Goal: Task Accomplishment & Management: Use online tool/utility

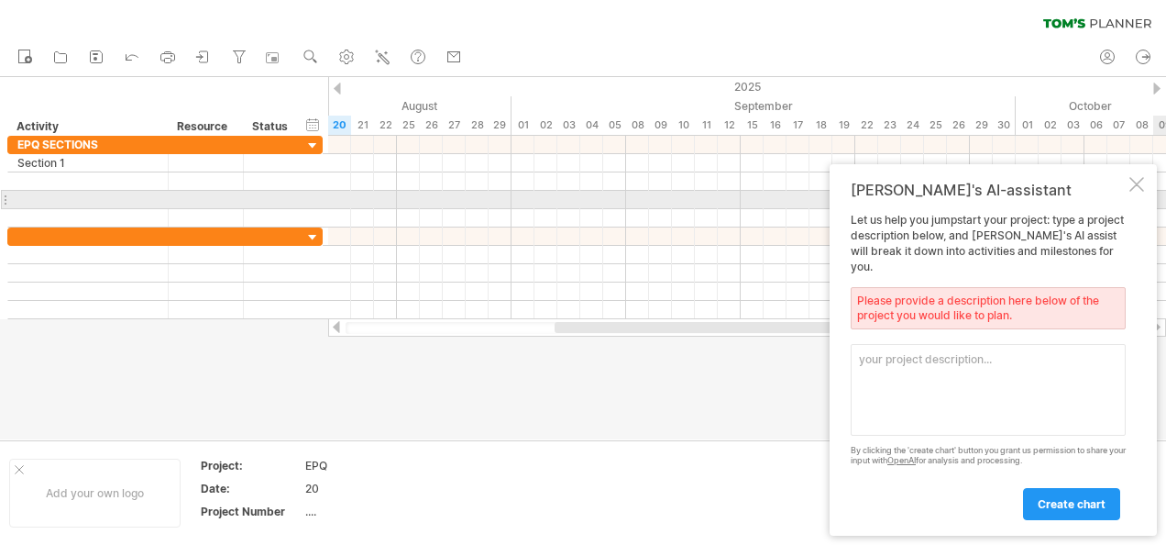
click at [1133, 192] on div at bounding box center [1136, 184] width 15 height 15
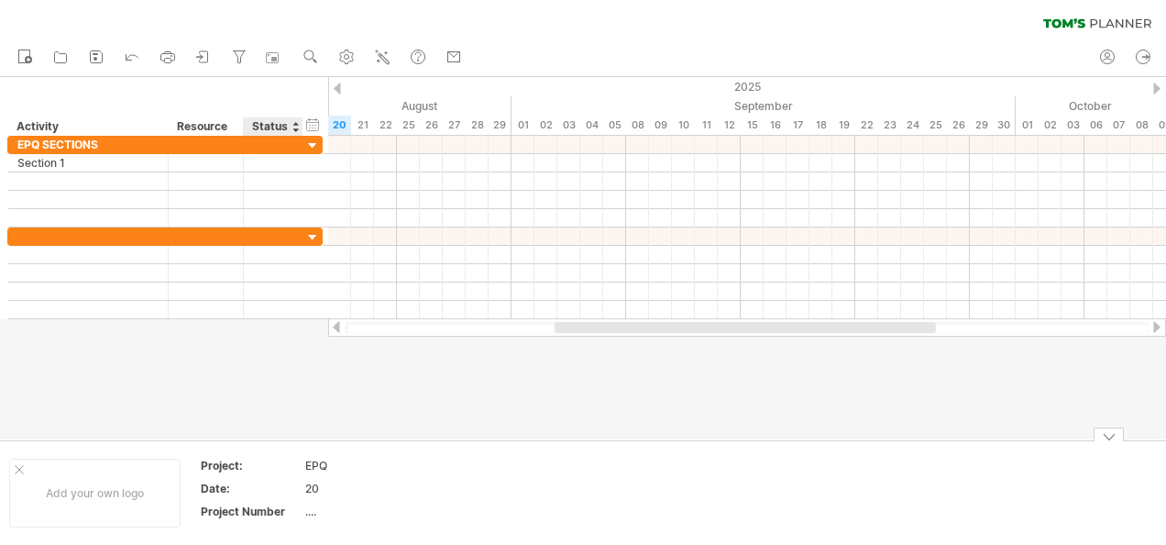
click at [325, 488] on div "20" at bounding box center [382, 488] width 154 height 16
type input "**********"
click at [337, 480] on div "20/08.2025" at bounding box center [382, 488] width 154 height 16
type input "**********"
click at [361, 504] on div "...." at bounding box center [382, 511] width 154 height 16
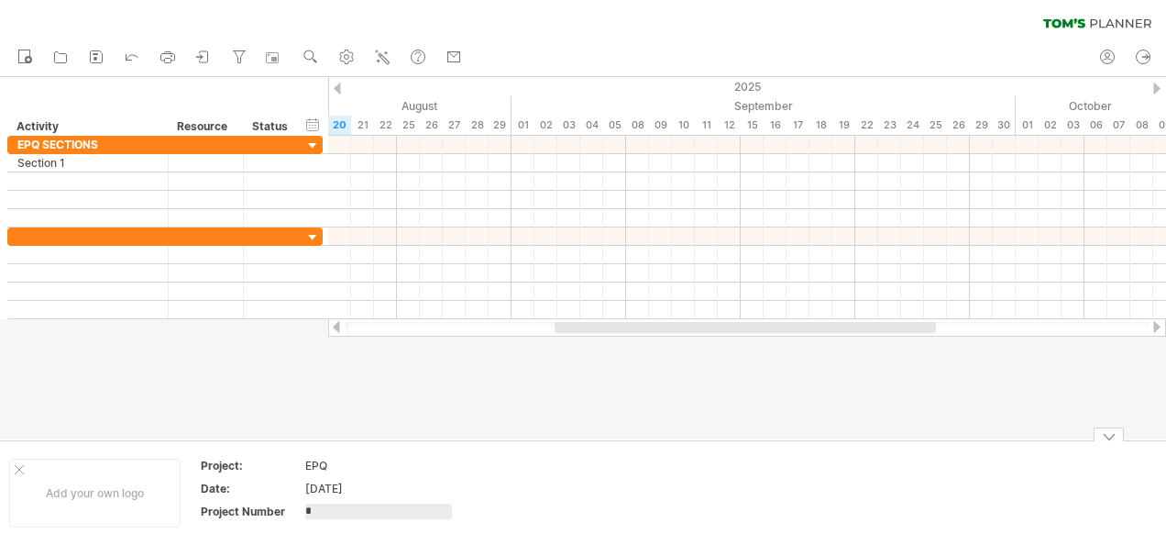
type input "**"
click at [159, 465] on div "Add your own logo" at bounding box center [94, 492] width 171 height 69
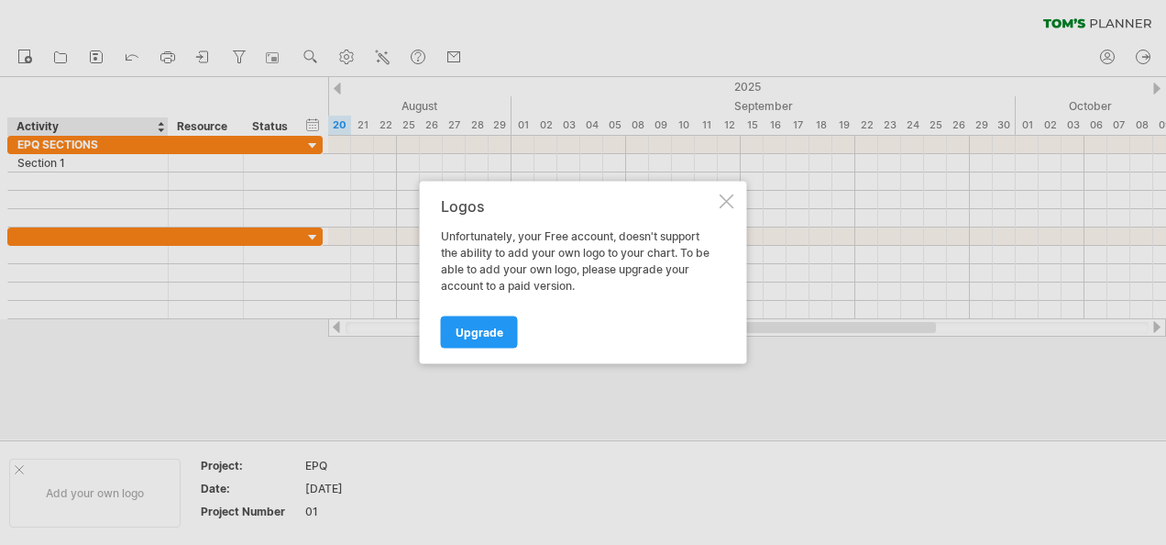
click at [730, 211] on div "Logos Unfortunately, your Free account, doesn't support the ability to add your…" at bounding box center [583, 273] width 327 height 182
click at [727, 195] on div at bounding box center [727, 201] width 15 height 15
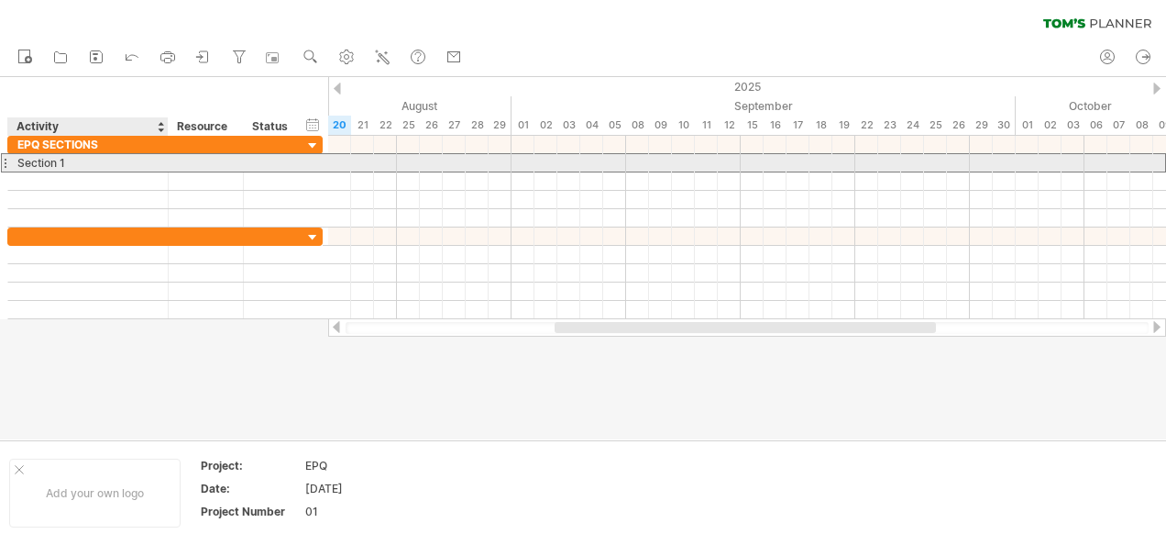
click at [78, 162] on div "Section 1" at bounding box center [87, 162] width 141 height 17
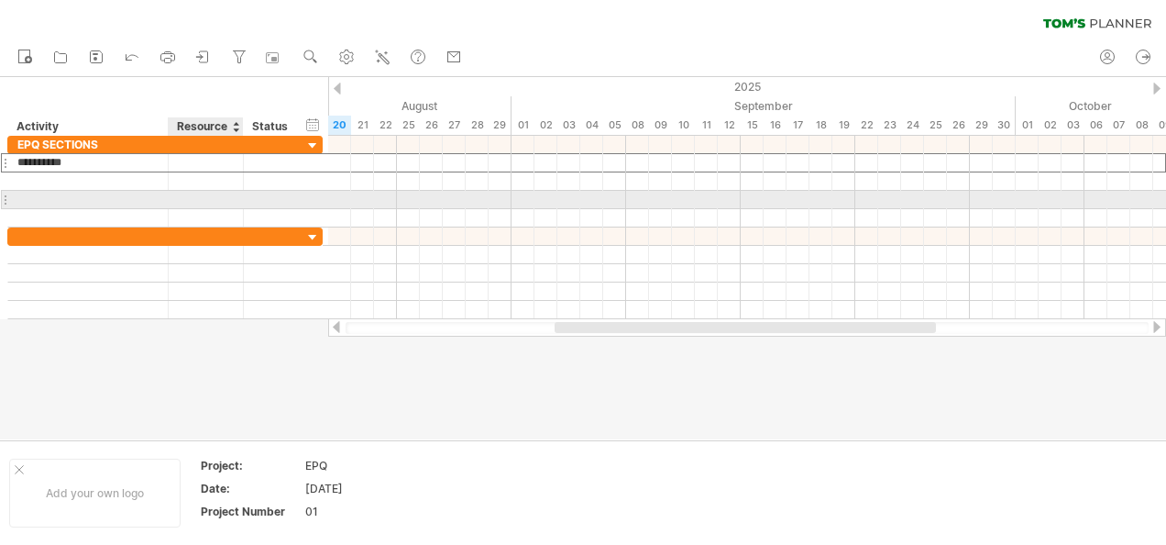
type input "**********"
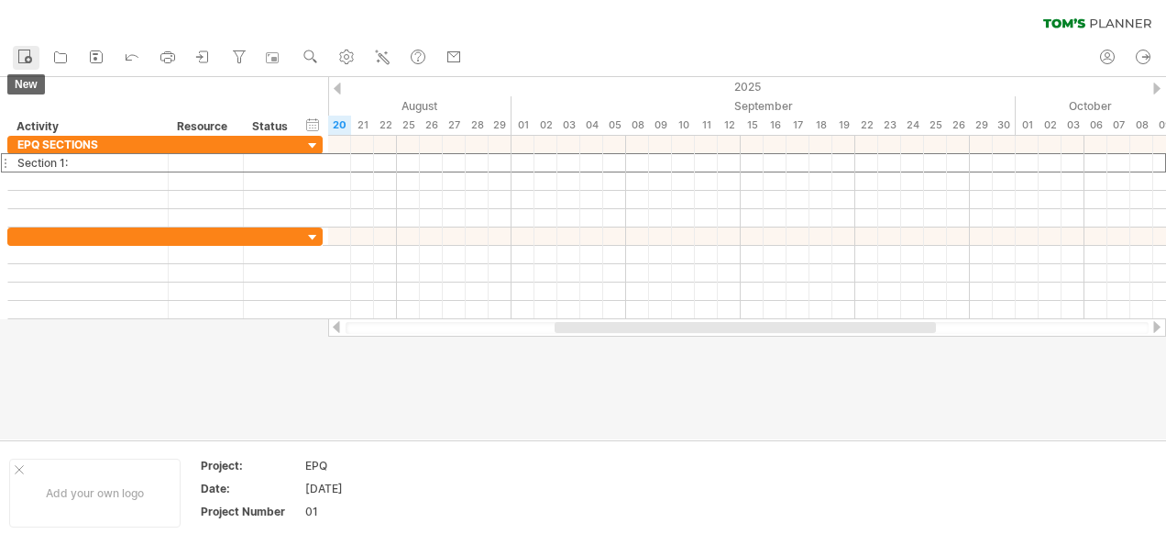
click at [20, 61] on icon at bounding box center [25, 56] width 18 height 18
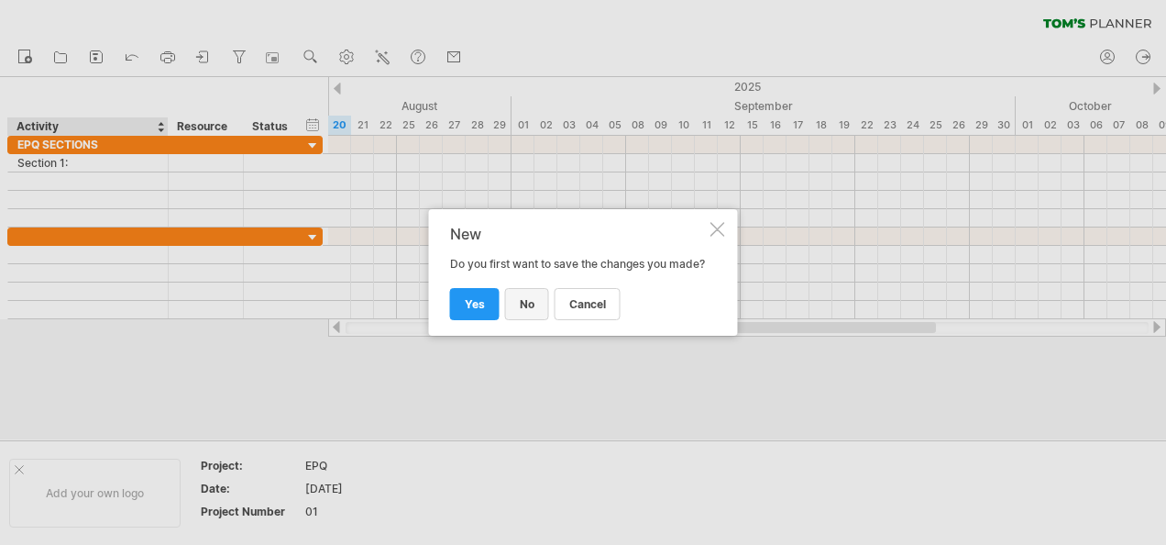
click at [525, 311] on span "no" at bounding box center [527, 304] width 15 height 14
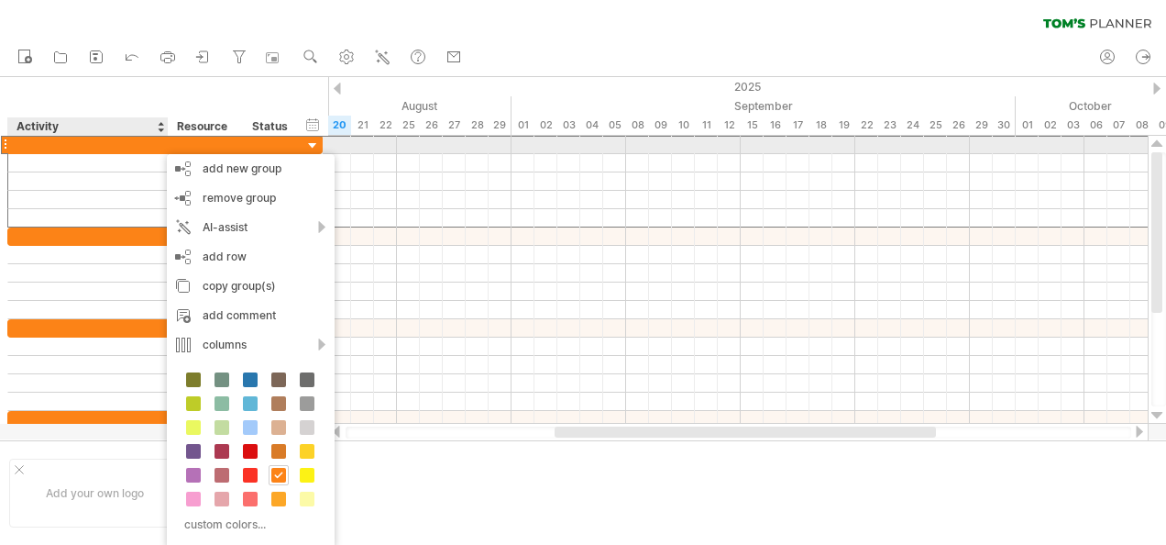
click at [120, 139] on div at bounding box center [87, 144] width 141 height 17
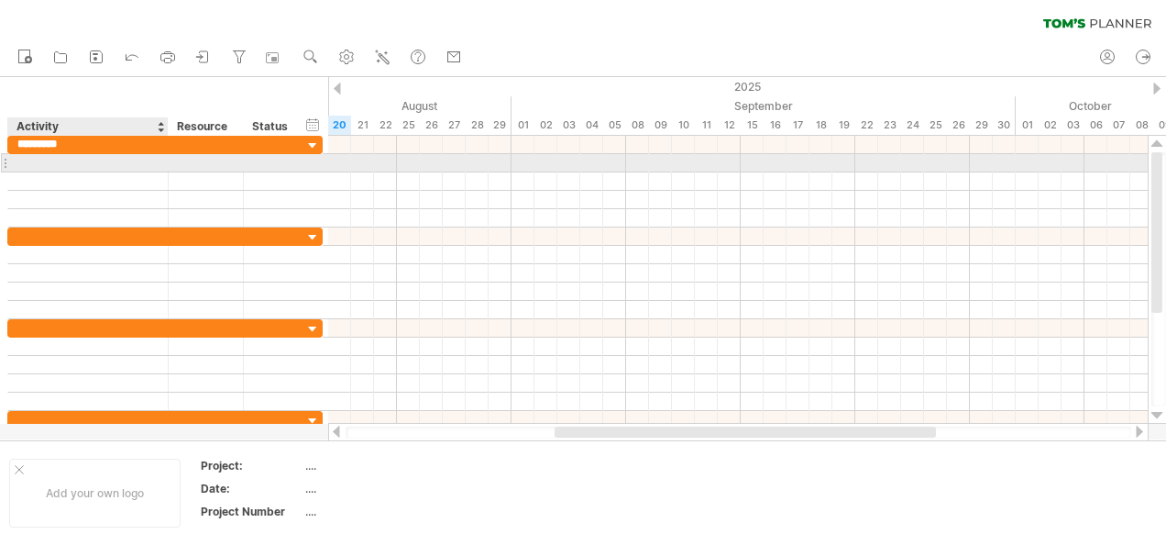
type input "*********"
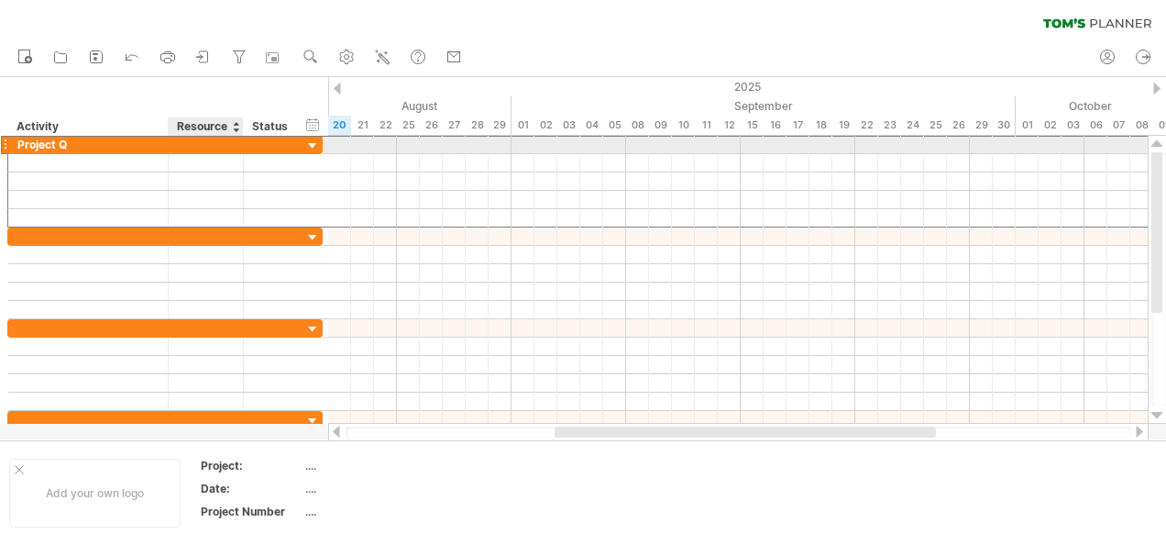
click at [206, 139] on div at bounding box center [206, 144] width 56 height 17
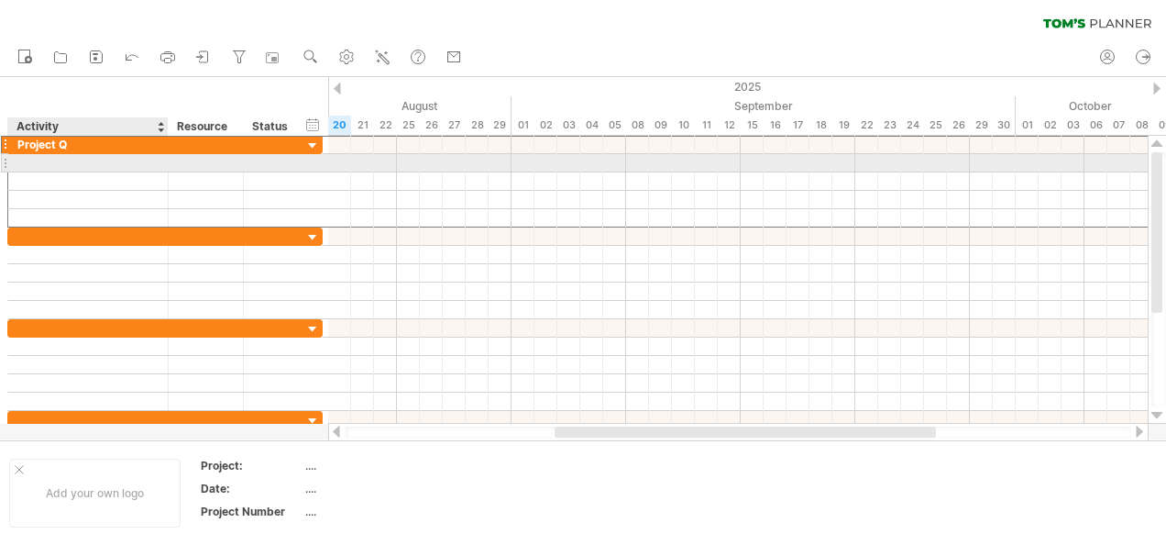
click at [114, 162] on div at bounding box center [87, 162] width 141 height 17
click at [123, 163] on div at bounding box center [87, 162] width 141 height 17
type input "**********"
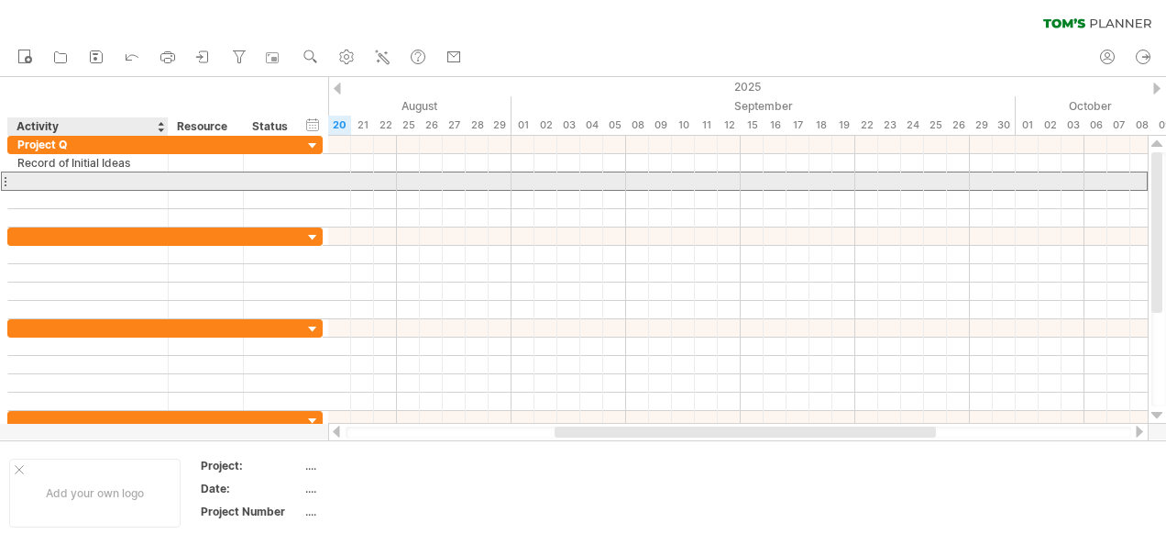
click at [102, 178] on div at bounding box center [87, 180] width 141 height 17
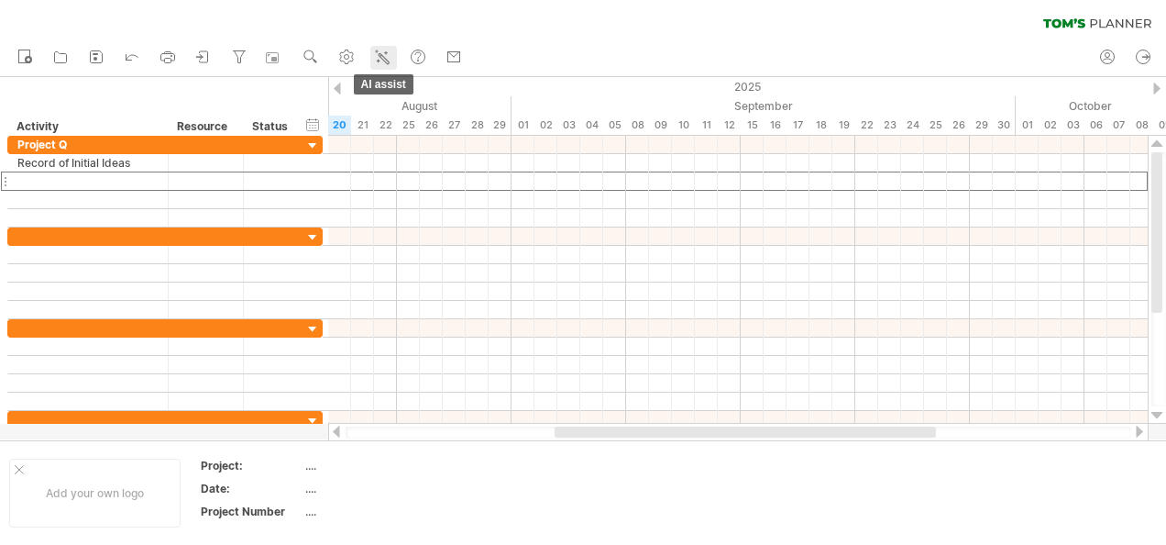
click at [383, 55] on icon at bounding box center [384, 58] width 10 height 10
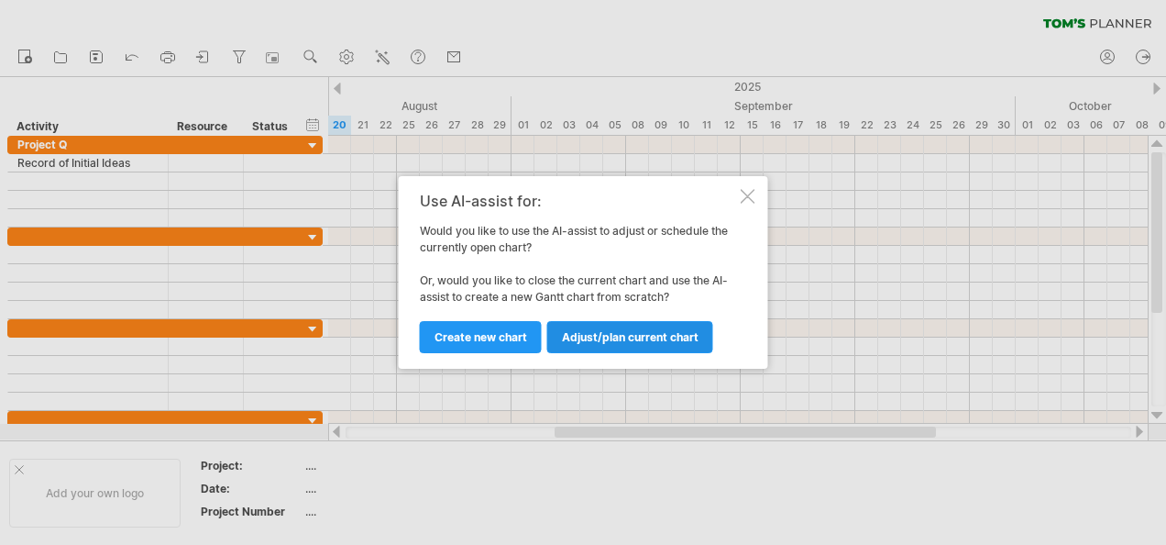
click at [599, 345] on link "Adjust/plan current chart" at bounding box center [630, 337] width 166 height 32
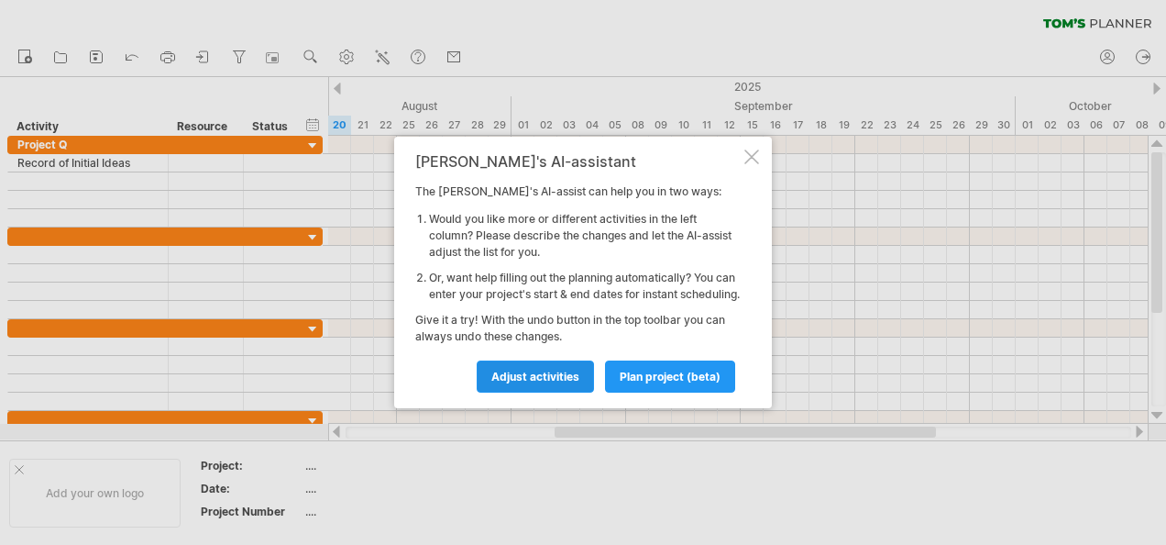
click at [555, 377] on link "Adjust activities" at bounding box center [535, 376] width 117 height 32
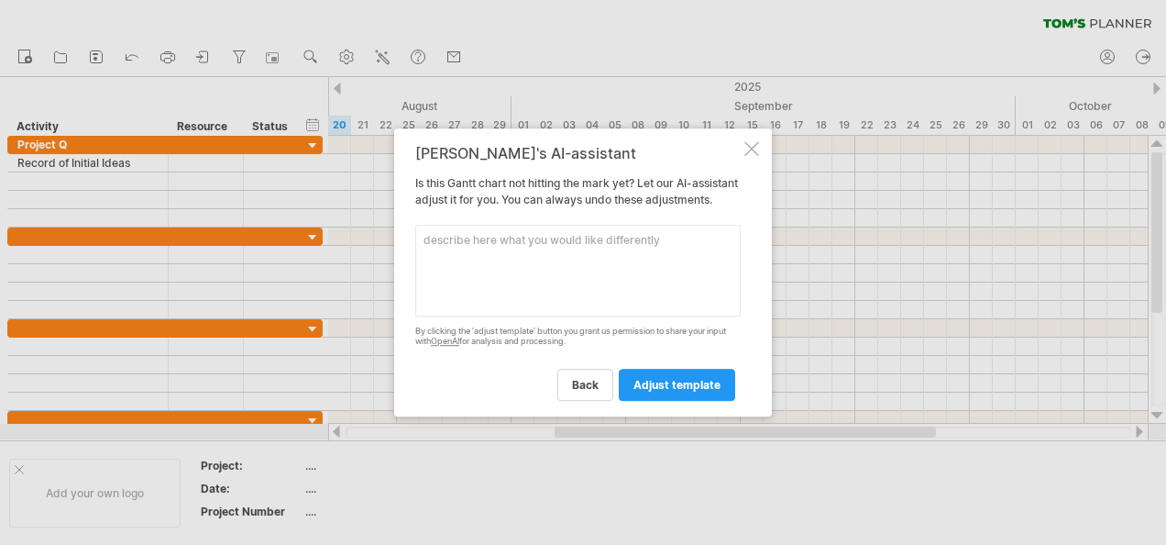
click at [524, 271] on textarea at bounding box center [577, 271] width 325 height 92
paste textarea "HOME INBOX PRODUCTION LOG JOURNAL MY FILES SECTIONS Record of Initial Ideas Par…"
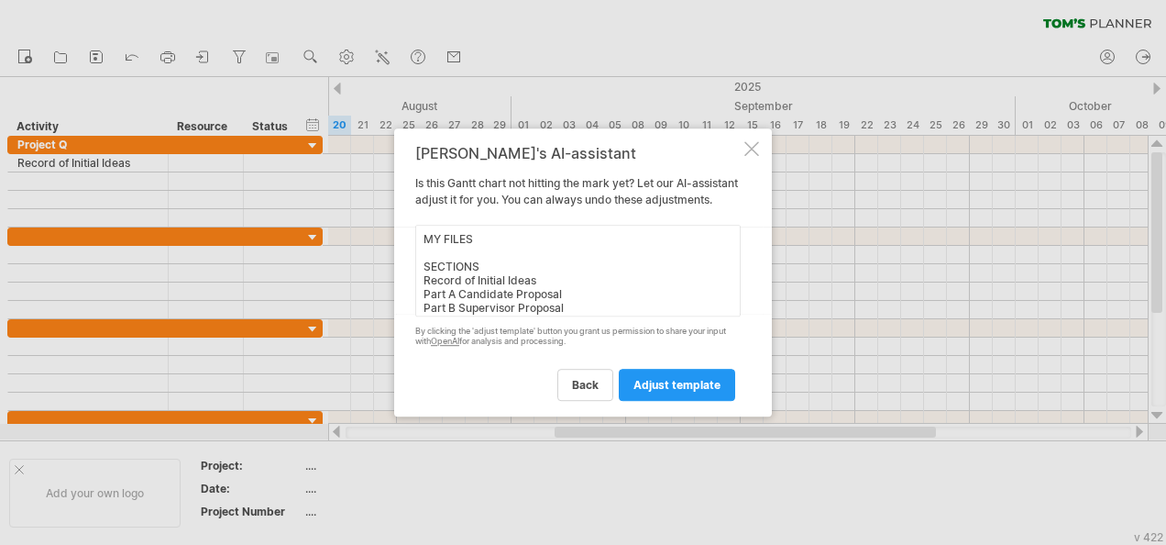
scroll to position [129, 0]
click at [527, 268] on textarea "Under Project Q group, please put the following activities: HOME INBOX PRODUCTI…" at bounding box center [577, 271] width 325 height 92
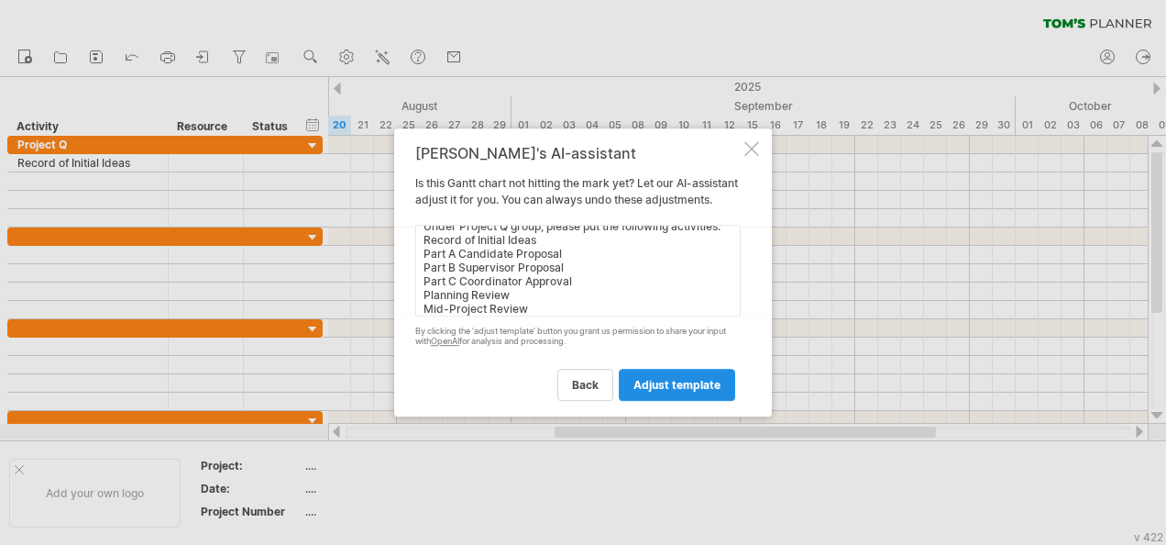
type textarea "Under Project Q group, please put the following activities: Record of Initial I…"
click at [655, 389] on span "adjust template" at bounding box center [676, 385] width 87 height 14
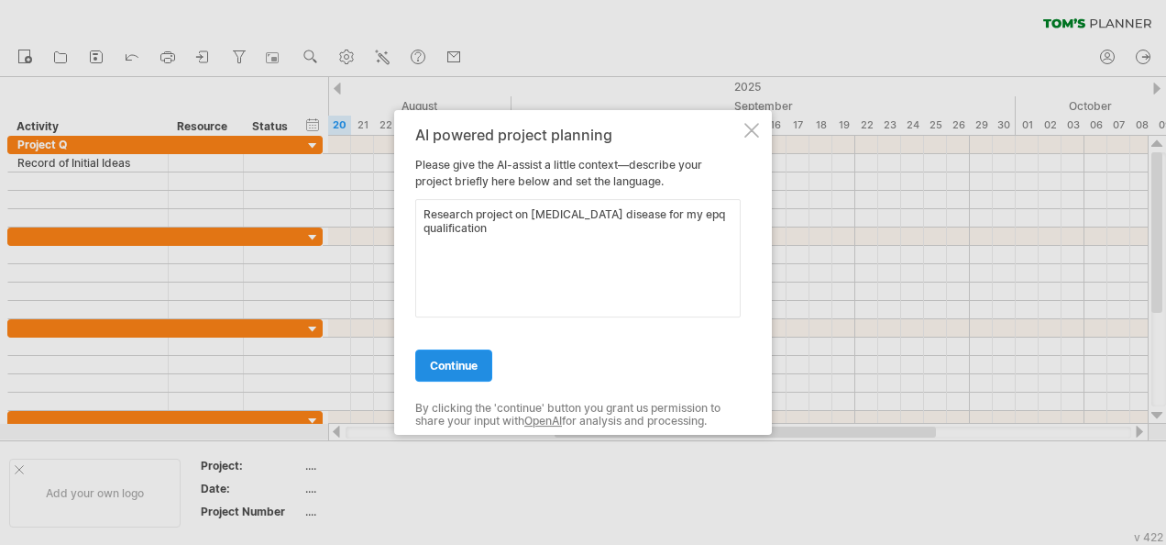
type textarea "Research project on [MEDICAL_DATA] disease for my epq qualification"
click at [478, 364] on span "continue" at bounding box center [454, 365] width 48 height 14
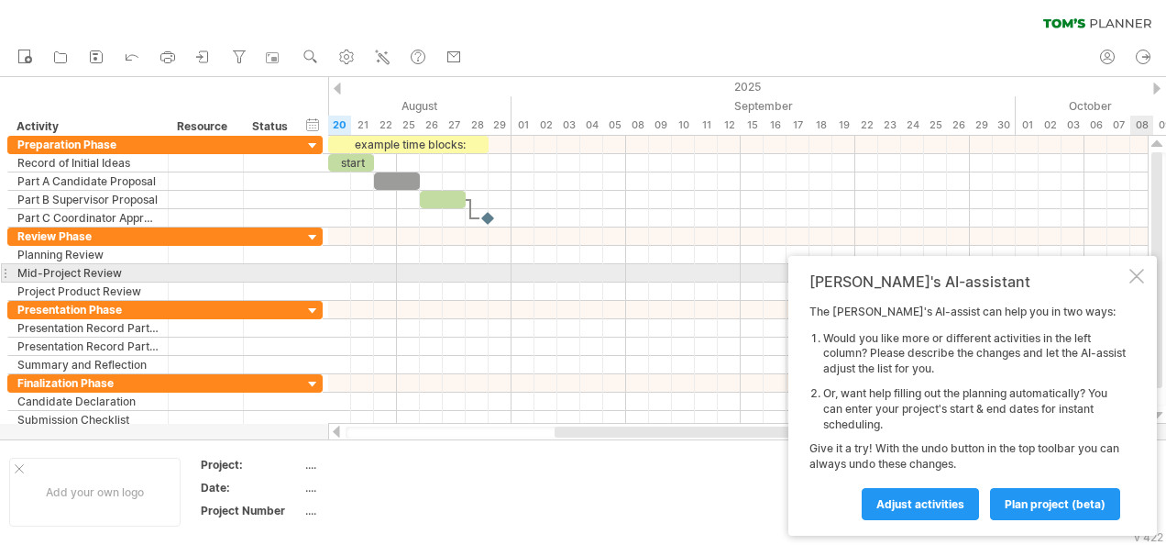
click at [1137, 275] on div at bounding box center [1136, 276] width 15 height 15
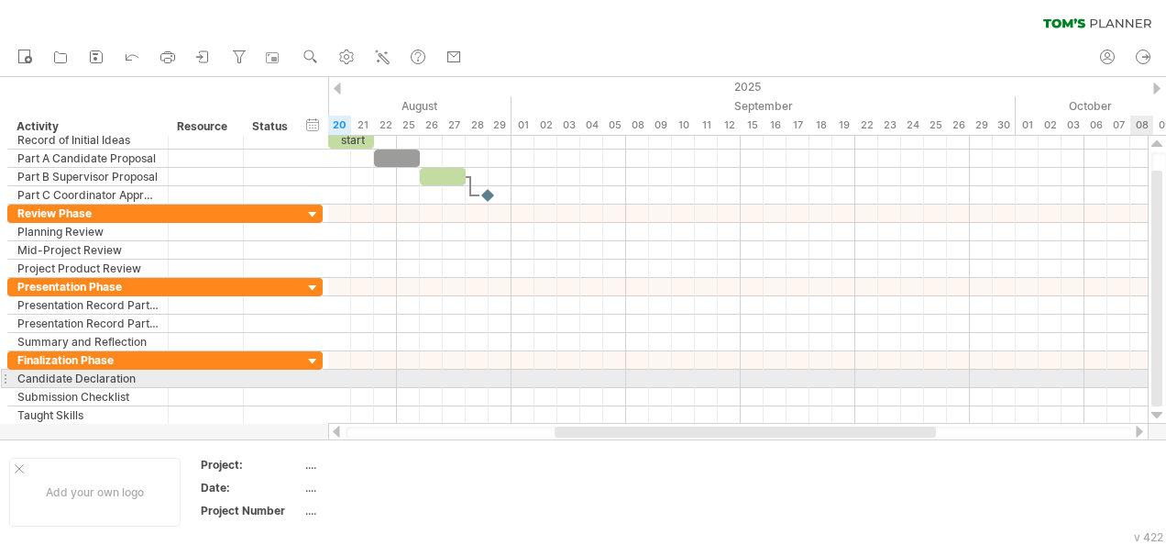
drag, startPoint x: 1161, startPoint y: 248, endPoint x: 1156, endPoint y: 377, distance: 128.4
click at [1156, 377] on div at bounding box center [1156, 289] width 11 height 236
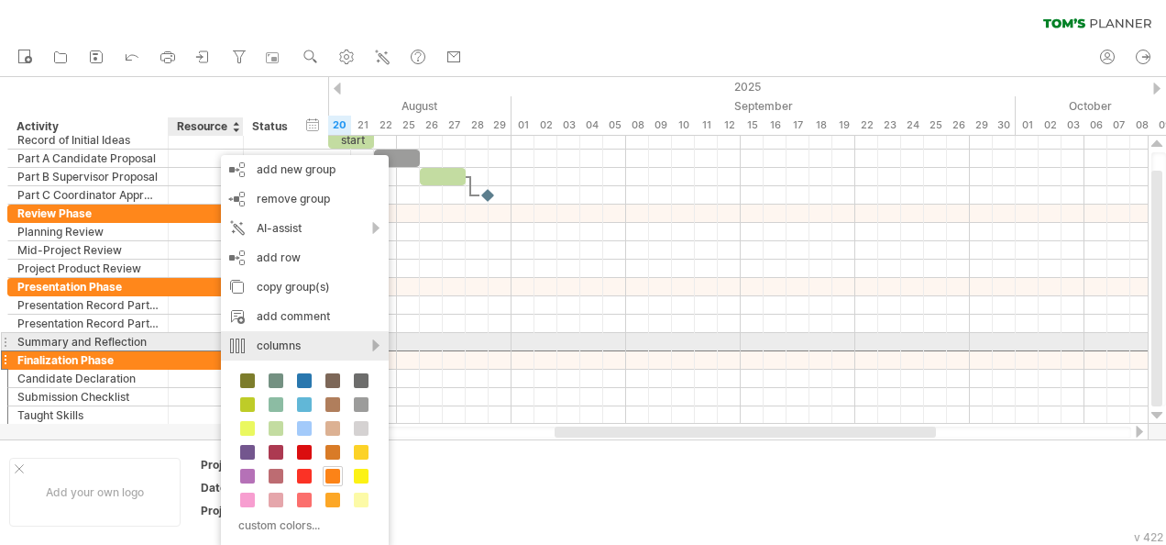
click at [323, 350] on div "columns" at bounding box center [305, 345] width 168 height 29
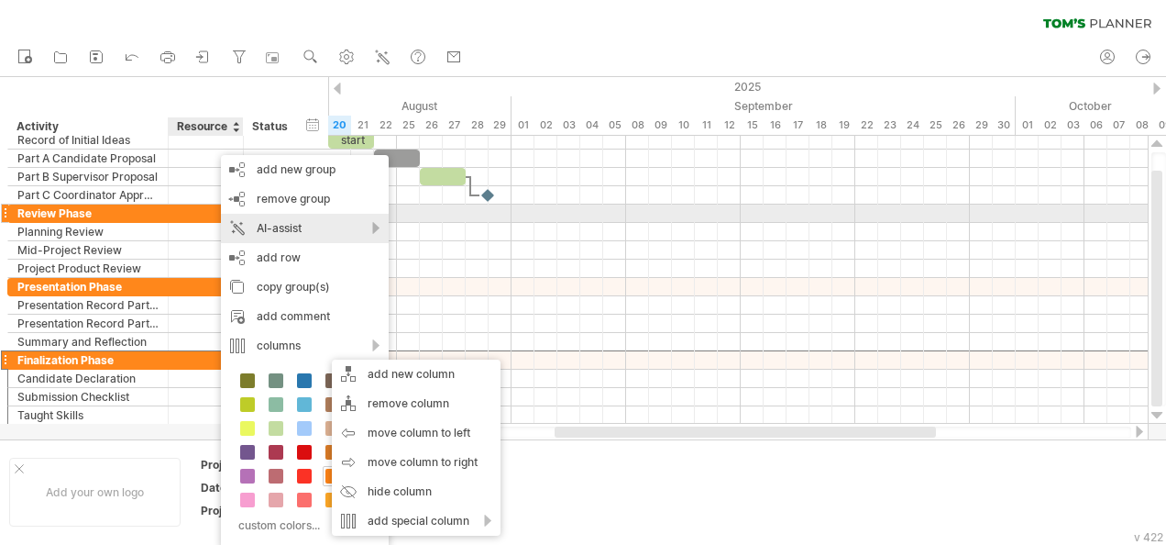
click at [314, 224] on div "AI-assist" at bounding box center [305, 228] width 168 height 29
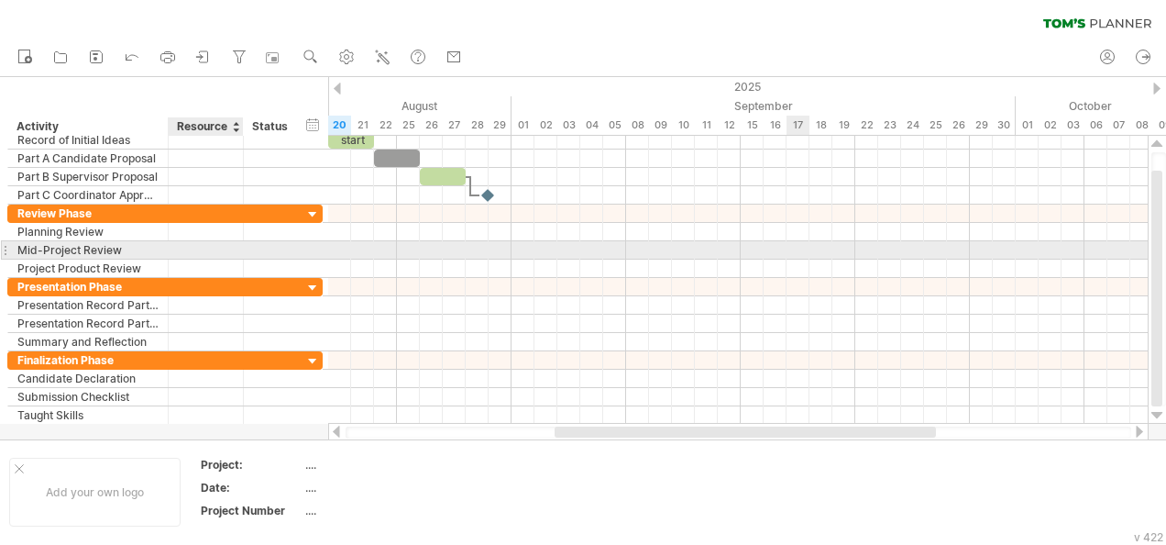
click at [801, 244] on div at bounding box center [738, 250] width 820 height 18
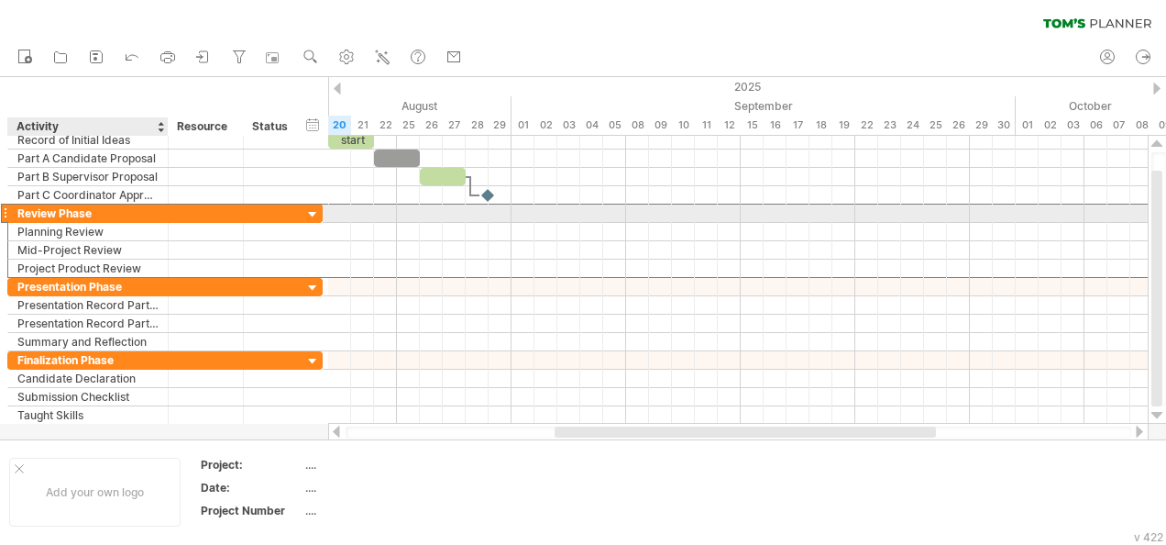
click at [82, 215] on div "Review Phase" at bounding box center [87, 212] width 141 height 17
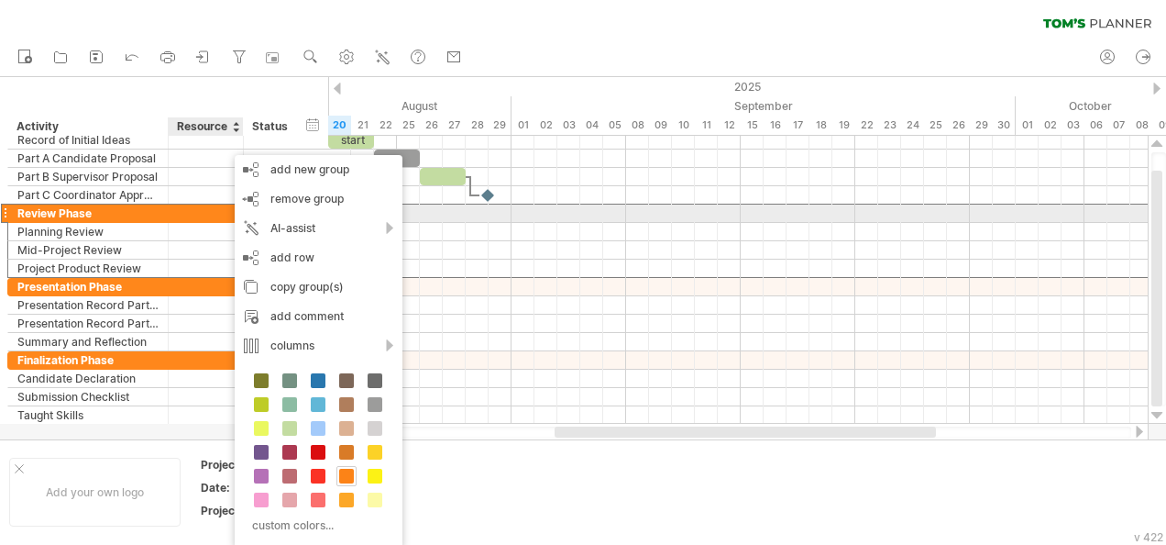
click at [2, 209] on div at bounding box center [4, 213] width 7 height 19
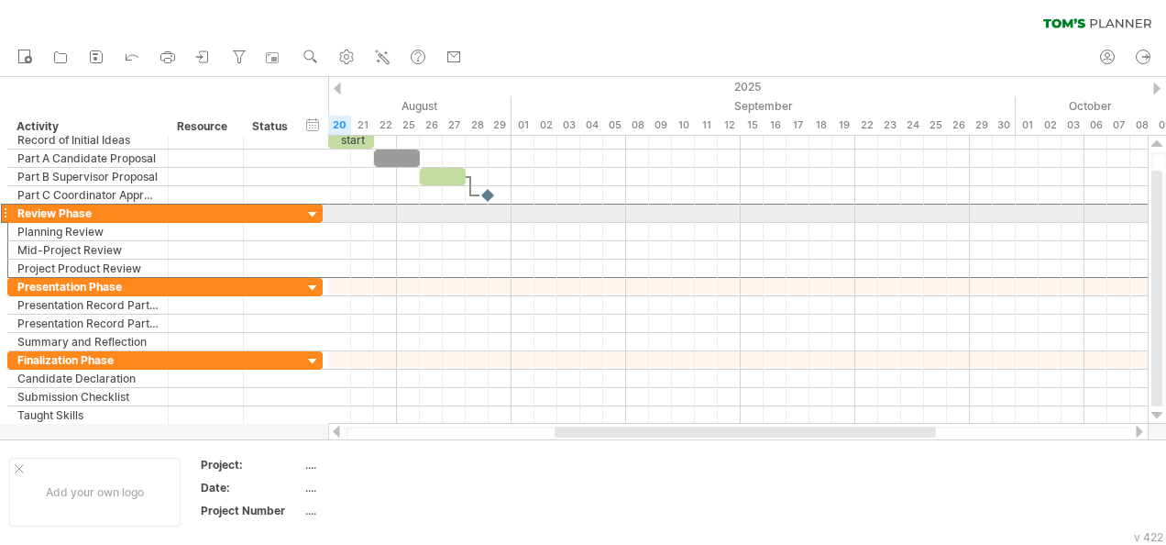
click at [8, 212] on div "**********" at bounding box center [88, 212] width 160 height 17
click at [3, 212] on div at bounding box center [4, 213] width 7 height 19
click at [128, 213] on div "Review Phase" at bounding box center [87, 212] width 141 height 17
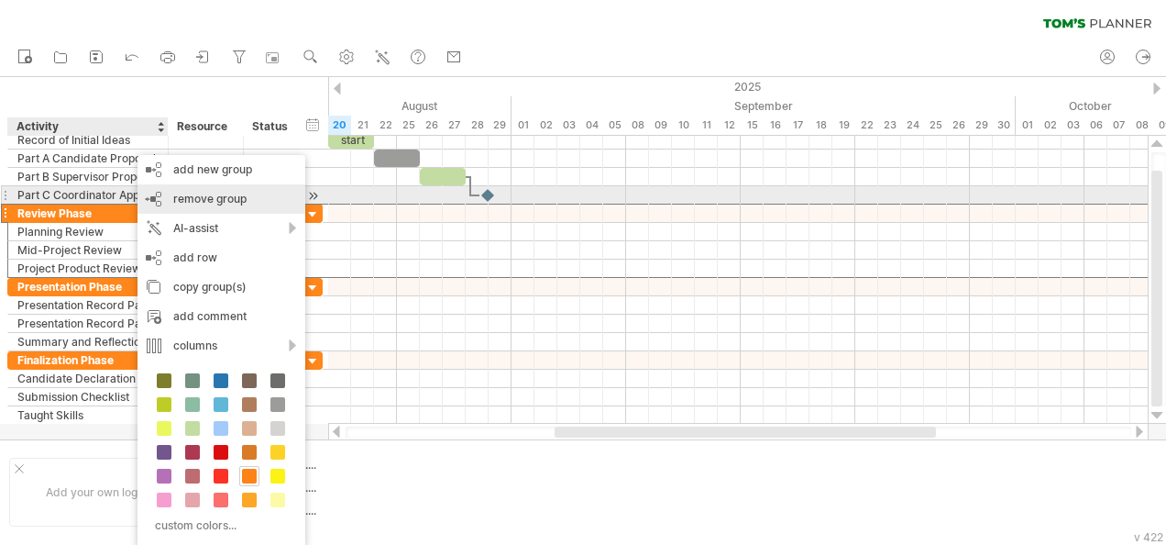
click at [231, 199] on span "remove group" at bounding box center [209, 199] width 73 height 14
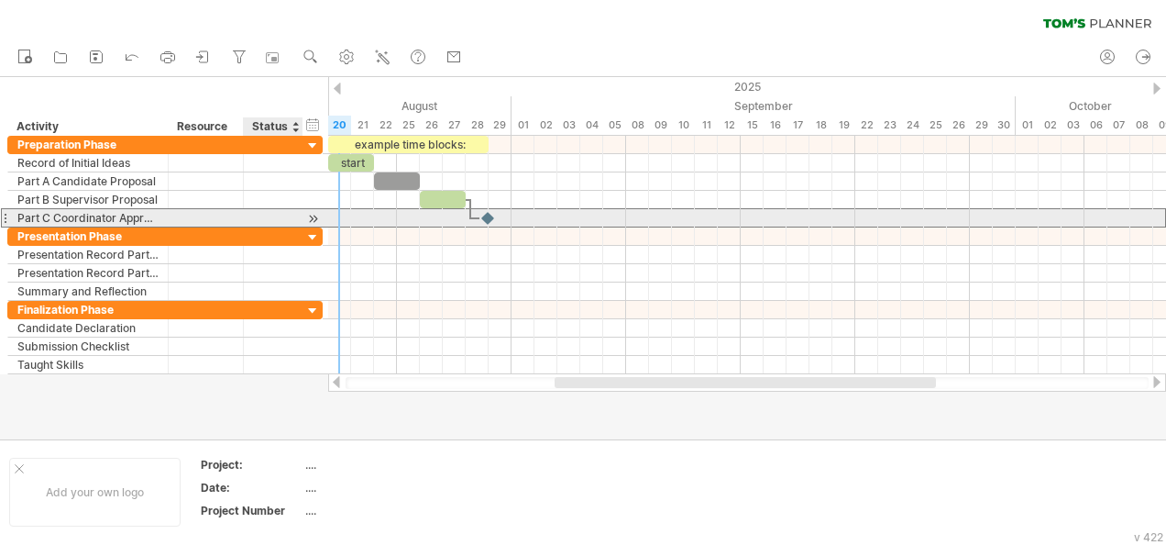
click at [259, 218] on div at bounding box center [273, 217] width 40 height 17
click at [259, 218] on input "text" at bounding box center [273, 217] width 40 height 17
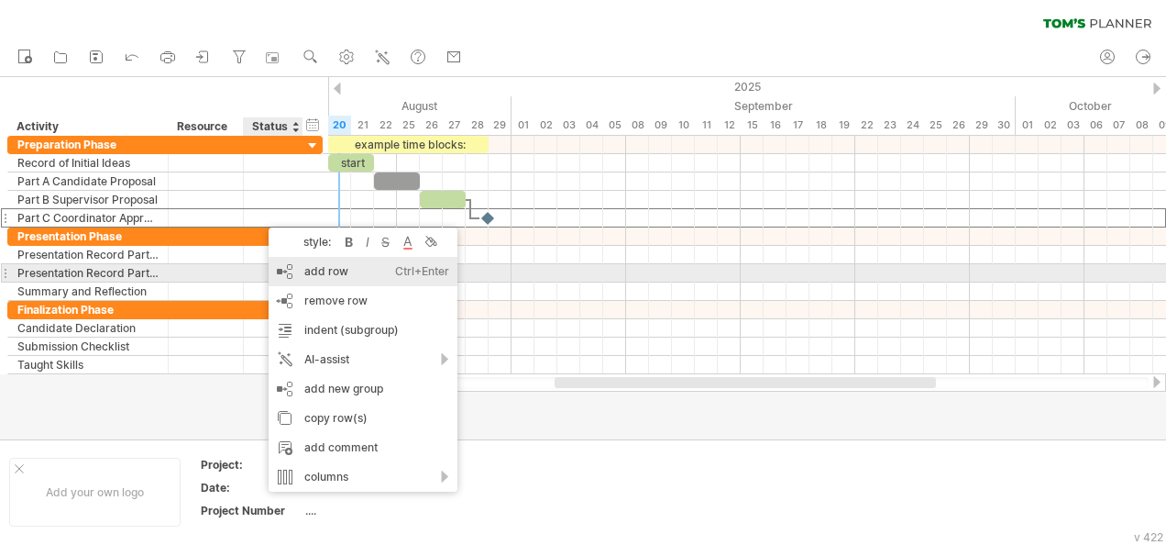
click at [347, 268] on div "add row Ctrl+Enter Cmd+Enter" at bounding box center [363, 271] width 189 height 29
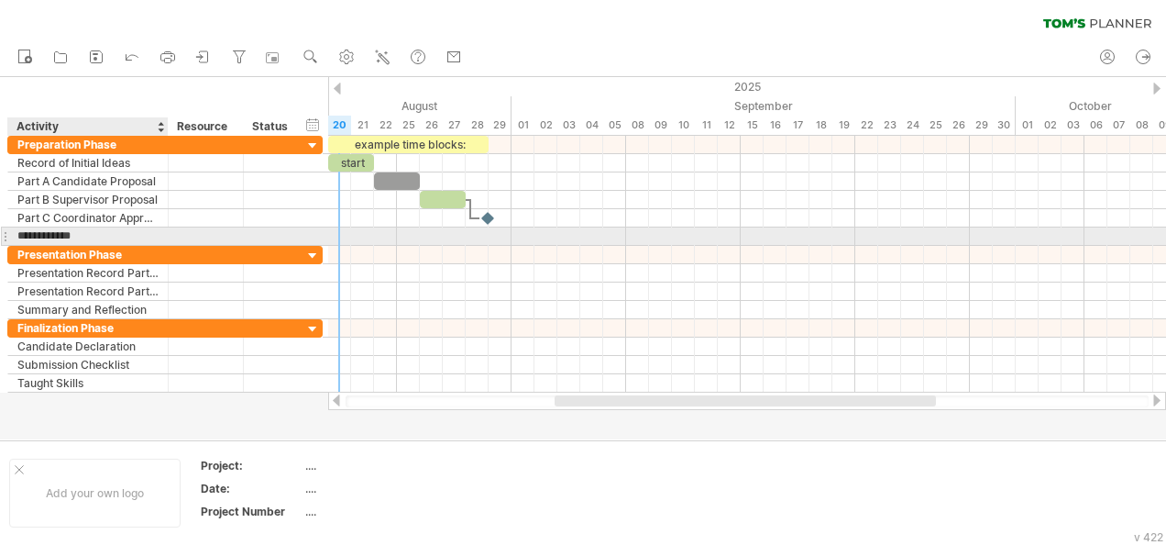
click at [40, 233] on input "**********" at bounding box center [87, 235] width 141 height 17
click at [32, 232] on div "Reveiw Phase" at bounding box center [87, 235] width 141 height 17
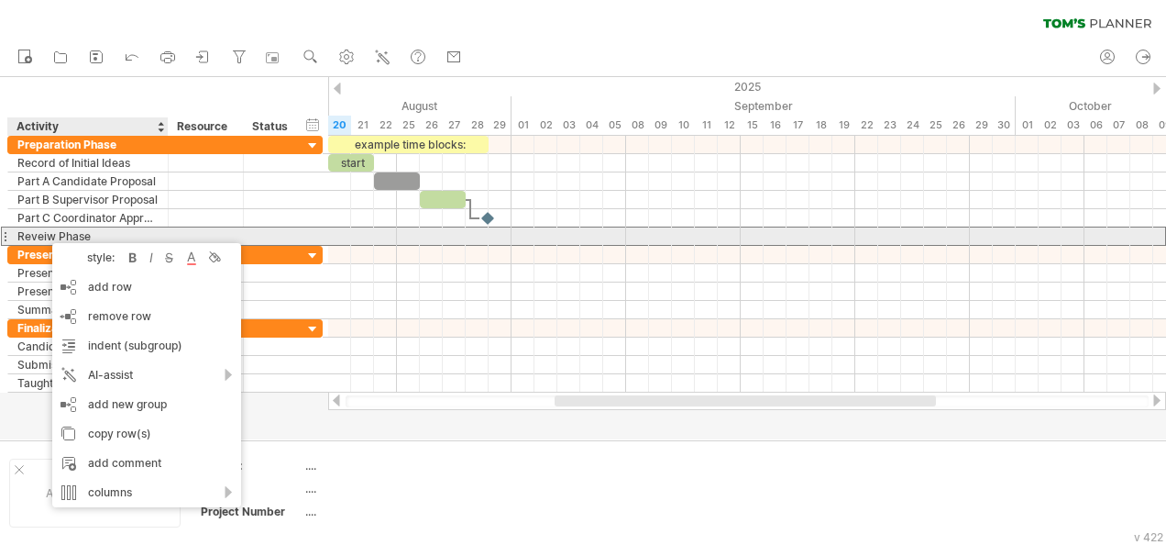
click at [37, 231] on div "Reveiw Phase" at bounding box center [87, 235] width 141 height 17
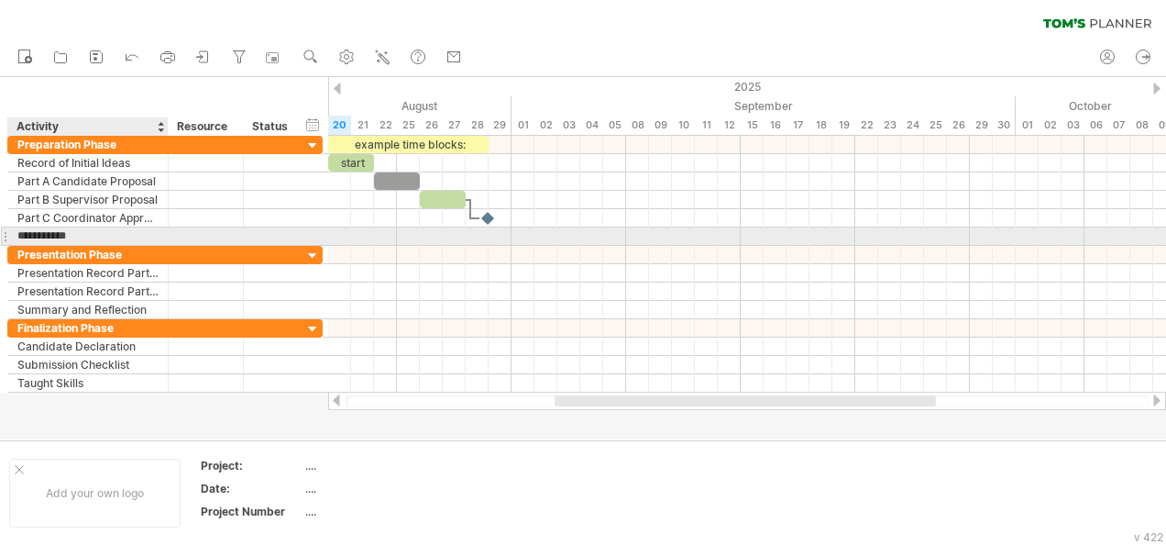
type input "**********"
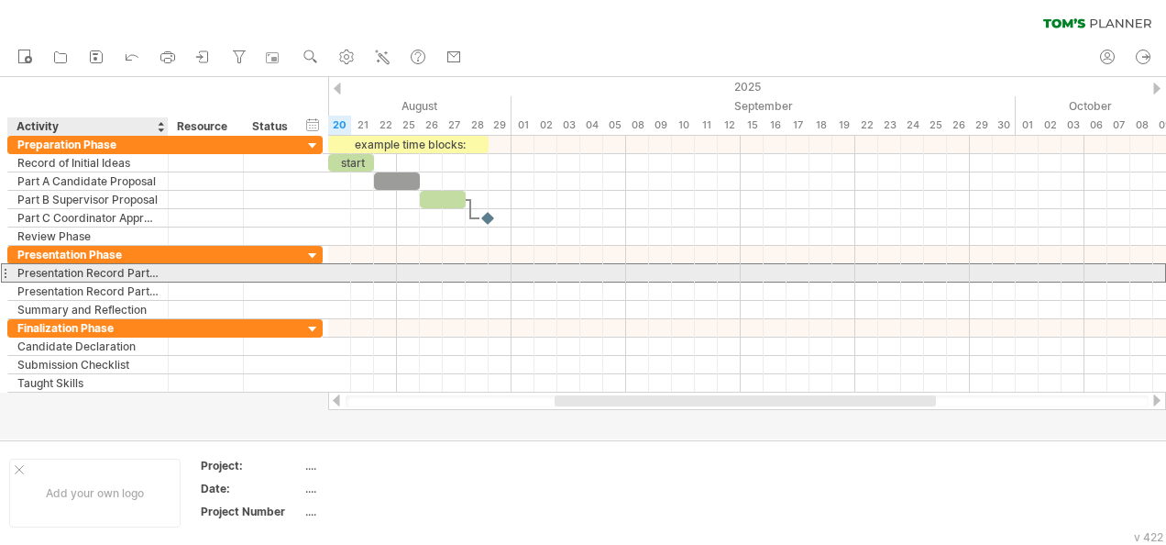
click at [123, 270] on div "Presentation Record Part A" at bounding box center [87, 272] width 141 height 17
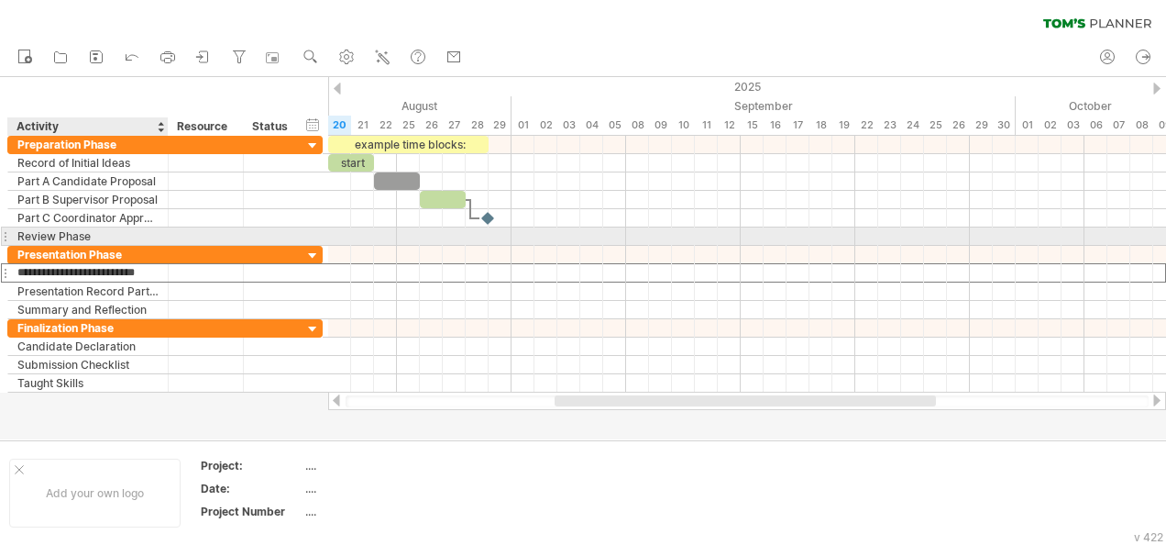
click at [132, 229] on div "Review Phase" at bounding box center [87, 235] width 141 height 17
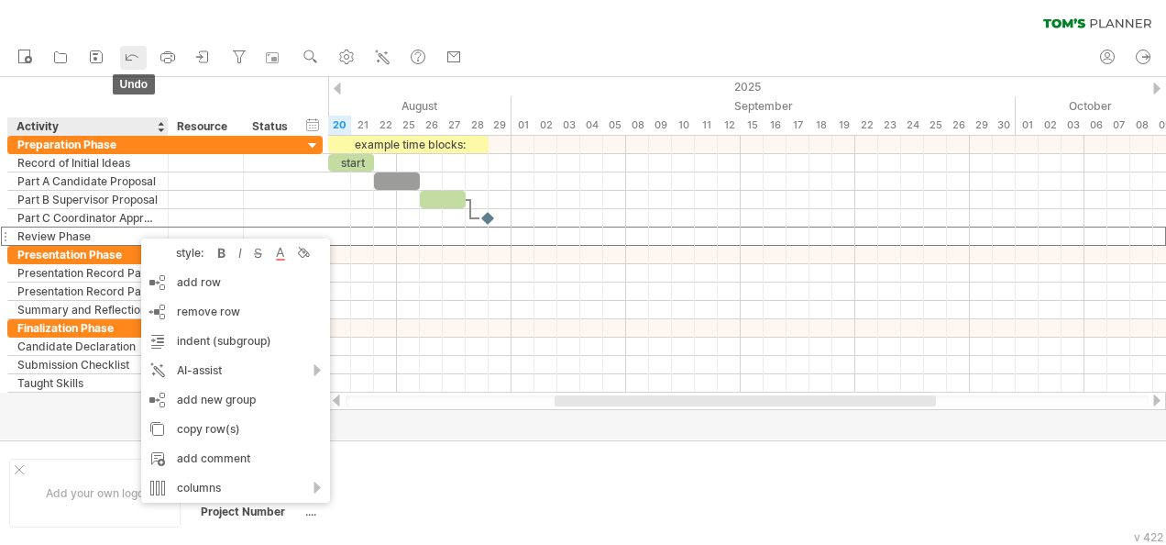
click at [127, 61] on icon at bounding box center [132, 56] width 18 height 18
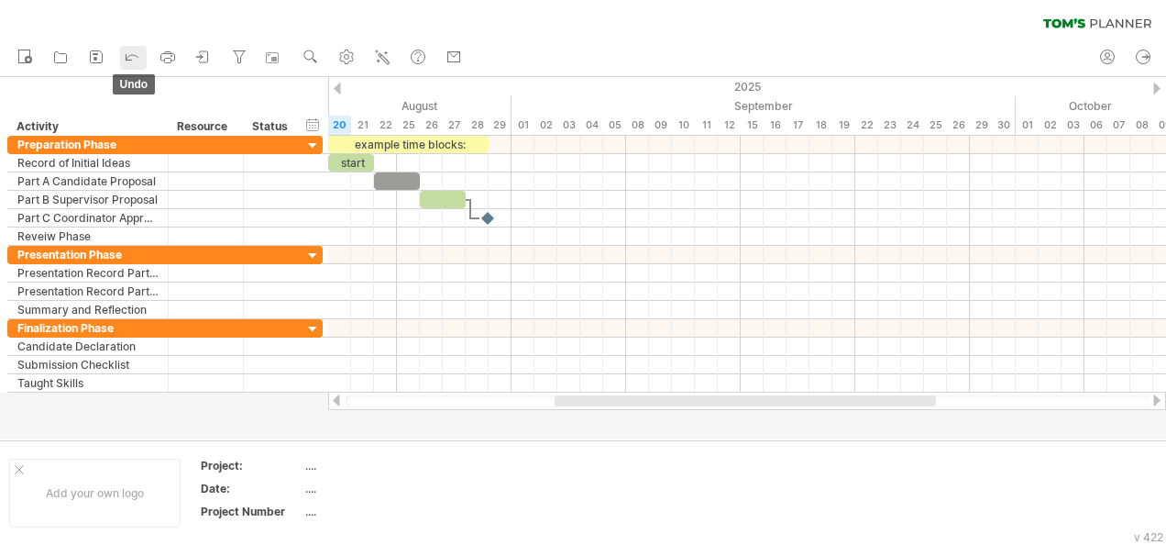
click at [127, 61] on icon at bounding box center [132, 56] width 18 height 18
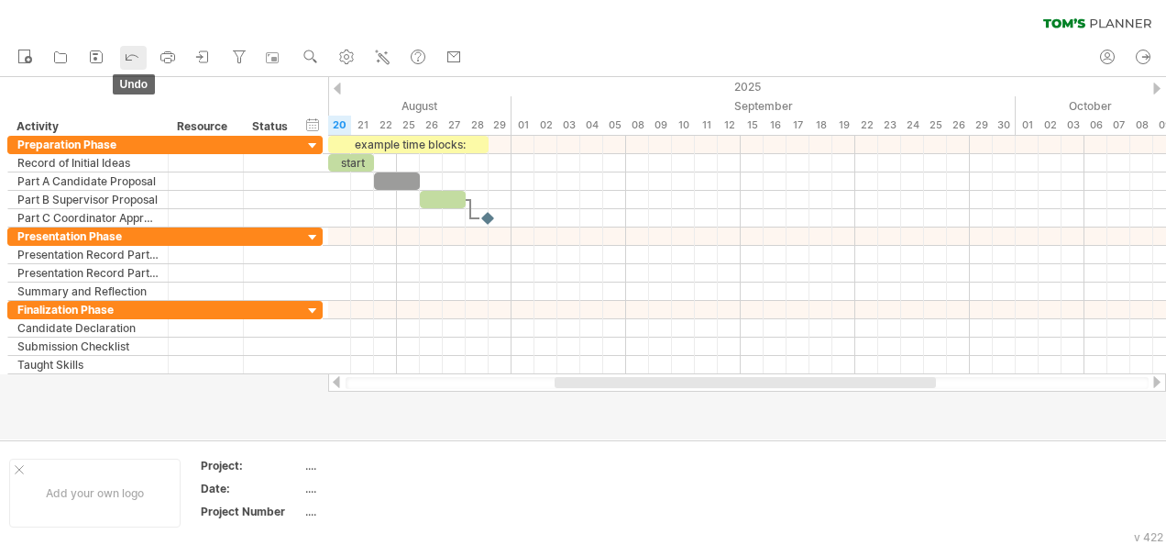
click at [127, 61] on icon at bounding box center [132, 56] width 18 height 18
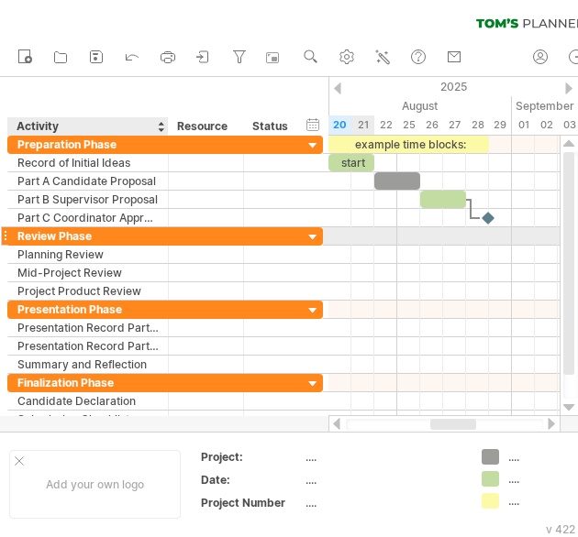
click at [157, 231] on div "Review Phase" at bounding box center [87, 235] width 141 height 17
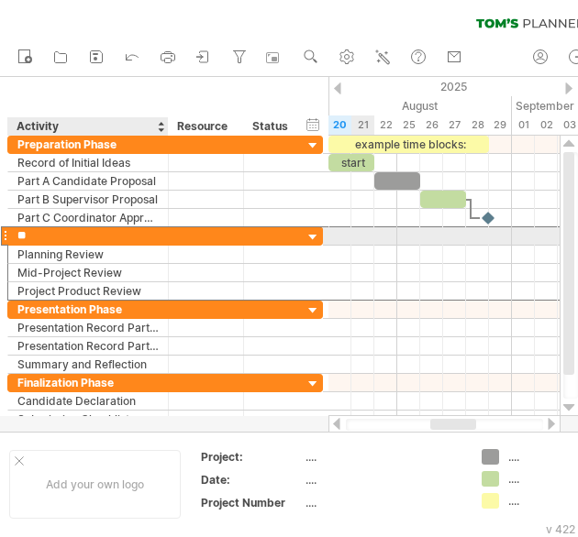
type input "*"
type input "**********"
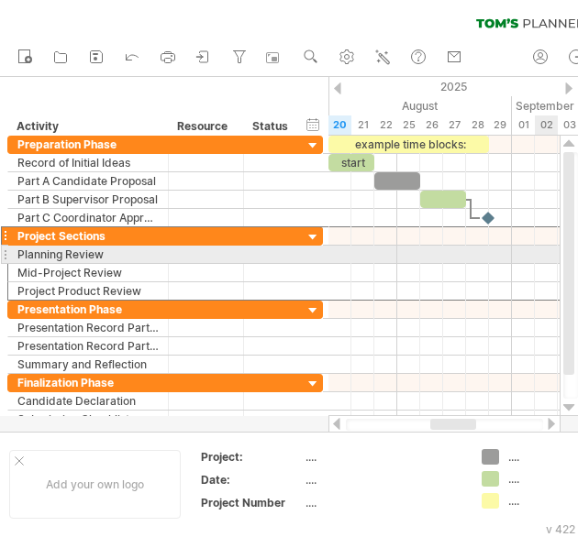
drag, startPoint x: 576, startPoint y: 201, endPoint x: 570, endPoint y: 274, distance: 73.5
click at [570, 274] on div at bounding box center [570, 275] width 15 height 247
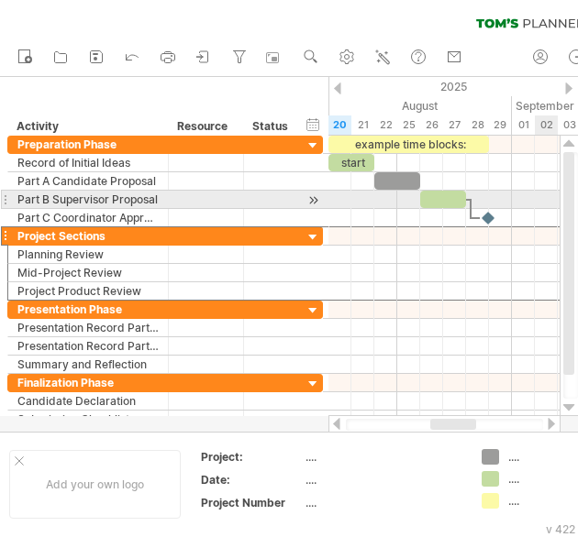
drag, startPoint x: 572, startPoint y: 272, endPoint x: 567, endPoint y: 183, distance: 89.0
click at [556, 203] on div "Trying to reach [DOMAIN_NAME] Connected again... 0% clear filter new" at bounding box center [289, 268] width 578 height 537
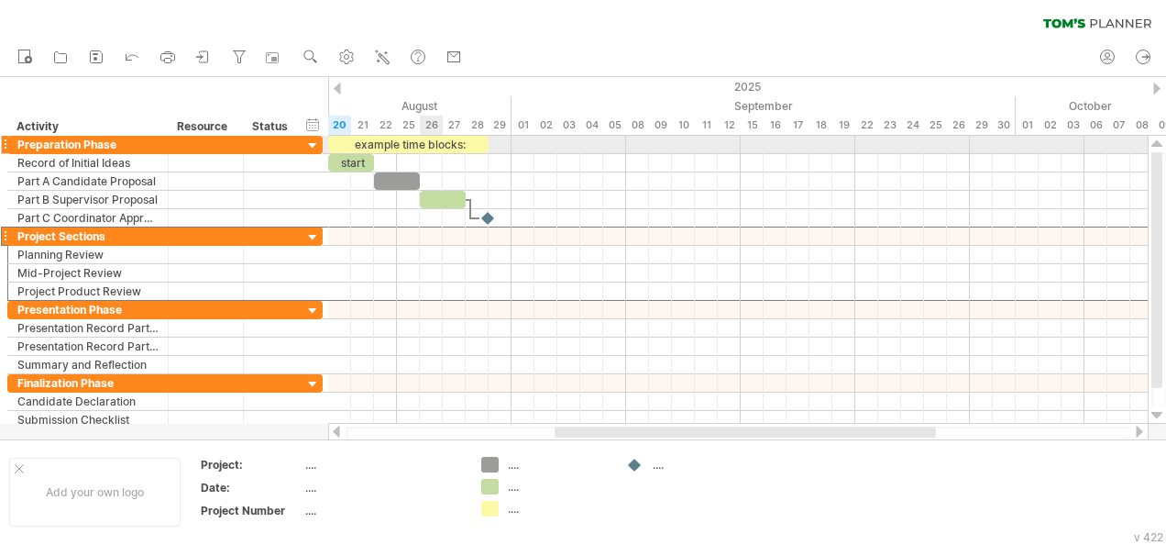
click at [427, 141] on div "example time blocks:" at bounding box center [408, 144] width 160 height 17
click at [440, 141] on div "*****" at bounding box center [408, 144] width 160 height 17
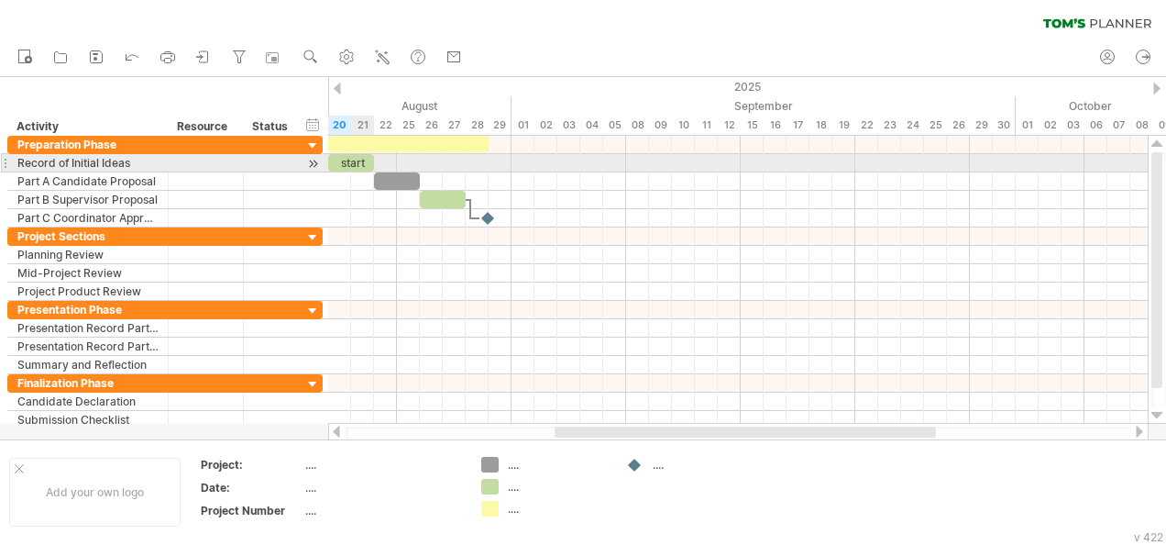
click at [362, 156] on div "start" at bounding box center [351, 162] width 46 height 17
click at [367, 160] on div "*****" at bounding box center [351, 162] width 46 height 17
drag, startPoint x: 375, startPoint y: 161, endPoint x: 403, endPoint y: 160, distance: 28.5
click at [403, 160] on div "****** [DATE] - 3.0 days [DATE]" at bounding box center [738, 280] width 820 height 288
click at [391, 158] on div "******" at bounding box center [362, 162] width 69 height 17
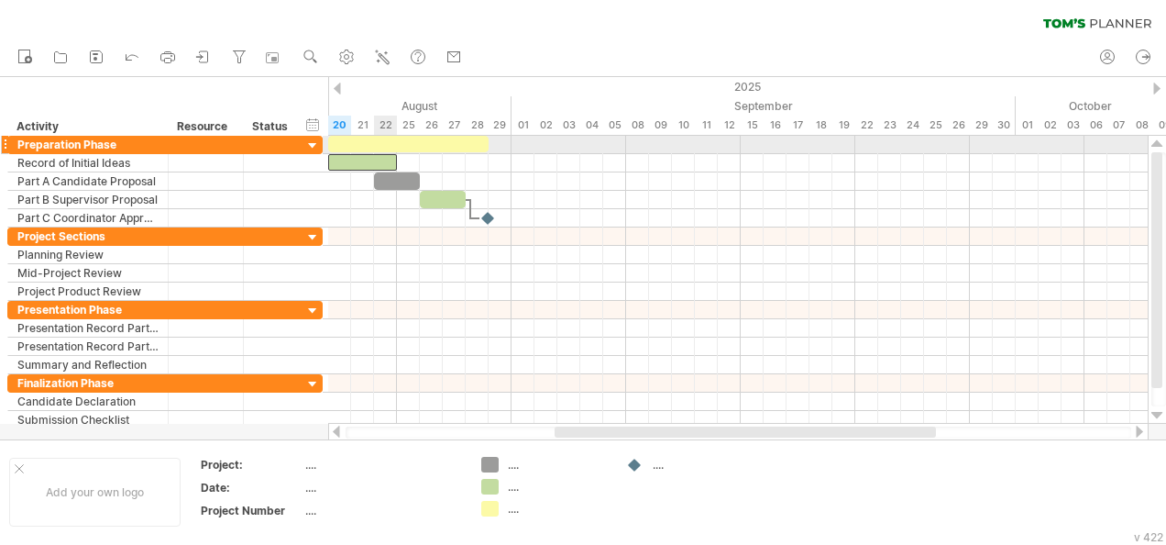
click at [396, 145] on div at bounding box center [408, 144] width 160 height 17
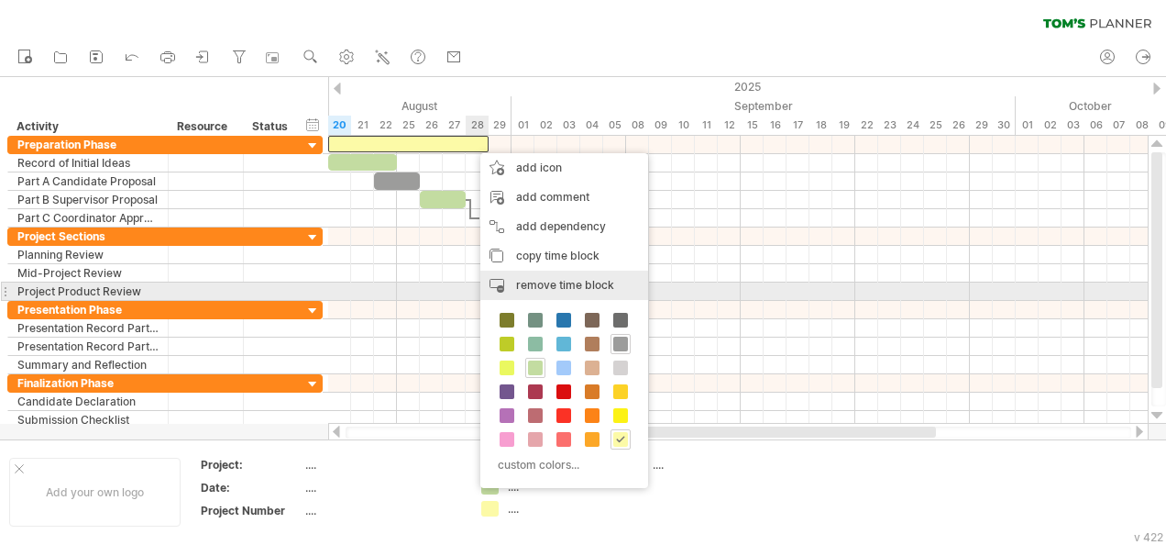
click at [554, 286] on span "remove time block" at bounding box center [565, 285] width 98 height 14
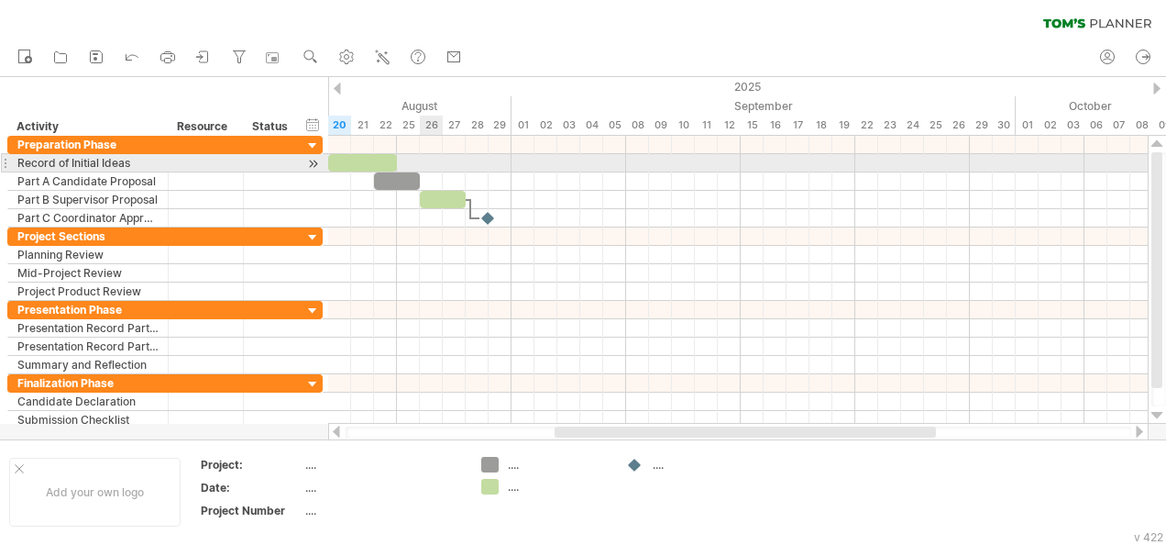
click at [420, 161] on div at bounding box center [738, 163] width 820 height 18
click at [372, 165] on div at bounding box center [362, 162] width 69 height 17
drag, startPoint x: 394, startPoint y: 166, endPoint x: 347, endPoint y: 160, distance: 47.2
click at [347, 160] on span at bounding box center [350, 162] width 7 height 17
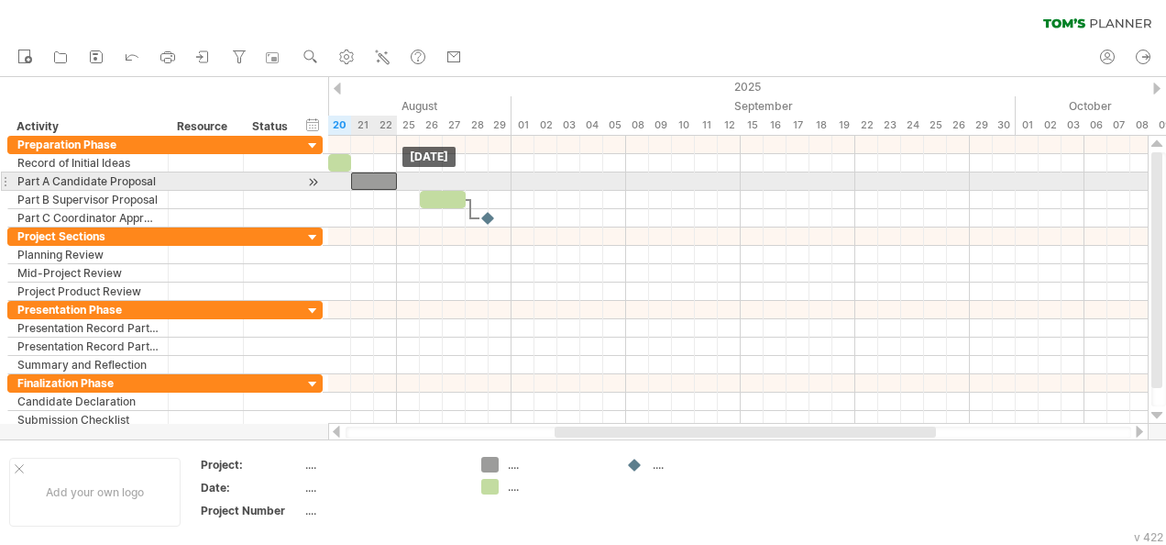
drag, startPoint x: 386, startPoint y: 179, endPoint x: 363, endPoint y: 178, distance: 22.9
click at [363, 178] on div at bounding box center [374, 180] width 46 height 17
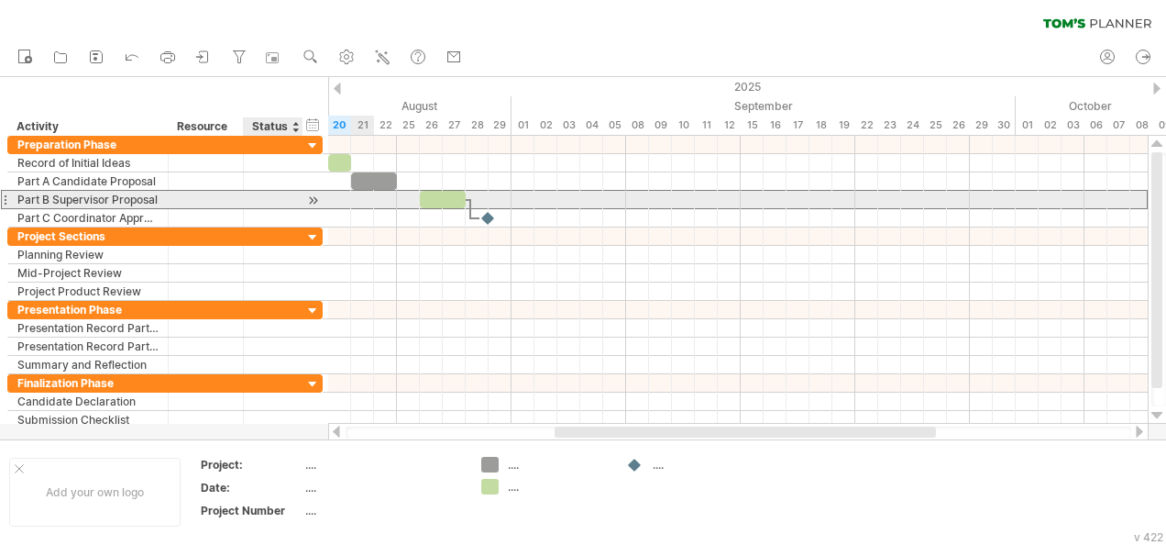
click at [290, 197] on div at bounding box center [273, 199] width 40 height 17
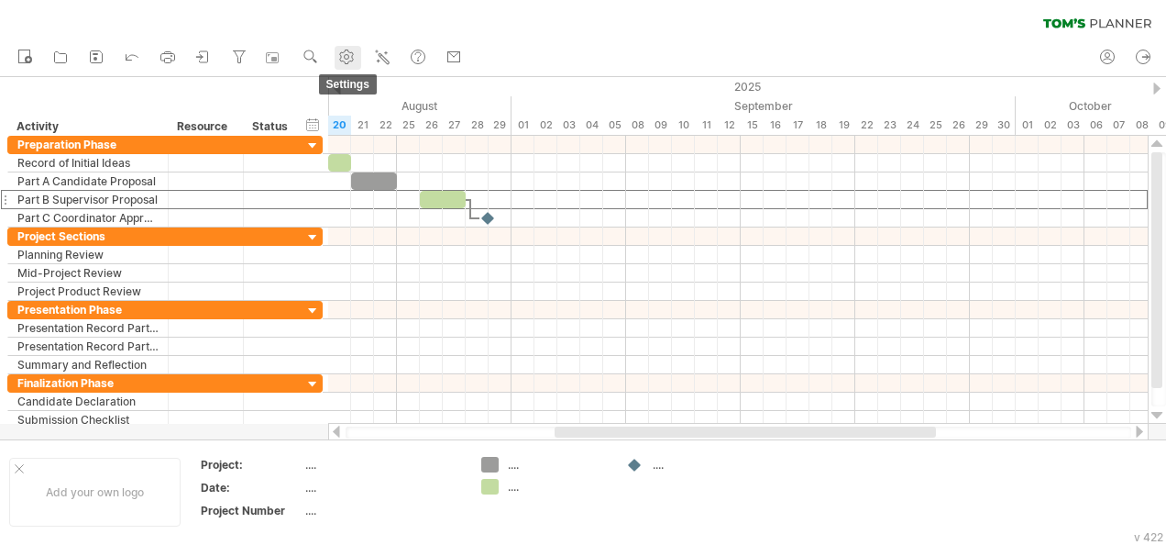
click at [354, 54] on use at bounding box center [346, 57] width 18 height 18
select select "*"
select select "**"
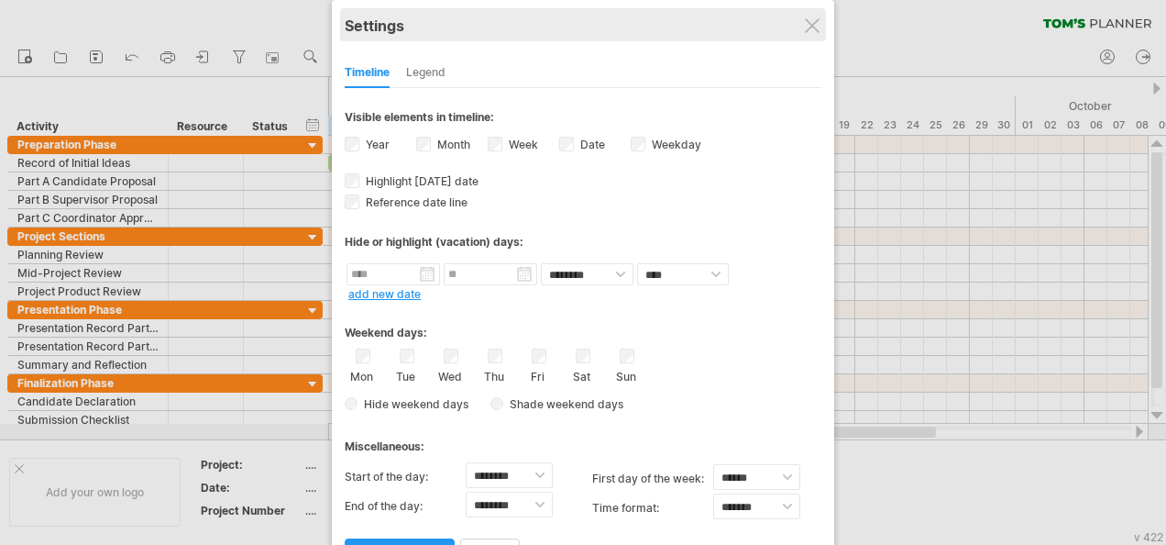
click at [815, 17] on div "Settings" at bounding box center [583, 24] width 477 height 33
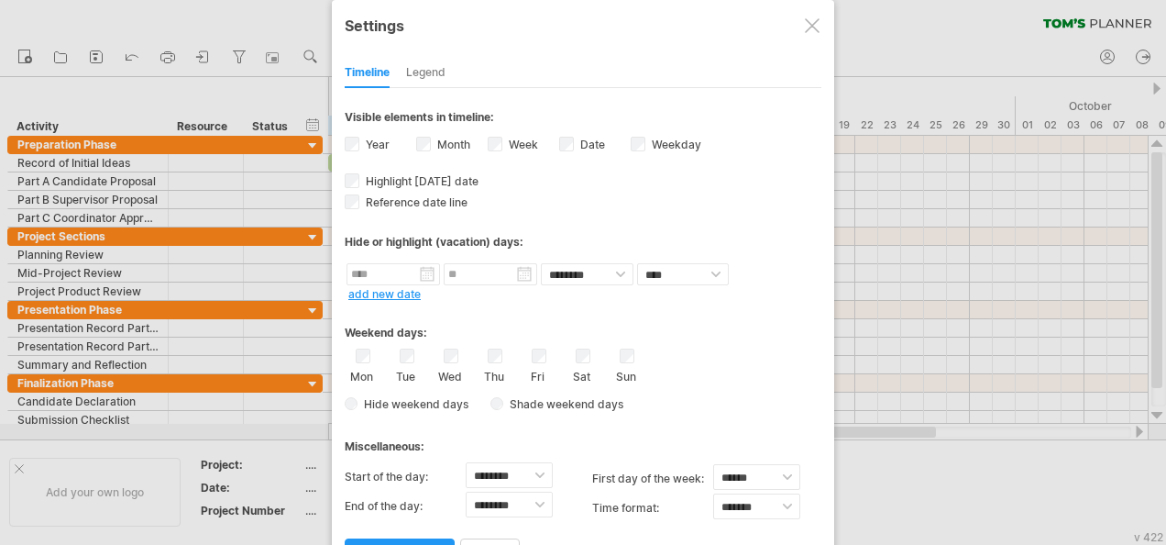
click at [812, 30] on div at bounding box center [812, 25] width 15 height 15
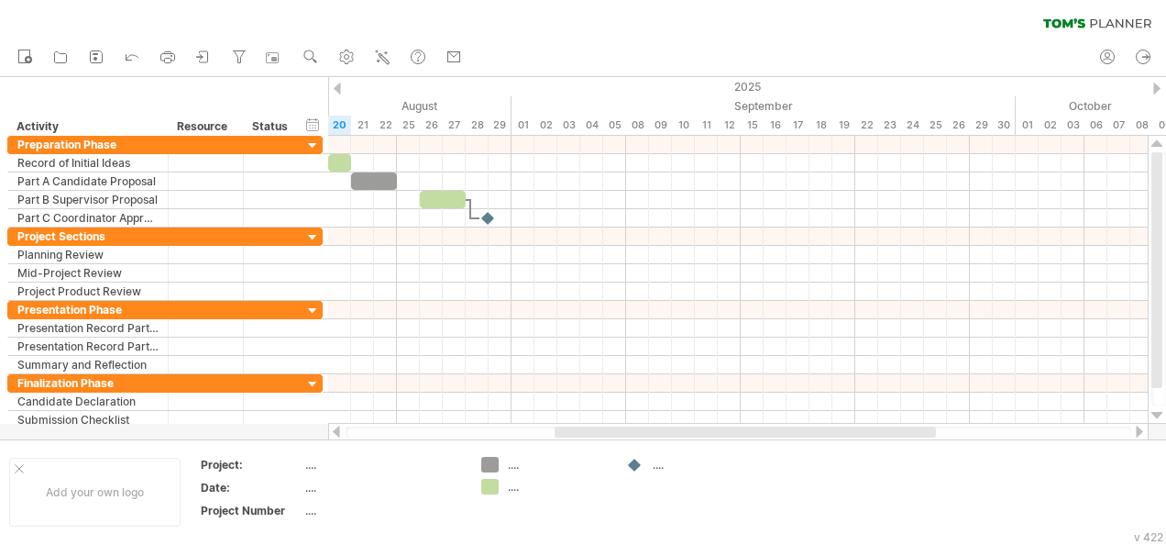
click at [435, 61] on ul "new open" at bounding box center [239, 58] width 462 height 39
click at [385, 64] on icon at bounding box center [382, 57] width 18 height 18
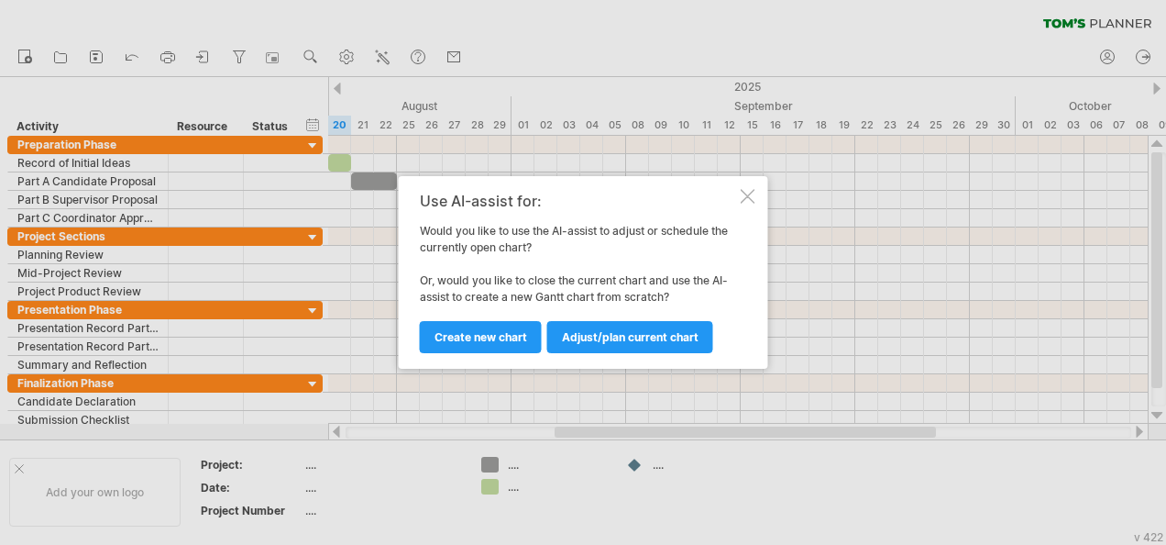
click at [749, 193] on div at bounding box center [748, 196] width 15 height 15
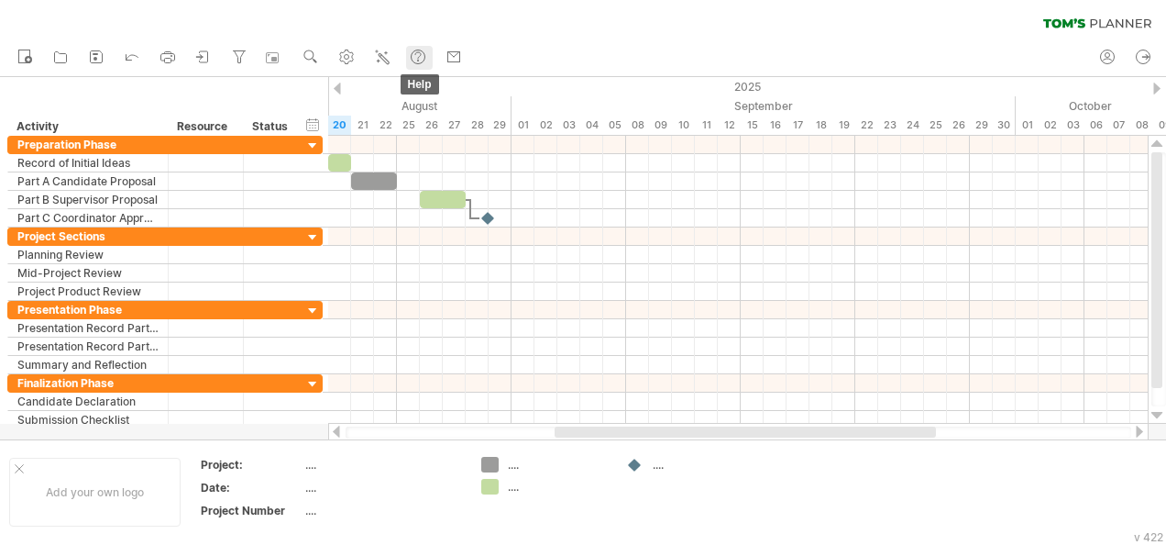
click at [422, 57] on use at bounding box center [418, 57] width 18 height 18
click at [233, 55] on icon at bounding box center [239, 57] width 18 height 18
type input "**********"
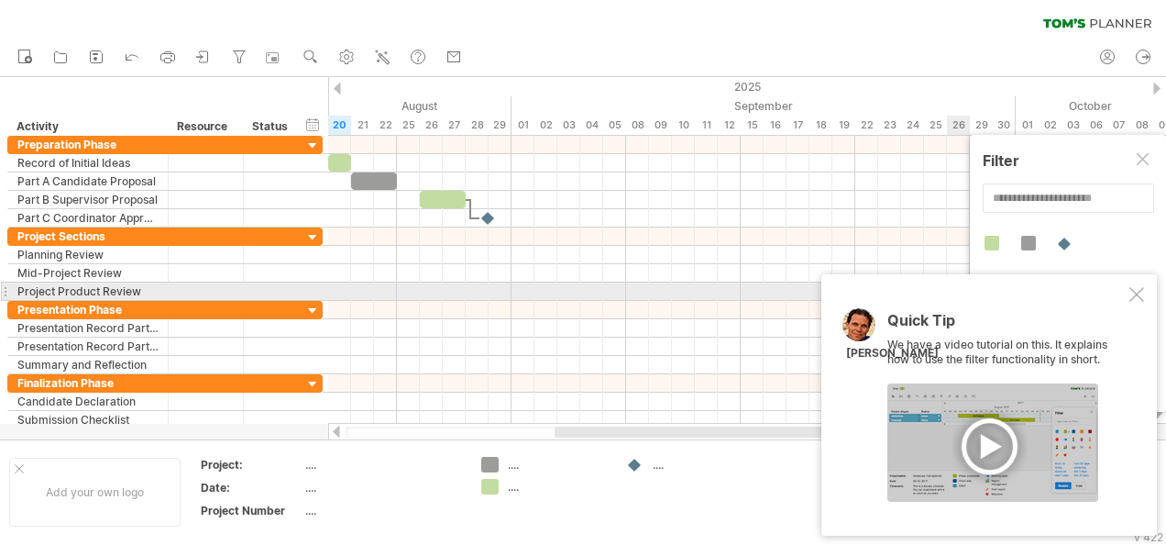
click at [1139, 293] on div at bounding box center [1136, 294] width 15 height 15
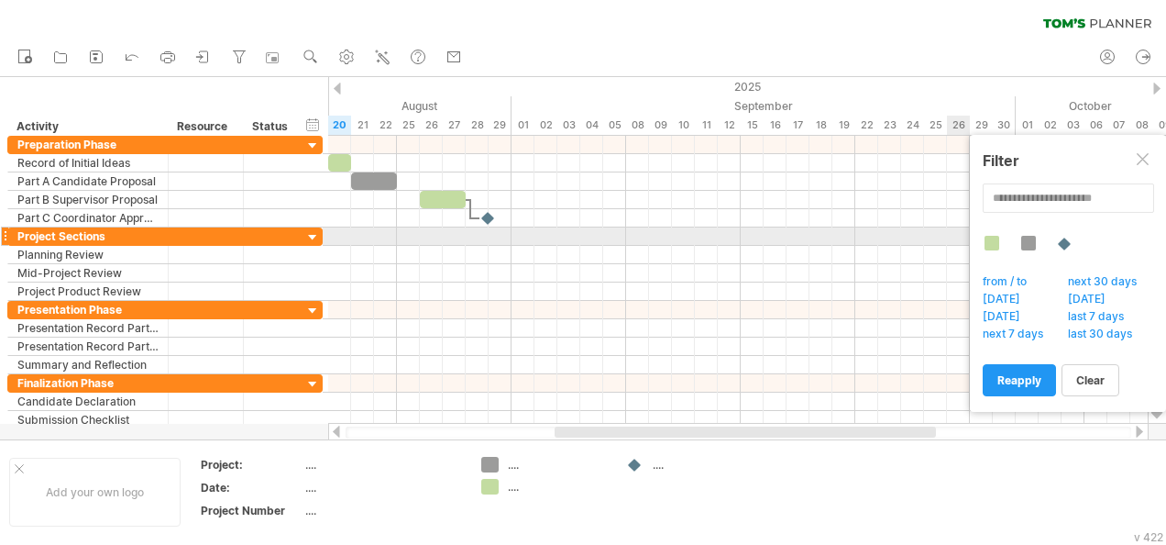
click at [994, 244] on div at bounding box center [992, 243] width 15 height 15
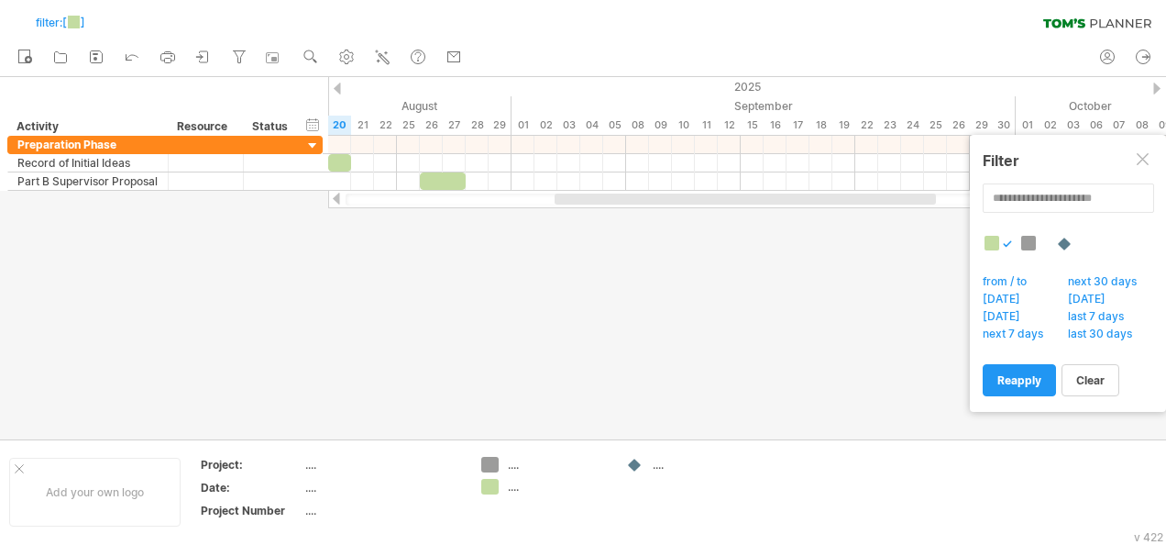
click at [1018, 240] on div at bounding box center [1075, 253] width 184 height 35
click at [1027, 240] on div at bounding box center [1028, 243] width 15 height 15
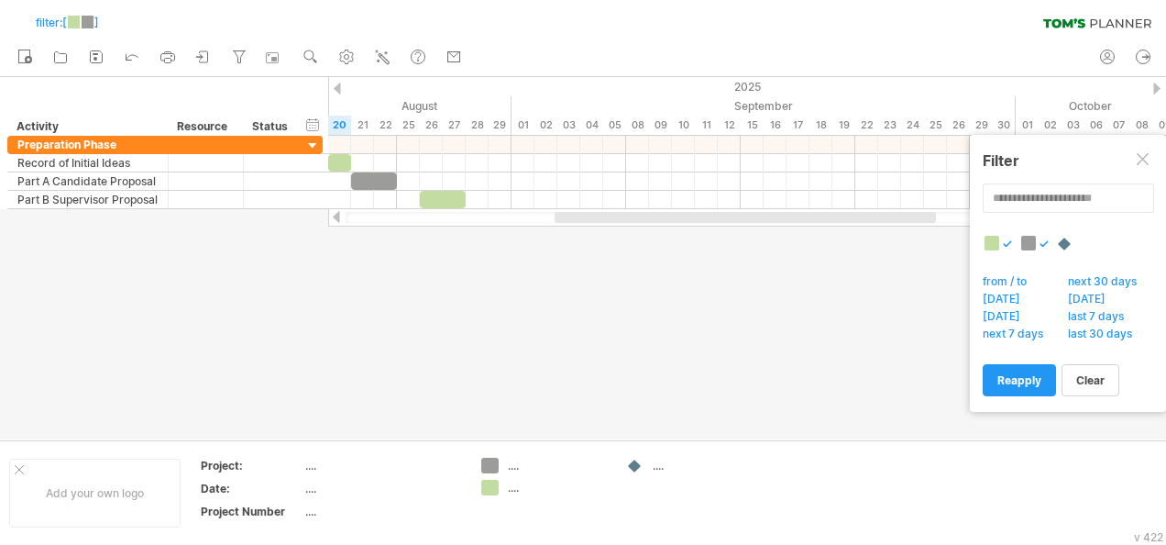
click at [1049, 239] on div at bounding box center [1075, 253] width 184 height 35
click at [1070, 239] on div at bounding box center [1064, 244] width 17 height 16
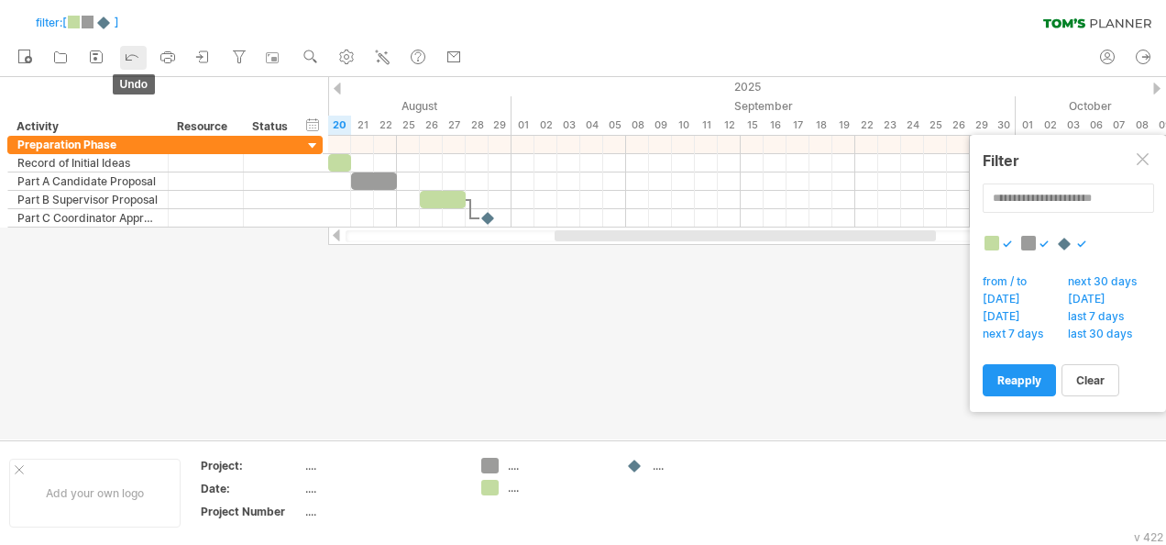
click at [125, 54] on icon at bounding box center [132, 56] width 18 height 18
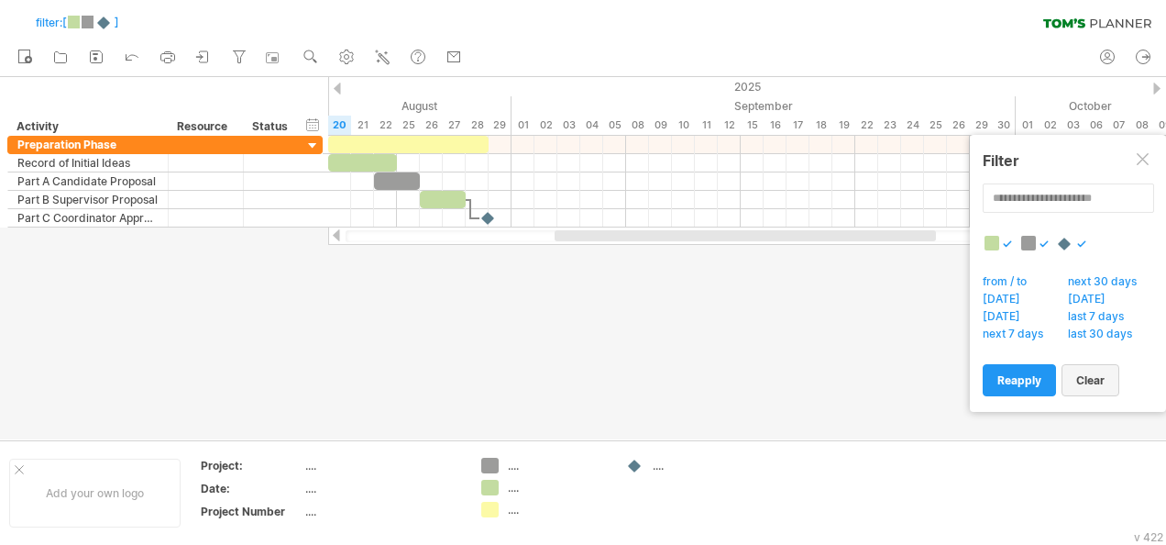
click at [1100, 374] on span "clear" at bounding box center [1090, 380] width 28 height 14
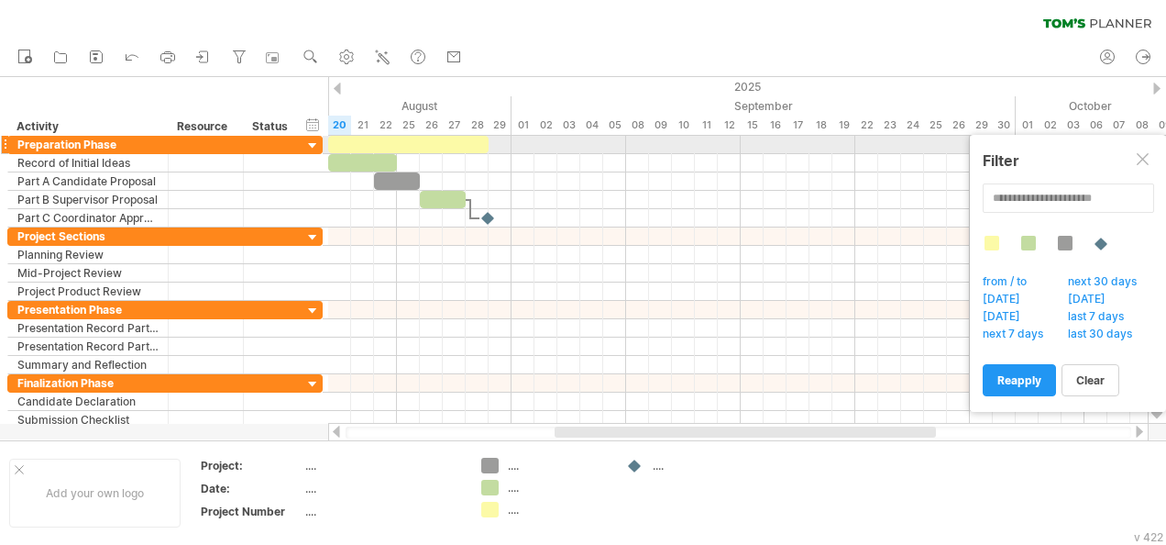
click at [1143, 157] on div at bounding box center [1144, 160] width 15 height 15
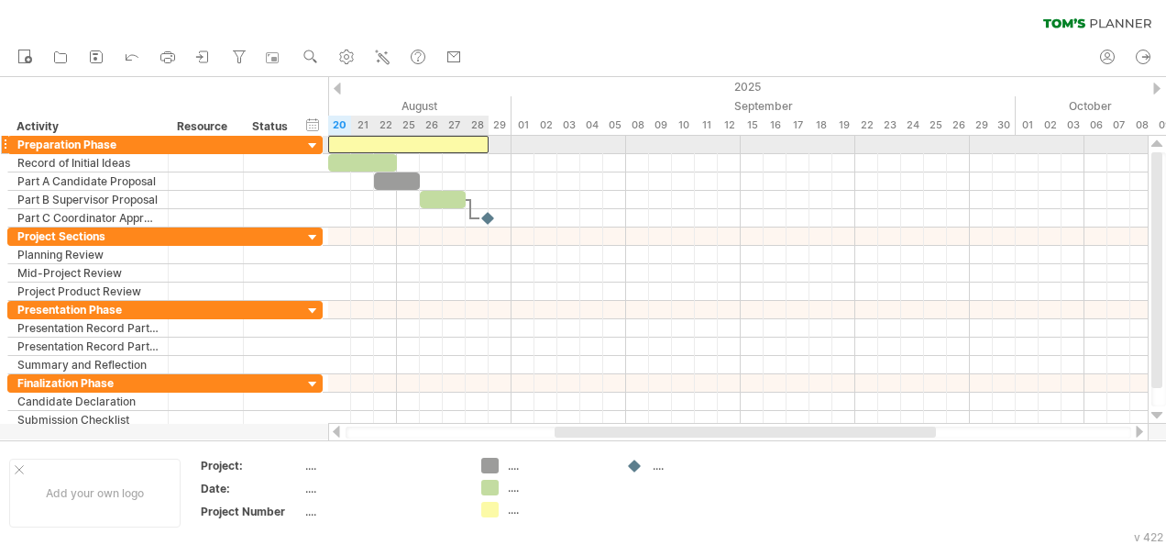
click at [472, 144] on div at bounding box center [408, 144] width 160 height 17
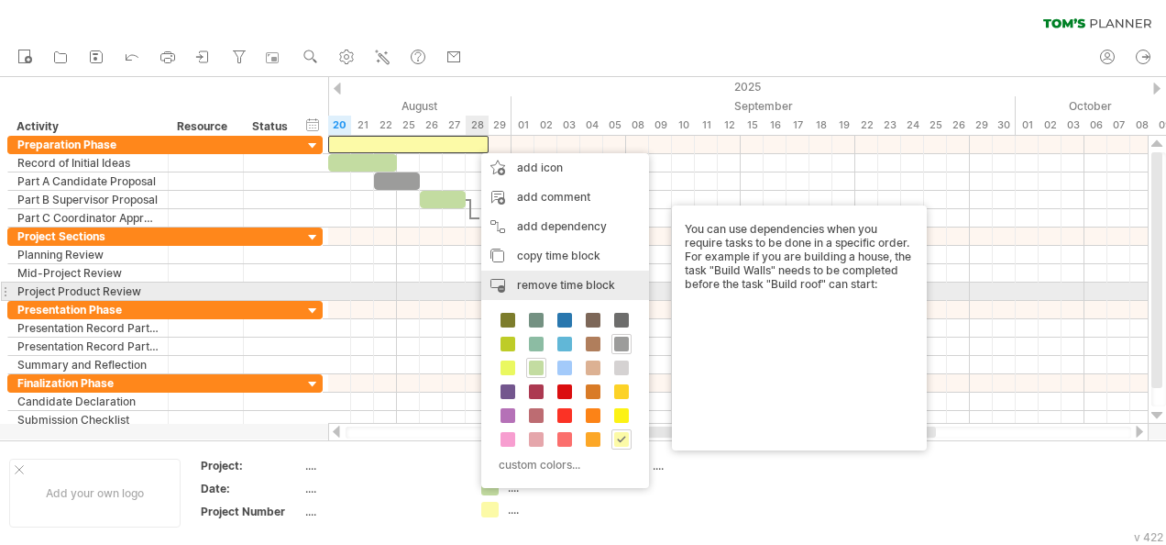
click at [548, 281] on span "remove time block" at bounding box center [566, 285] width 98 height 14
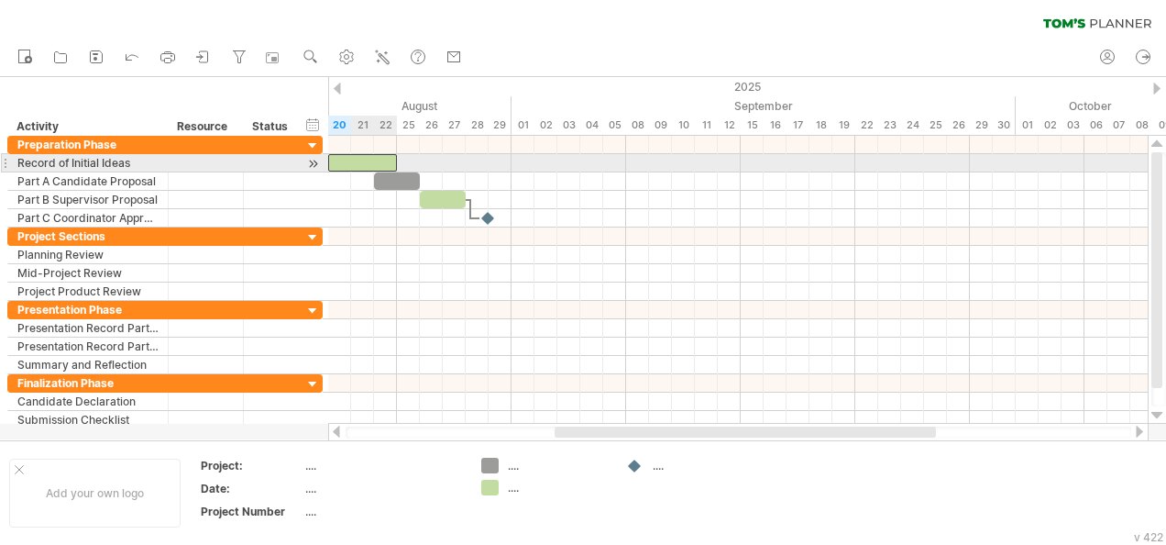
click at [391, 161] on div at bounding box center [362, 162] width 69 height 17
drag, startPoint x: 398, startPoint y: 164, endPoint x: 352, endPoint y: 164, distance: 45.8
click at [352, 164] on span at bounding box center [350, 162] width 7 height 17
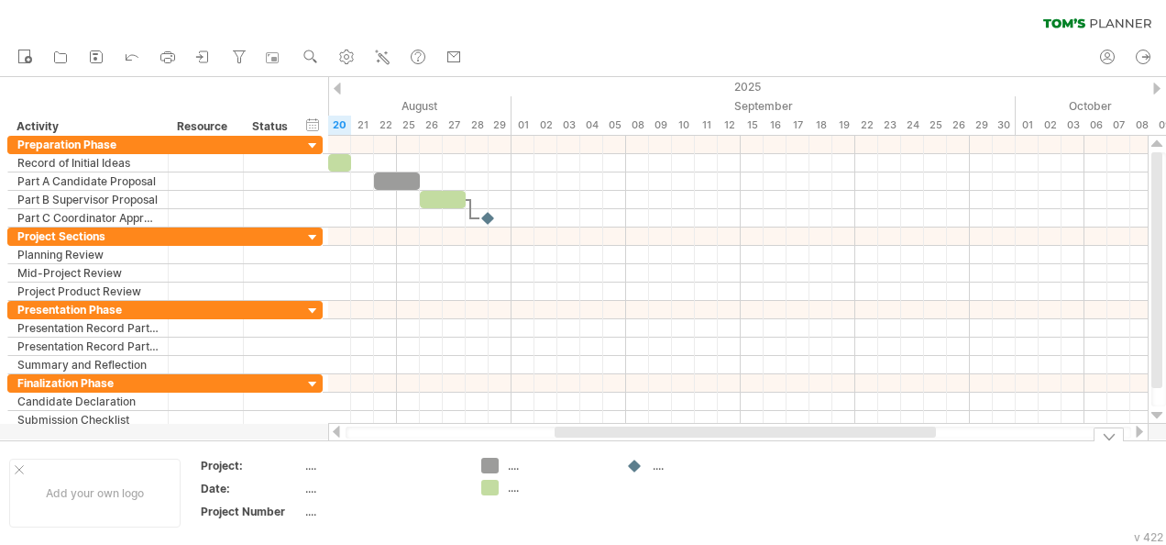
click at [510, 468] on div "...." at bounding box center [558, 465] width 100 height 16
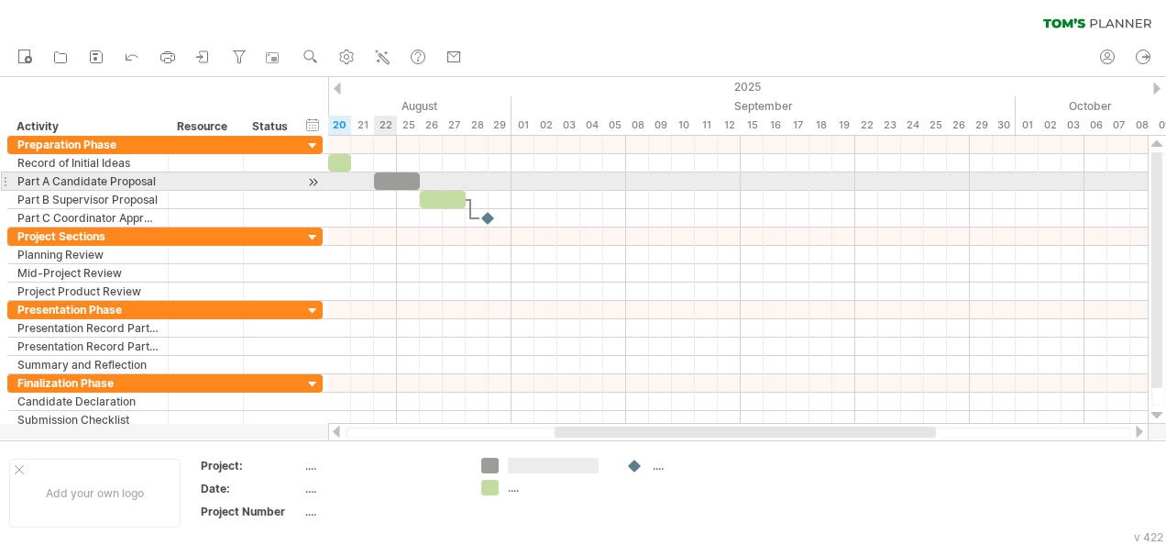
click at [390, 174] on div at bounding box center [397, 180] width 46 height 17
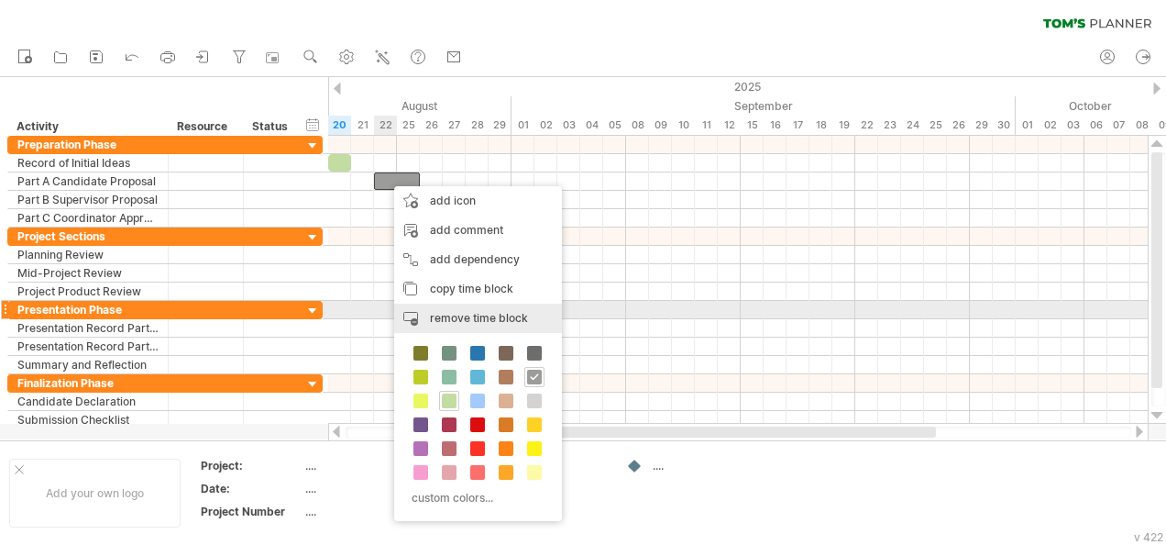
click at [447, 313] on span "remove time block" at bounding box center [479, 318] width 98 height 14
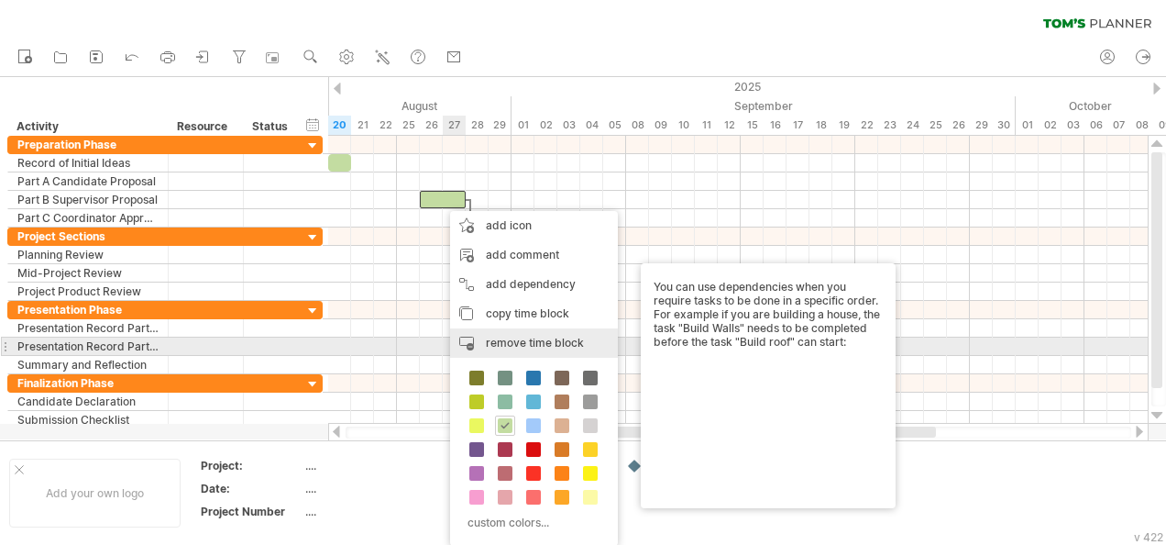
click at [492, 347] on span "remove time block" at bounding box center [535, 343] width 98 height 14
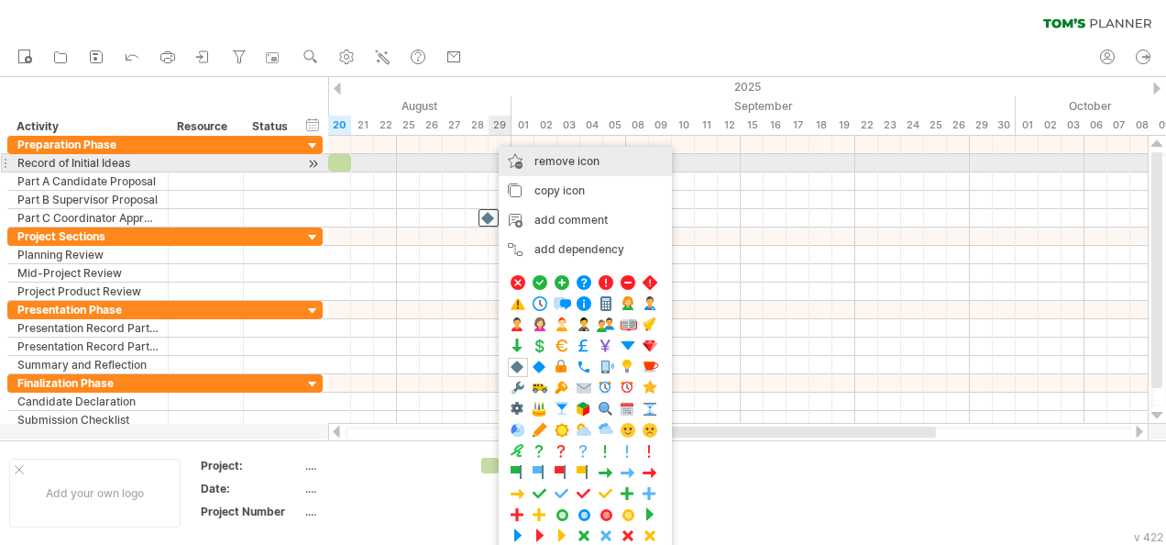
click at [552, 160] on span "remove icon" at bounding box center [566, 161] width 65 height 14
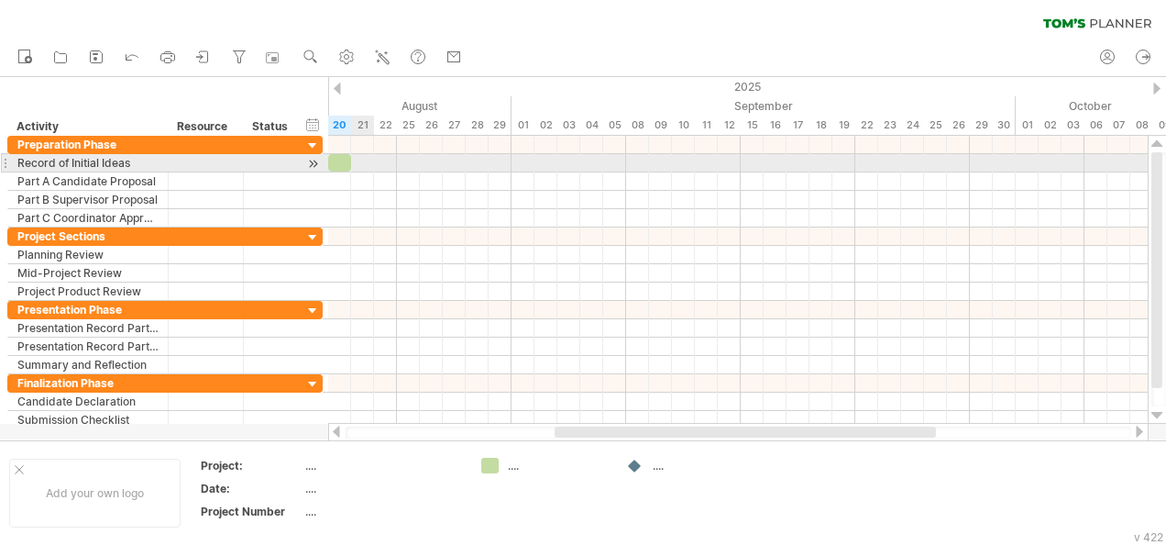
click at [349, 160] on span at bounding box center [350, 162] width 7 height 17
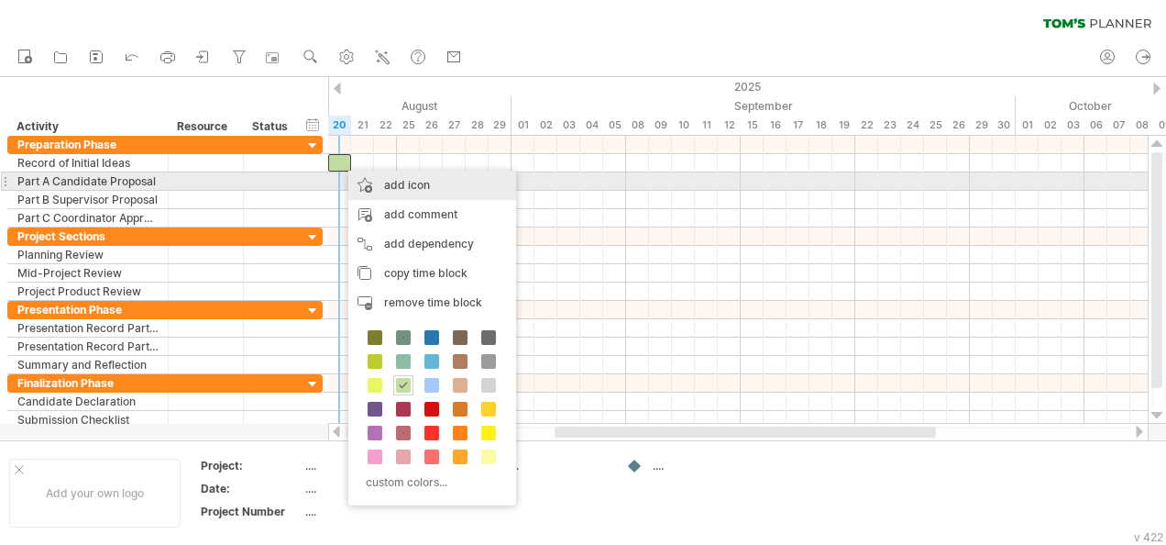
click at [384, 186] on div "add icon" at bounding box center [432, 185] width 168 height 29
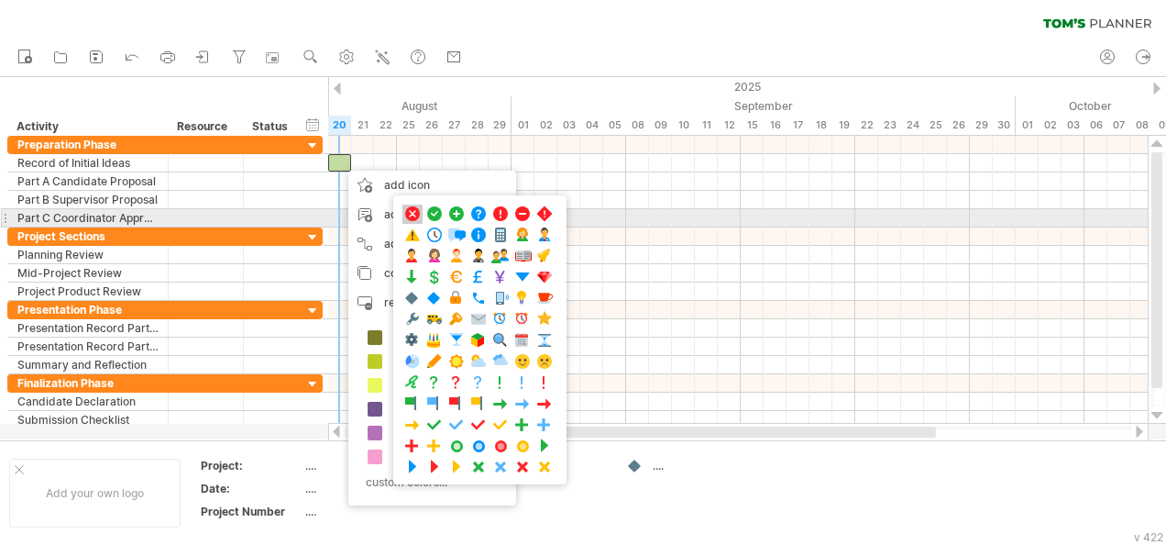
click at [412, 212] on span at bounding box center [412, 213] width 18 height 17
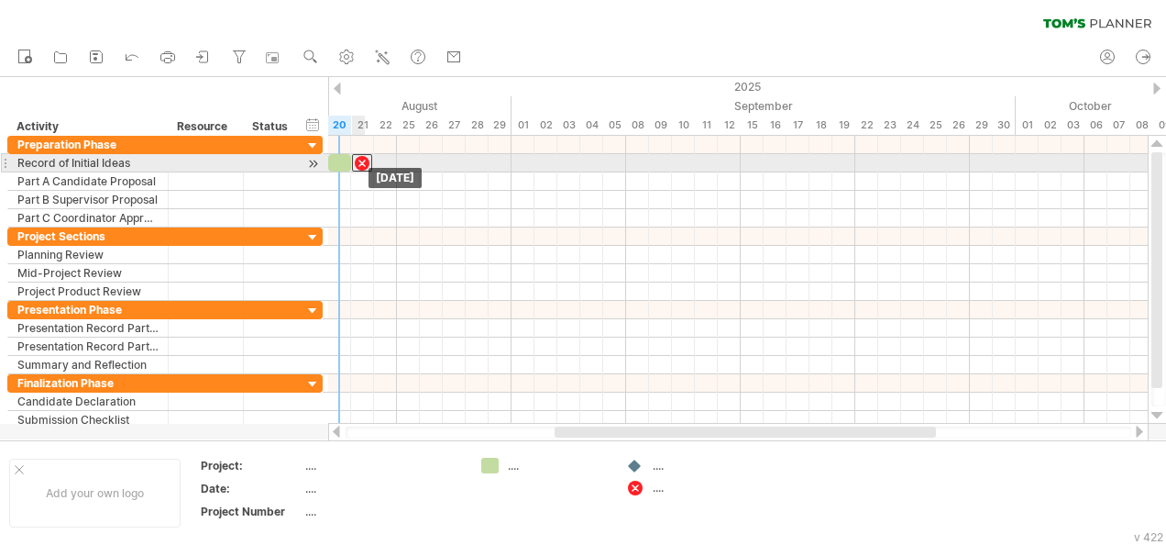
drag, startPoint x: 338, startPoint y: 161, endPoint x: 359, endPoint y: 160, distance: 21.1
click at [359, 160] on div at bounding box center [362, 162] width 20 height 17
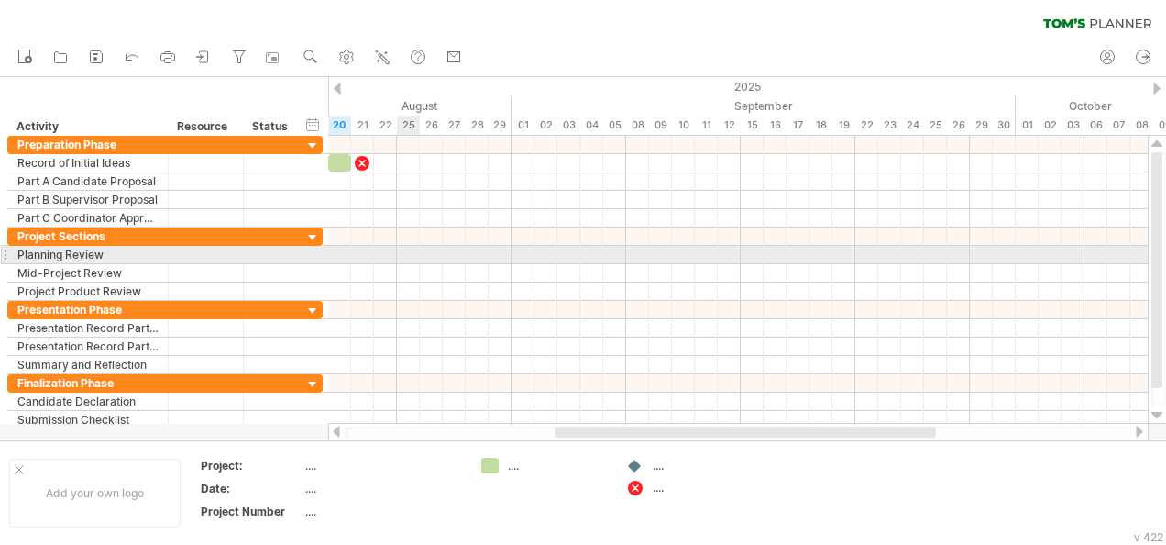
click at [419, 249] on div at bounding box center [738, 255] width 820 height 18
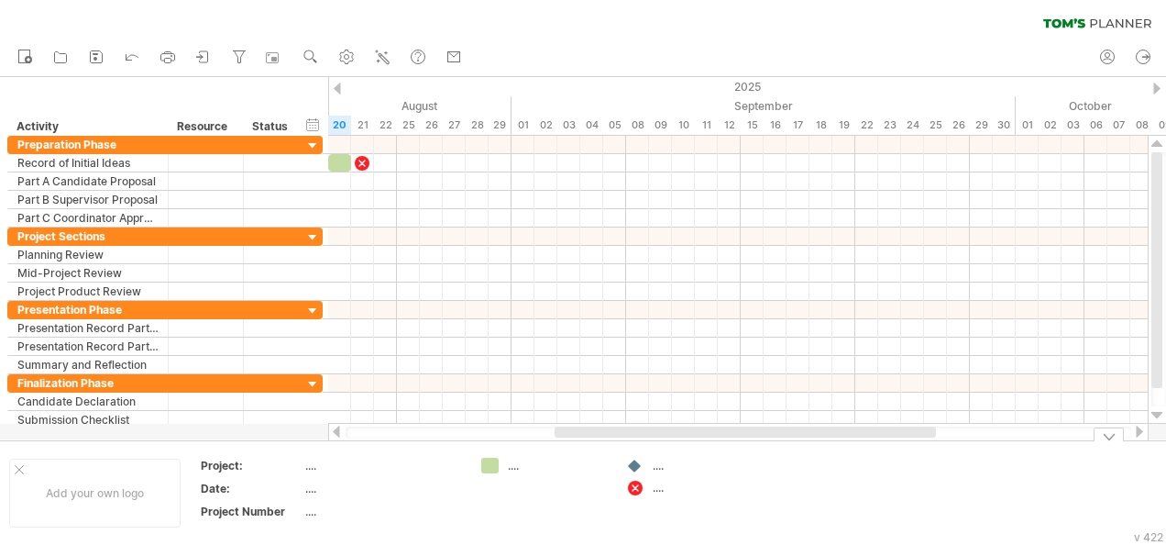
click at [635, 488] on div at bounding box center [635, 487] width 18 height 17
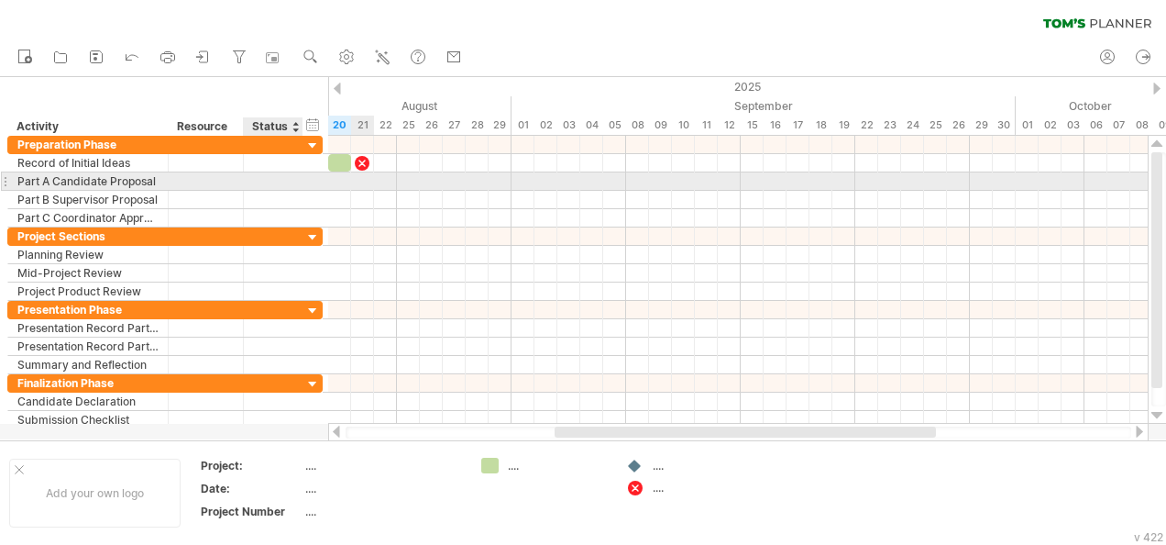
drag, startPoint x: 638, startPoint y: 490, endPoint x: 306, endPoint y: 178, distance: 455.9
click at [306, 178] on div "Trying to reach [DOMAIN_NAME] Connected again... 0% filter: [ ] clear filter re…" at bounding box center [583, 272] width 1166 height 545
click at [268, 179] on div at bounding box center [273, 180] width 40 height 17
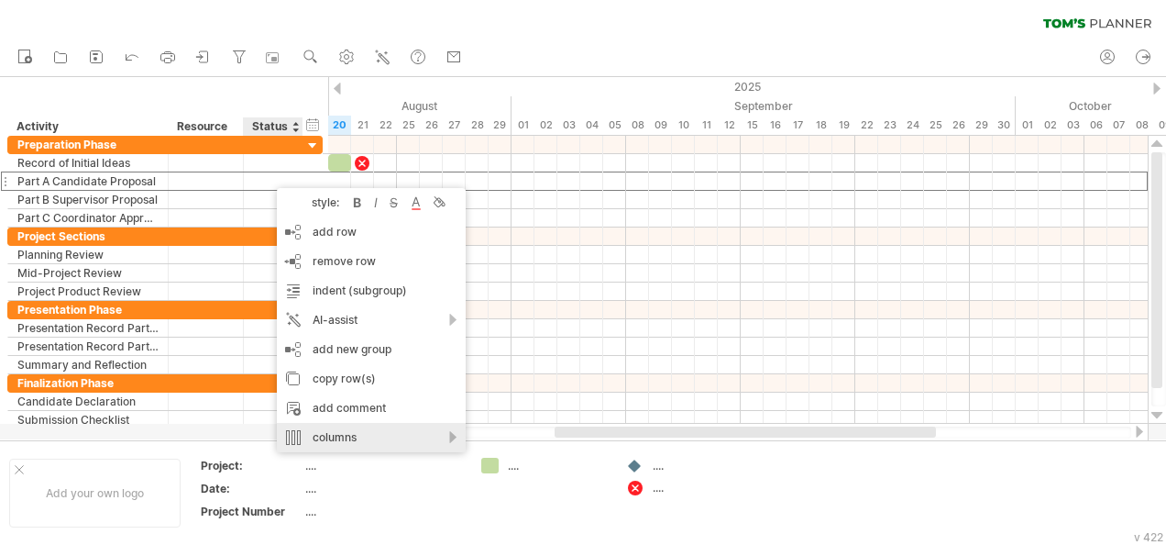
click at [344, 441] on div "columns" at bounding box center [371, 437] width 189 height 29
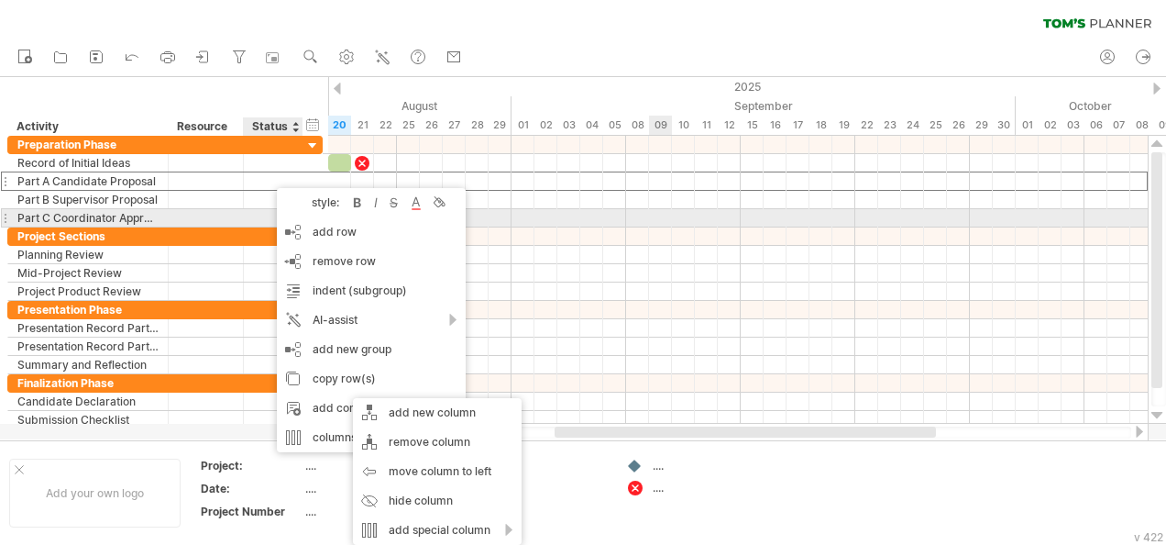
click at [655, 211] on div at bounding box center [738, 218] width 820 height 18
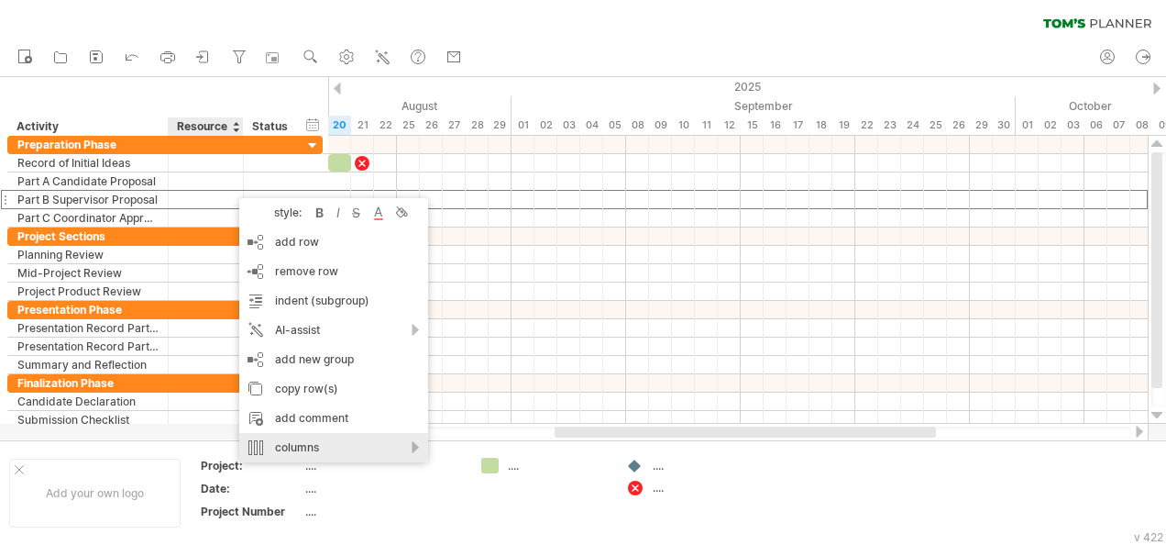
click at [340, 452] on div "columns" at bounding box center [333, 447] width 189 height 29
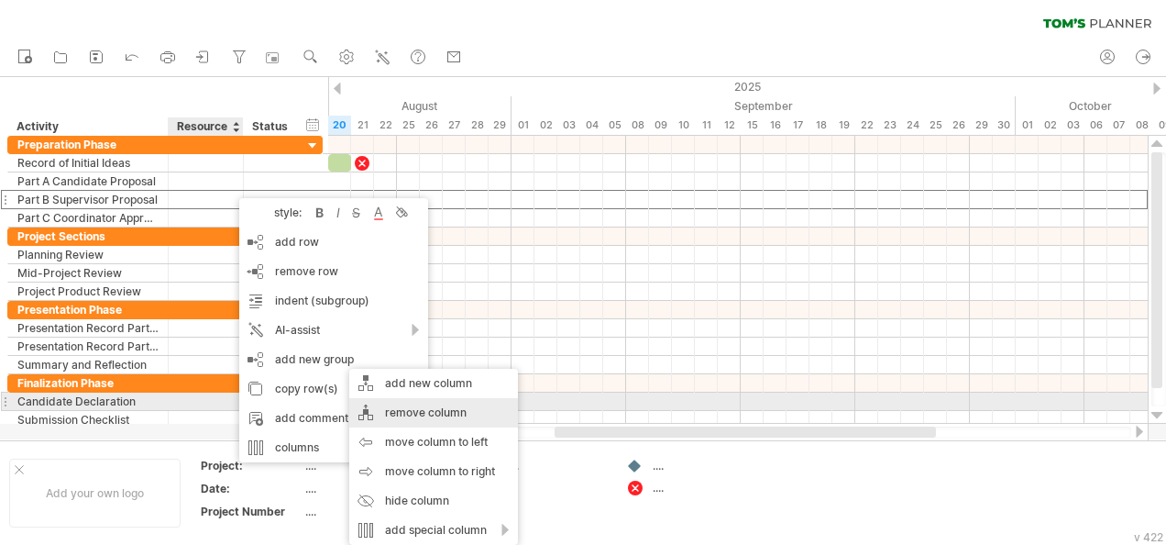
click at [397, 406] on div "remove column" at bounding box center [433, 412] width 169 height 29
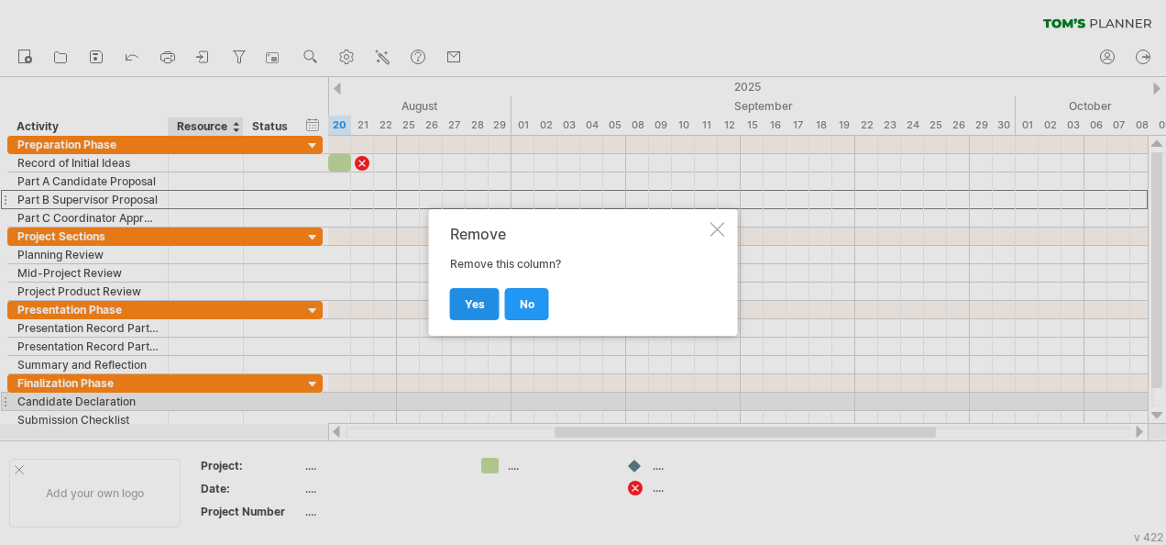
click at [466, 301] on span "yes" at bounding box center [475, 304] width 20 height 14
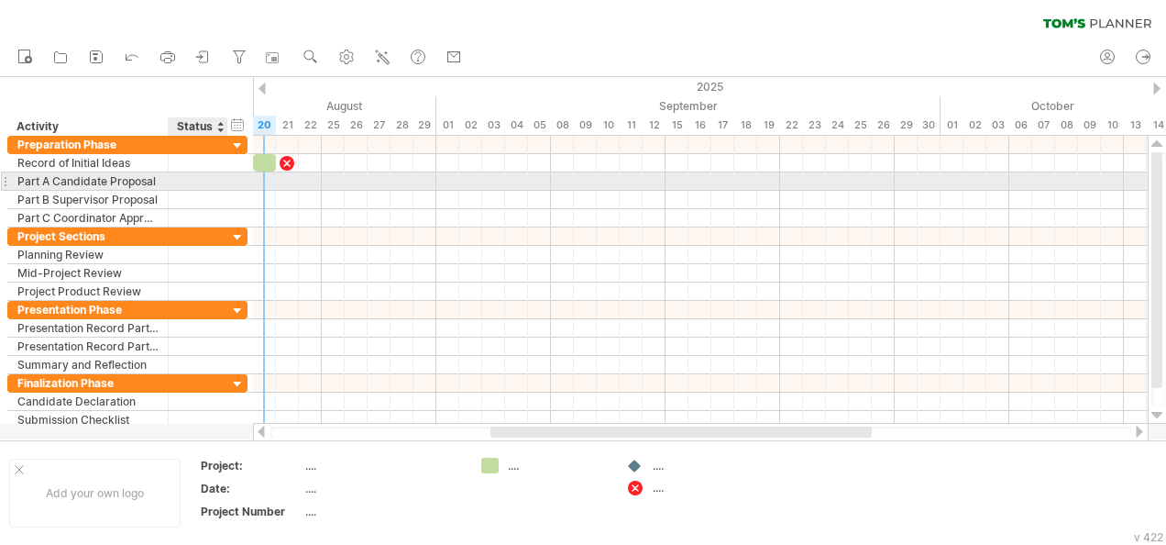
click at [209, 180] on div at bounding box center [198, 180] width 40 height 17
drag, startPoint x: 636, startPoint y: 490, endPoint x: 263, endPoint y: 181, distance: 484.4
click at [263, 181] on div "Trying to reach [DOMAIN_NAME] Connected again... 0% filter: [ ] clear filter re…" at bounding box center [583, 272] width 1166 height 545
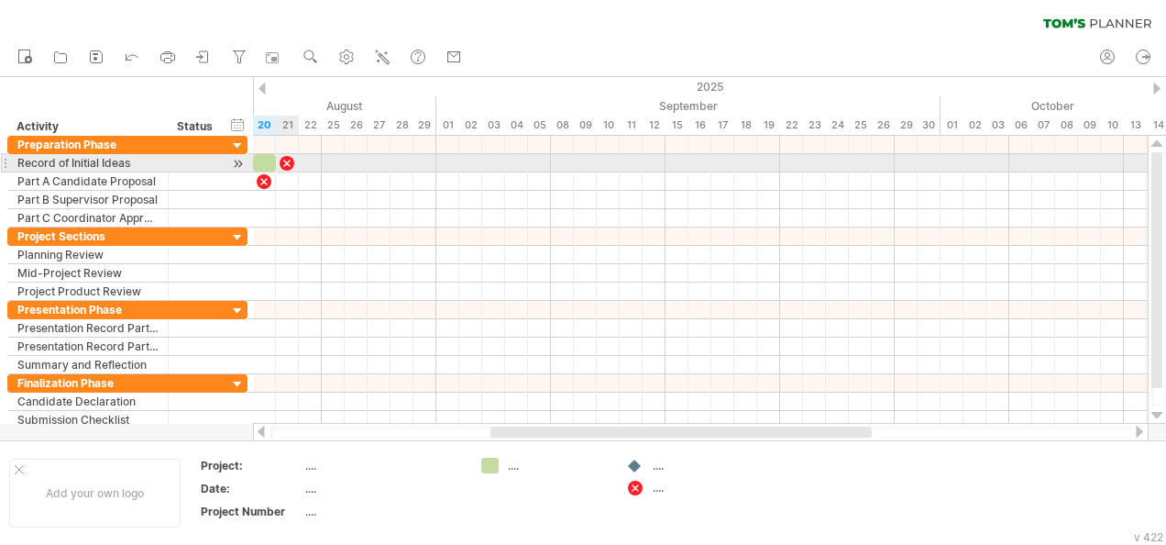
click at [292, 160] on div at bounding box center [287, 162] width 18 height 17
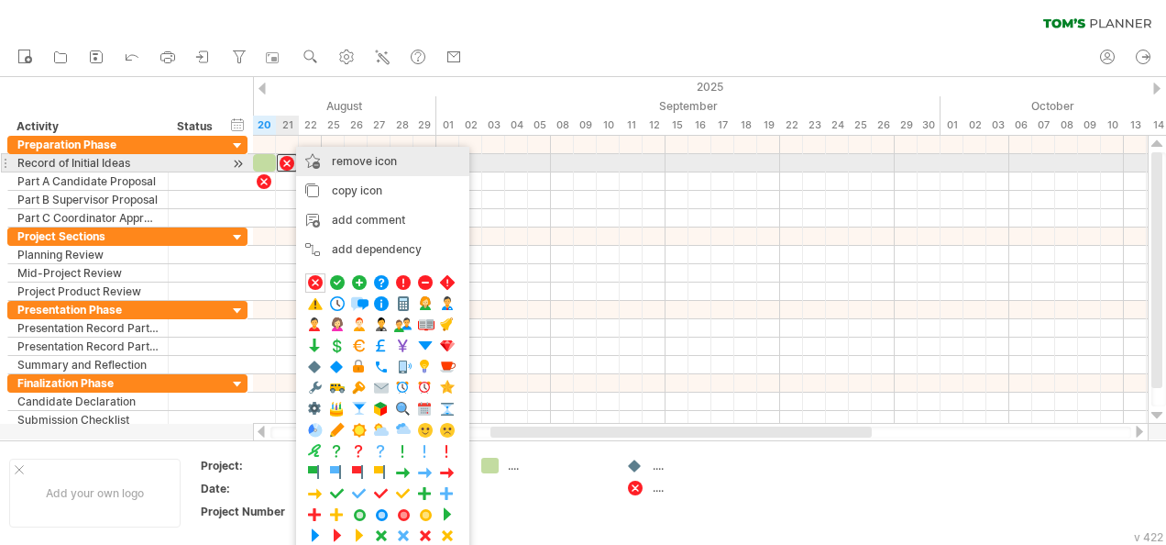
click at [345, 164] on span "remove icon" at bounding box center [364, 161] width 65 height 14
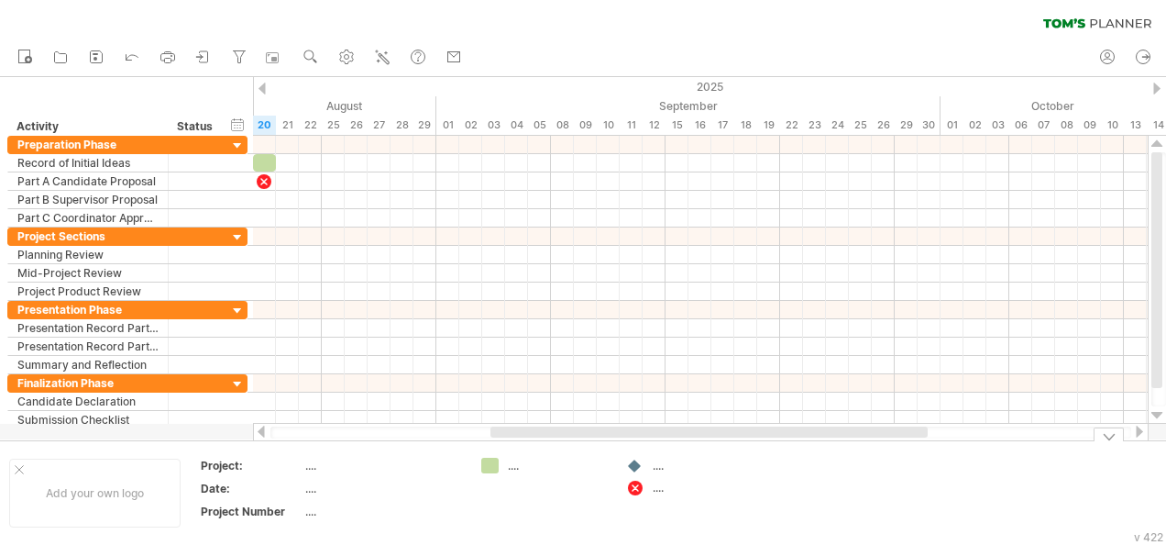
click at [666, 492] on div "...." at bounding box center [703, 487] width 100 height 16
type input "***"
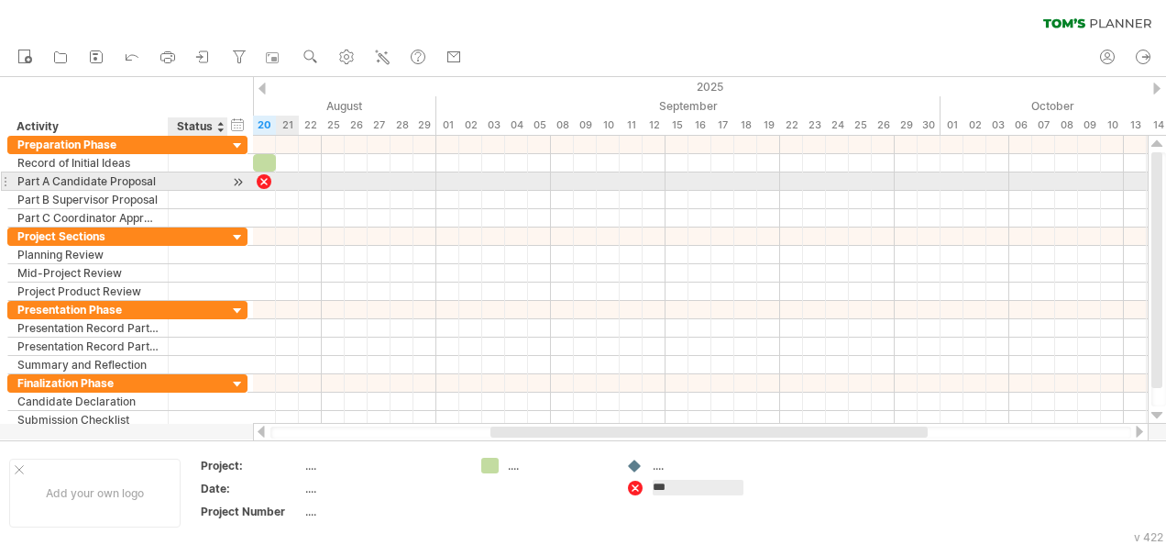
click at [210, 176] on div at bounding box center [198, 180] width 40 height 17
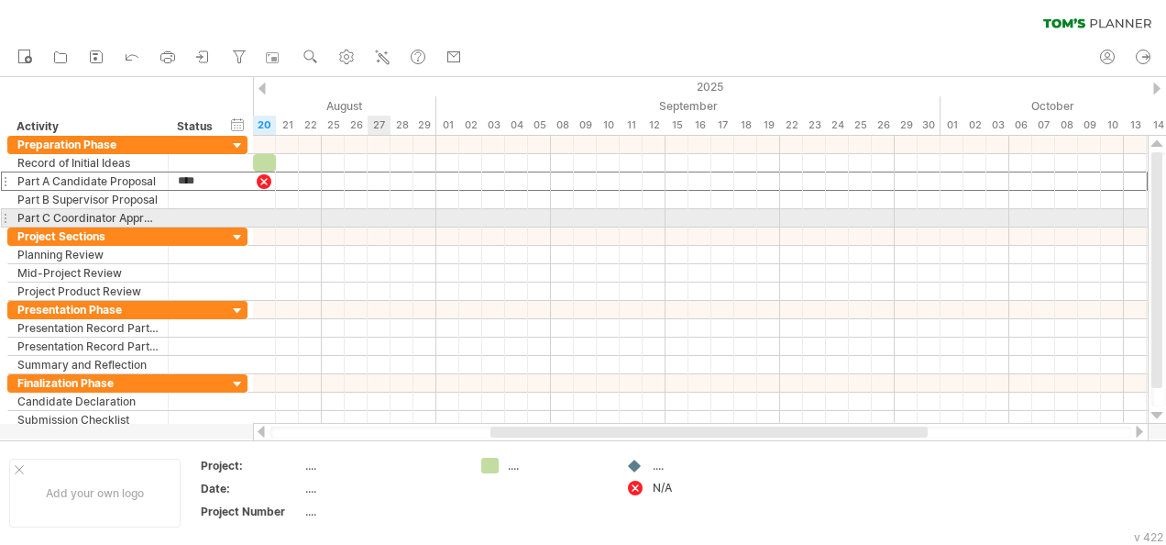
type input "*****"
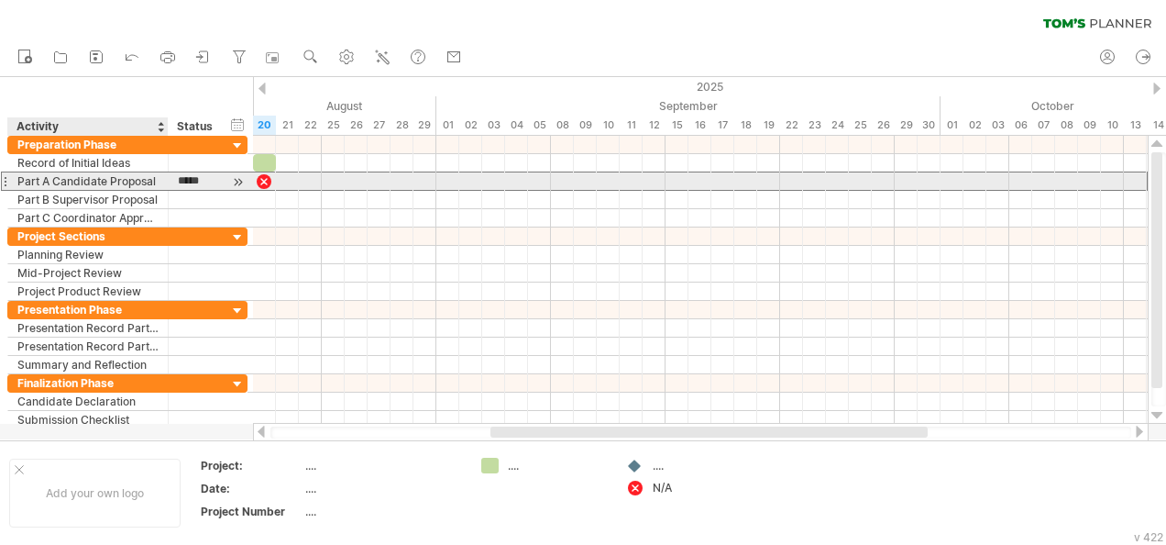
drag, startPoint x: 211, startPoint y: 174, endPoint x: 168, endPoint y: 175, distance: 43.1
click at [169, 175] on div "*****" at bounding box center [199, 180] width 60 height 17
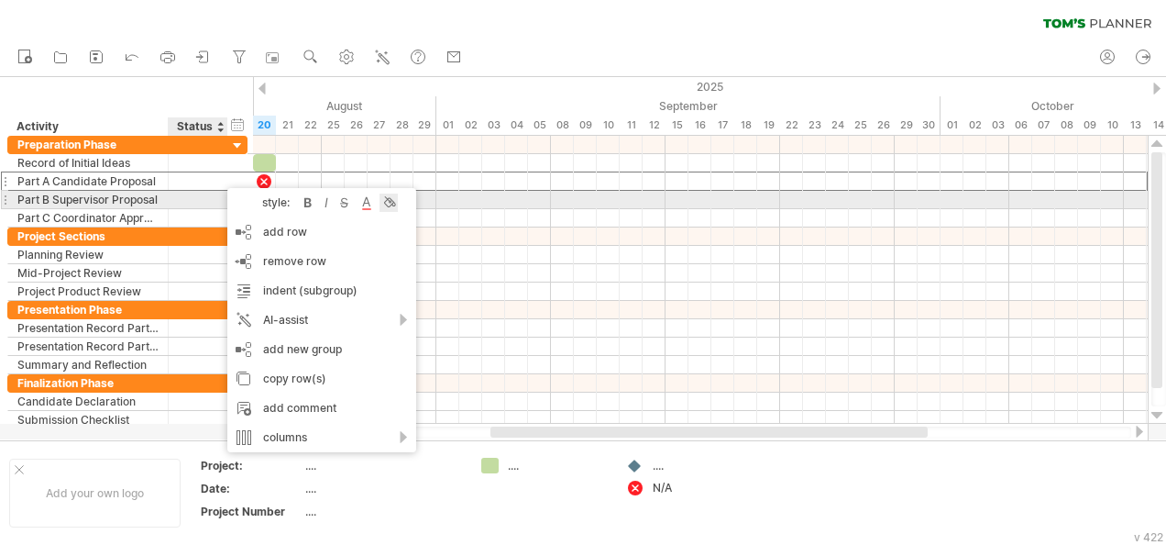
click at [393, 200] on div at bounding box center [389, 202] width 18 height 18
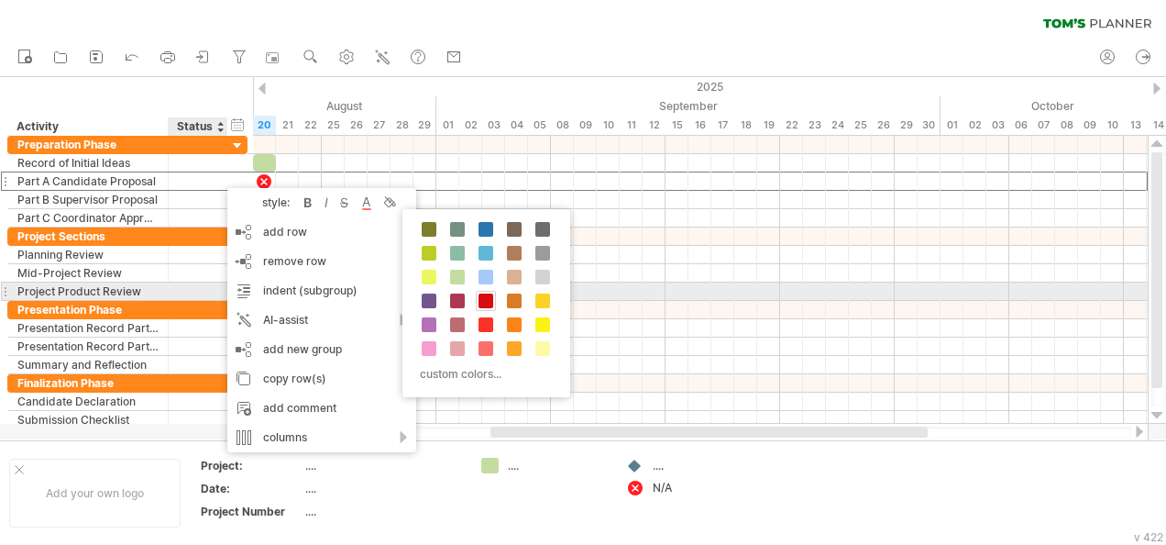
click at [479, 294] on span at bounding box center [486, 300] width 15 height 15
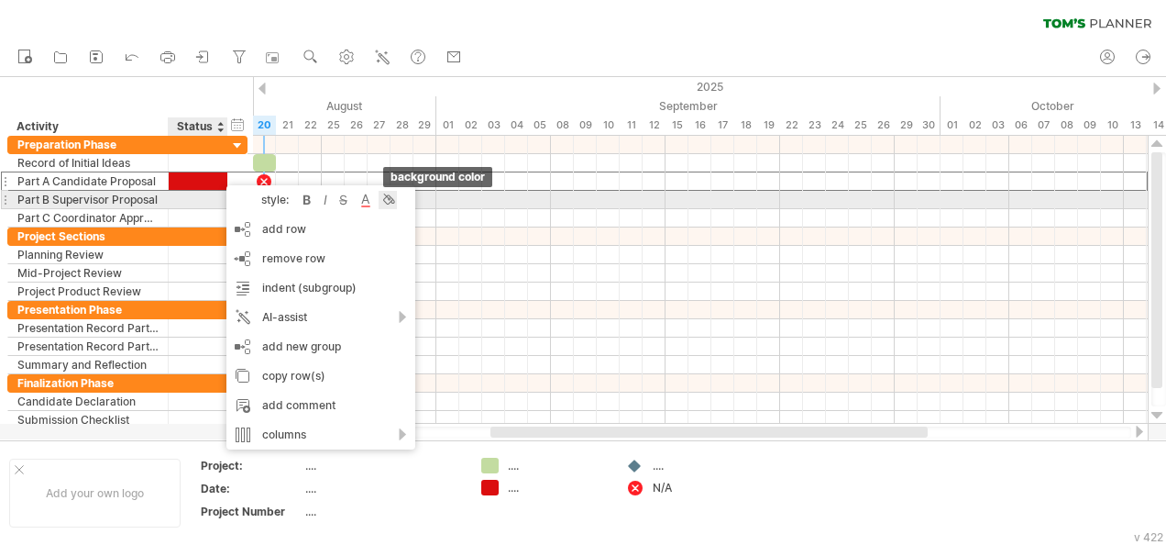
click at [386, 201] on div at bounding box center [388, 200] width 18 height 18
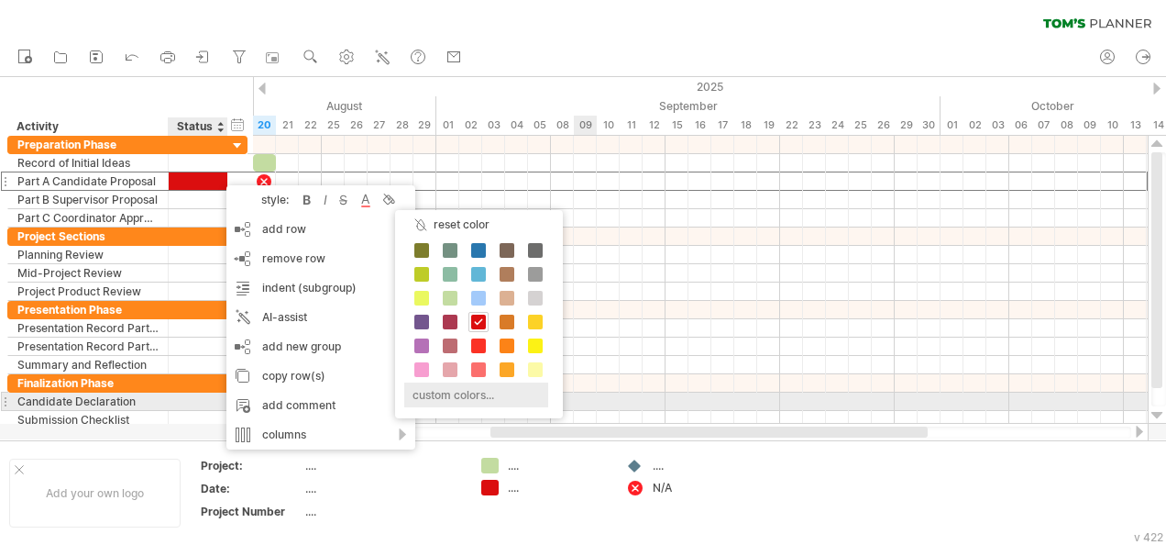
click at [453, 394] on div "custom colors..." at bounding box center [476, 394] width 144 height 25
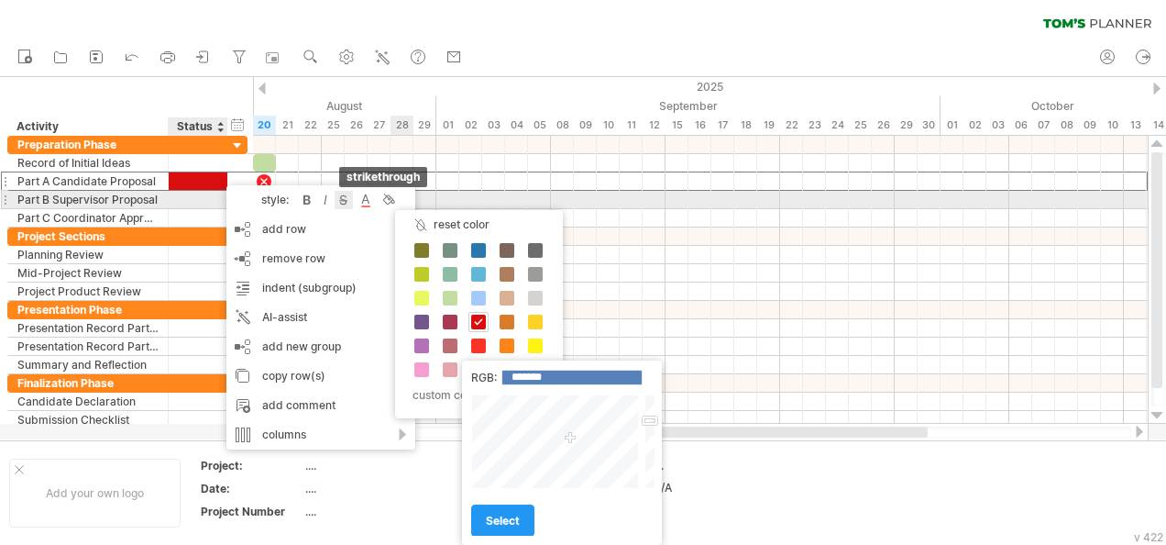
click at [349, 203] on div at bounding box center [344, 200] width 18 height 18
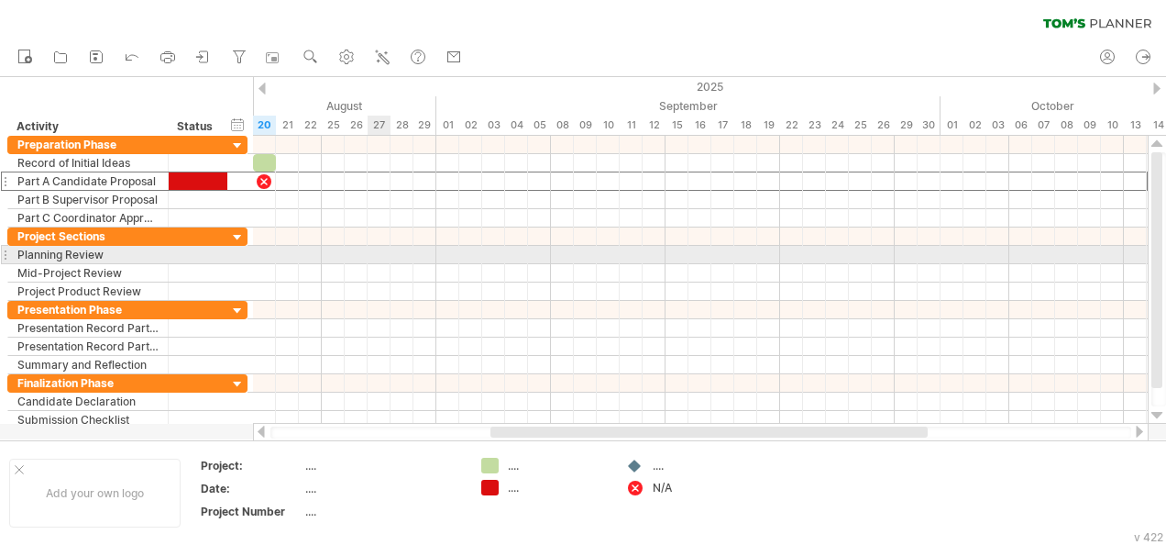
click at [379, 270] on div at bounding box center [700, 273] width 895 height 18
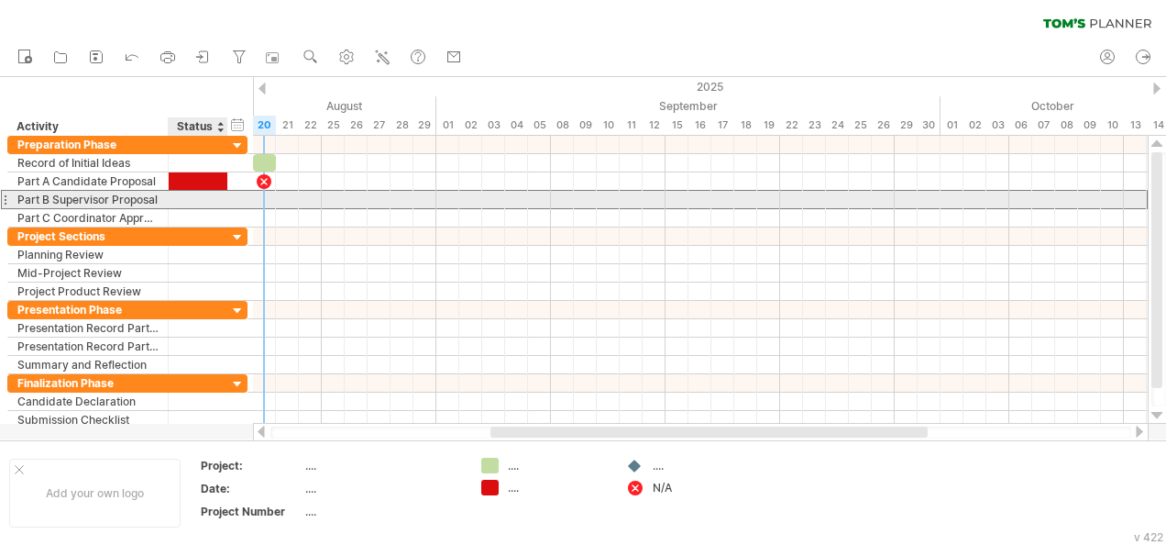
click at [203, 197] on div at bounding box center [198, 199] width 40 height 17
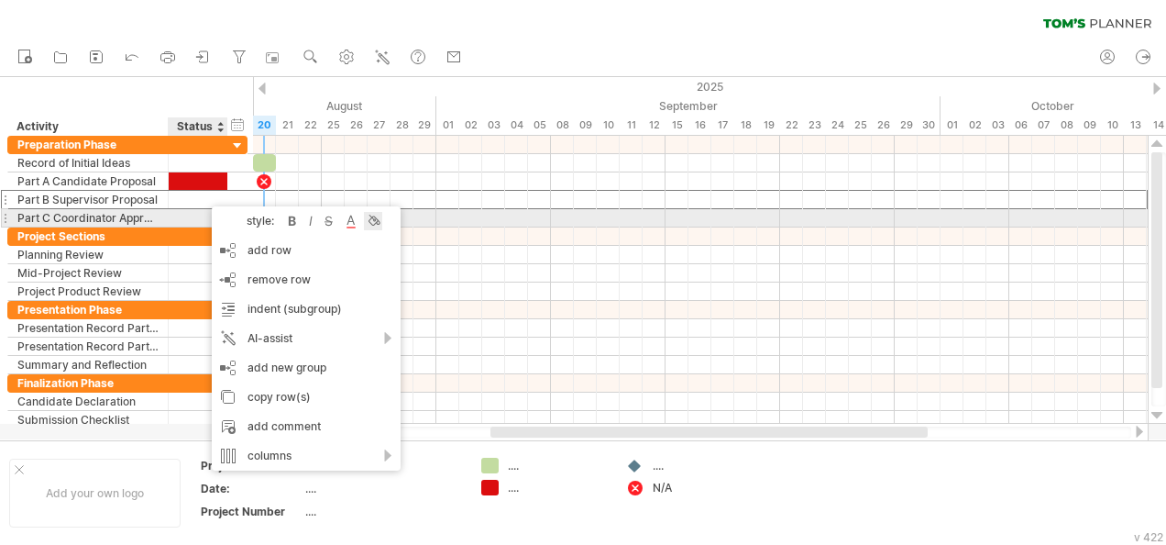
click at [369, 224] on div at bounding box center [373, 221] width 18 height 18
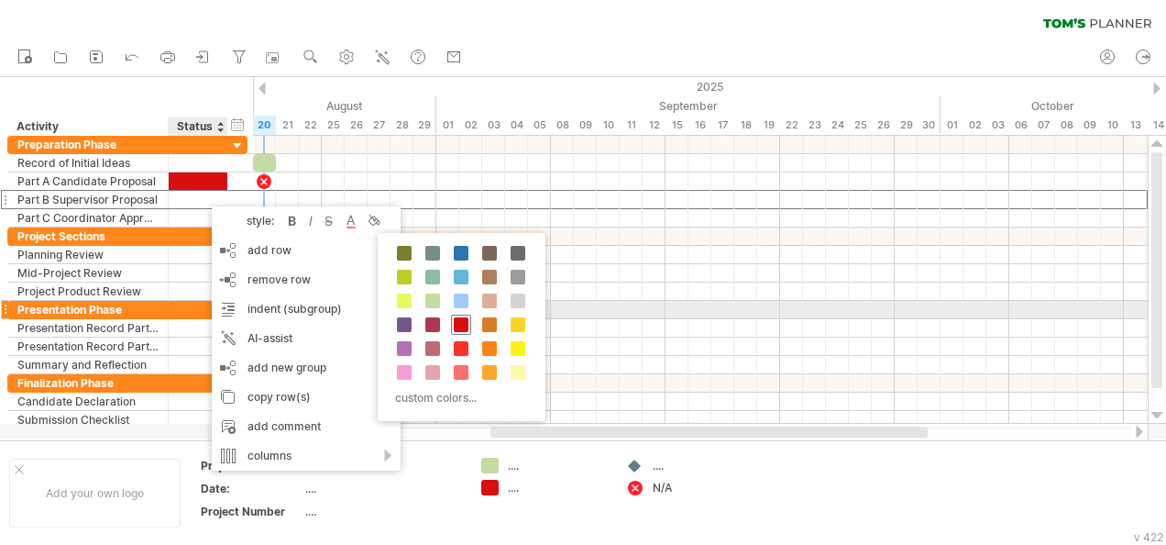
click at [461, 317] on span at bounding box center [461, 324] width 15 height 15
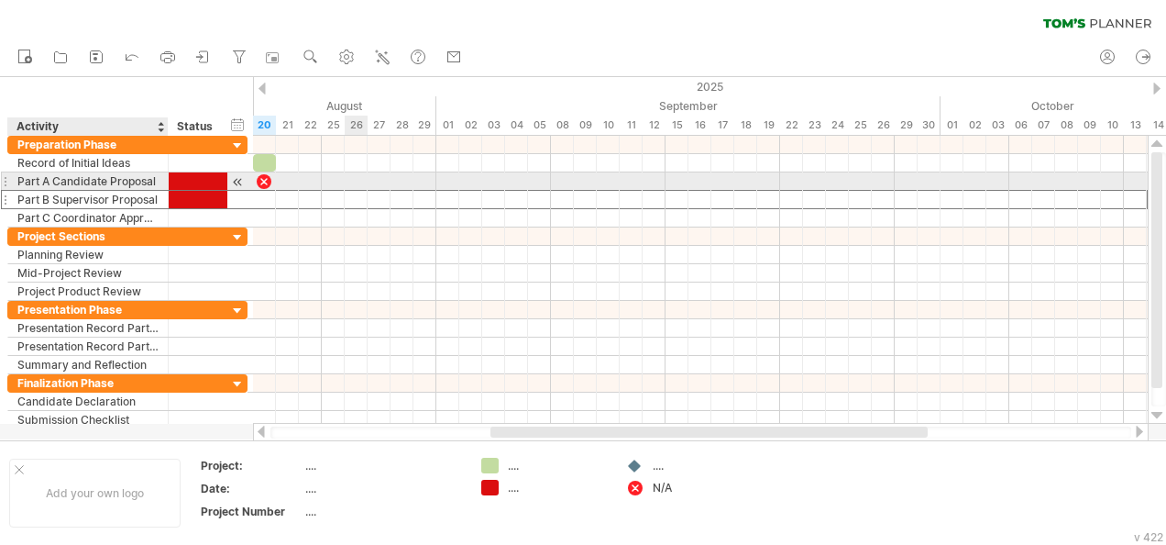
click at [165, 177] on div at bounding box center [165, 181] width 9 height 18
click at [193, 179] on div at bounding box center [198, 180] width 40 height 17
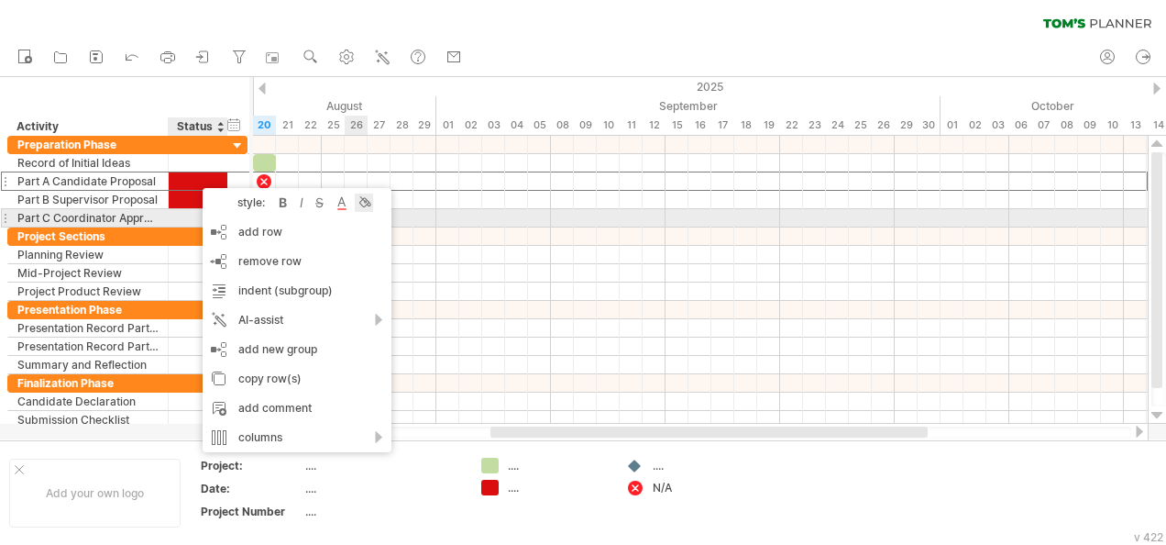
click at [367, 211] on div at bounding box center [364, 202] width 18 height 18
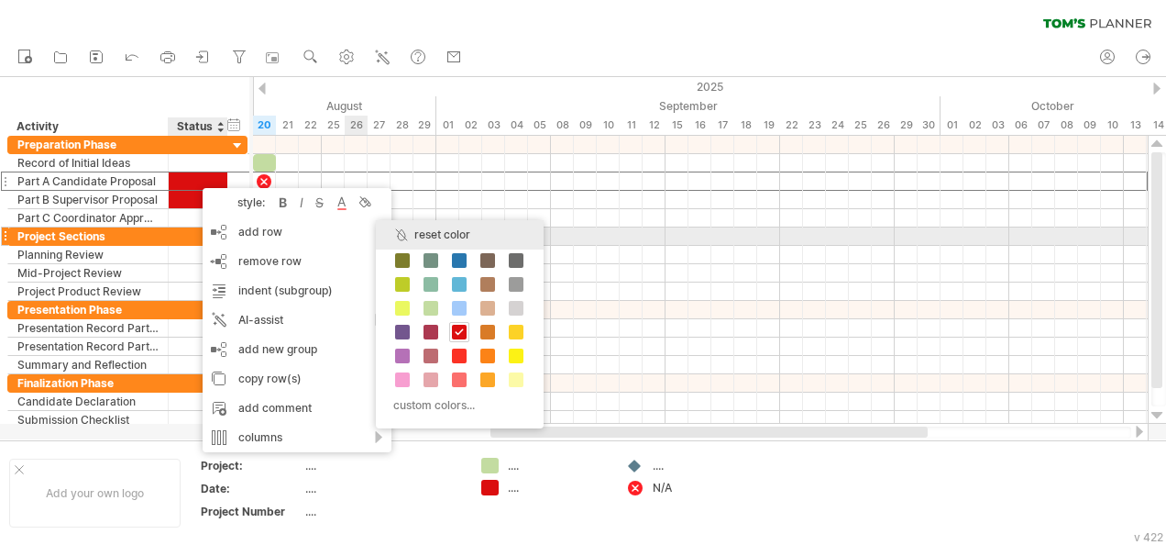
click at [414, 243] on div "reset color" at bounding box center [460, 234] width 168 height 29
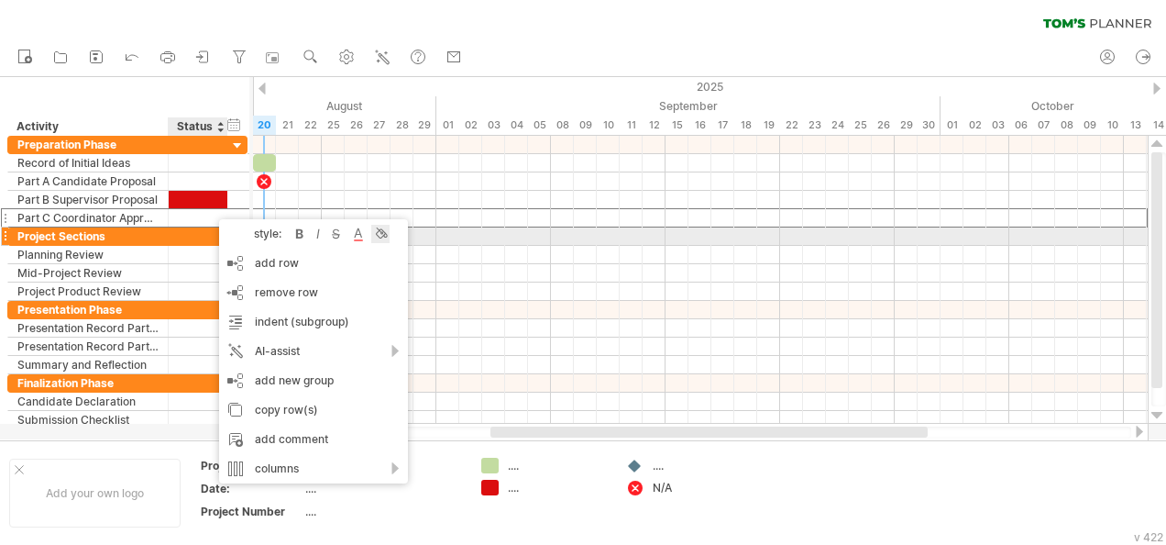
click at [383, 237] on div at bounding box center [380, 234] width 18 height 18
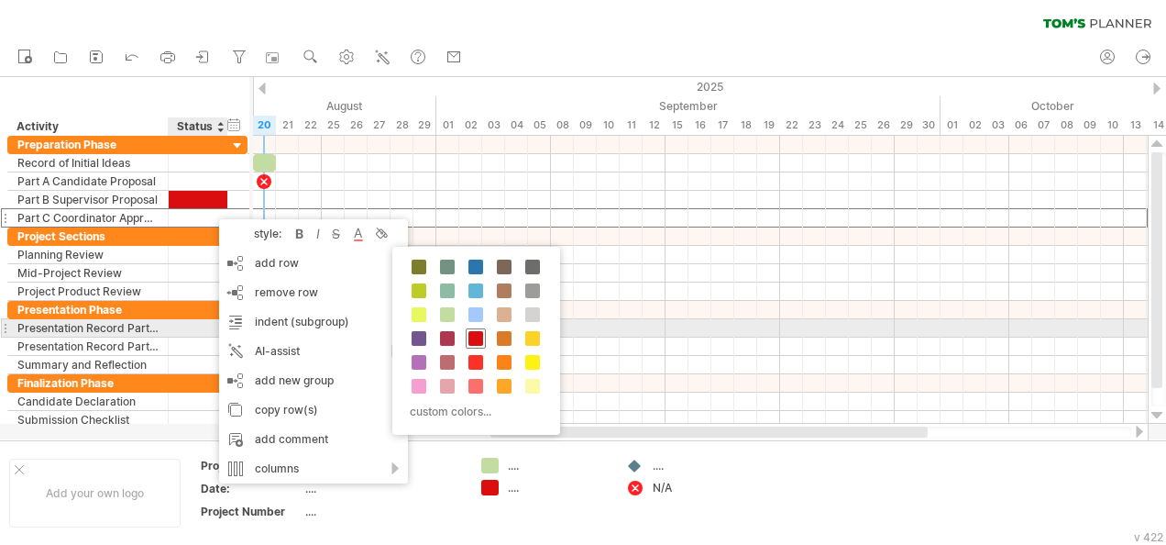
click at [477, 331] on span at bounding box center [475, 338] width 15 height 15
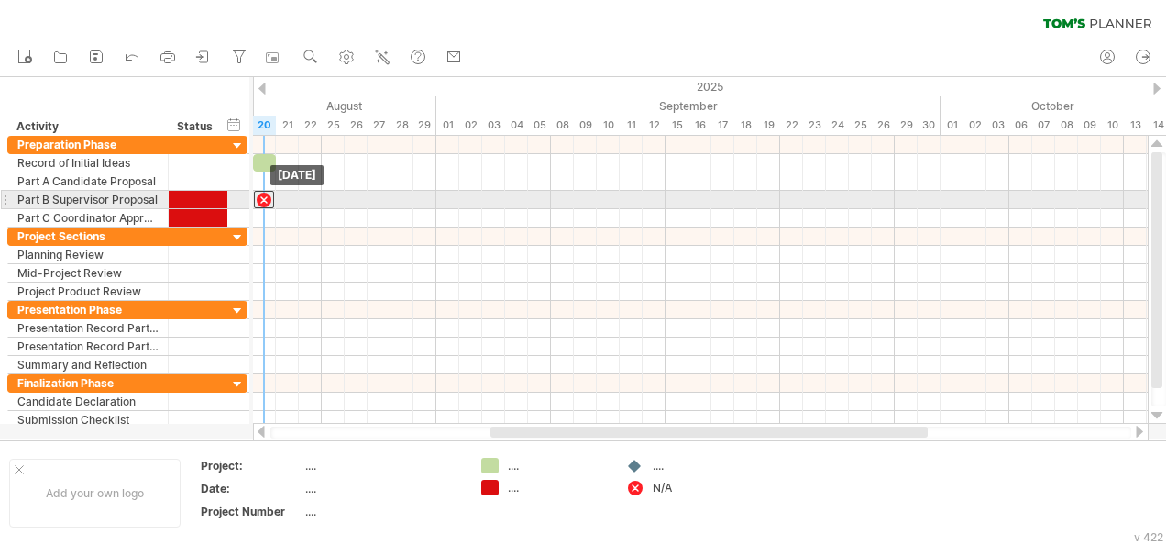
drag, startPoint x: 268, startPoint y: 180, endPoint x: 269, endPoint y: 198, distance: 18.4
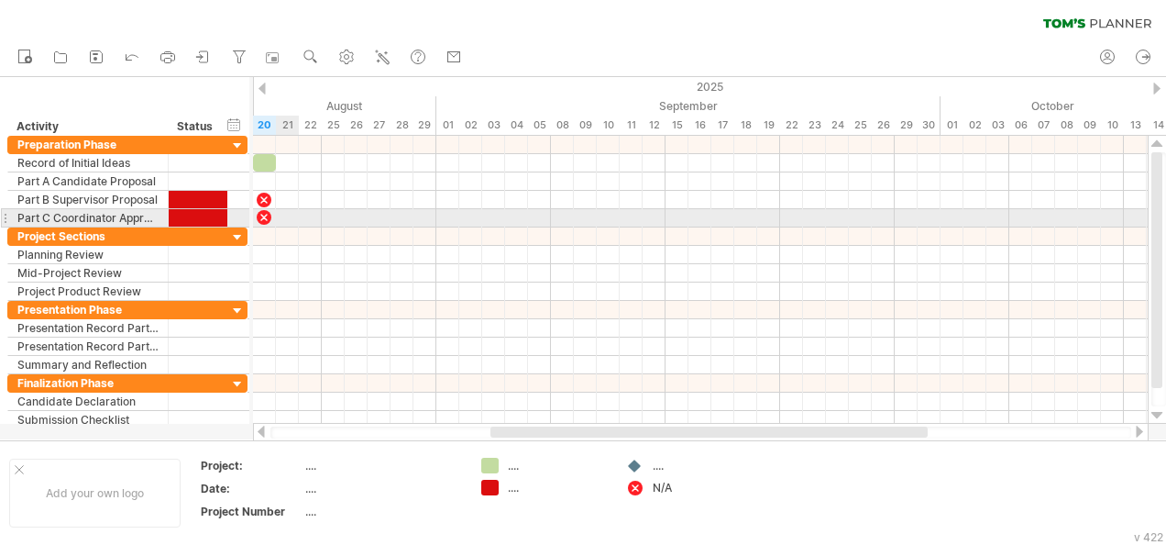
drag, startPoint x: 636, startPoint y: 484, endPoint x: 264, endPoint y: 215, distance: 459.5
click at [264, 215] on div "Trying to reach [DOMAIN_NAME] Connected again... 0% filter: [ ] clear filter re…" at bounding box center [583, 272] width 1166 height 545
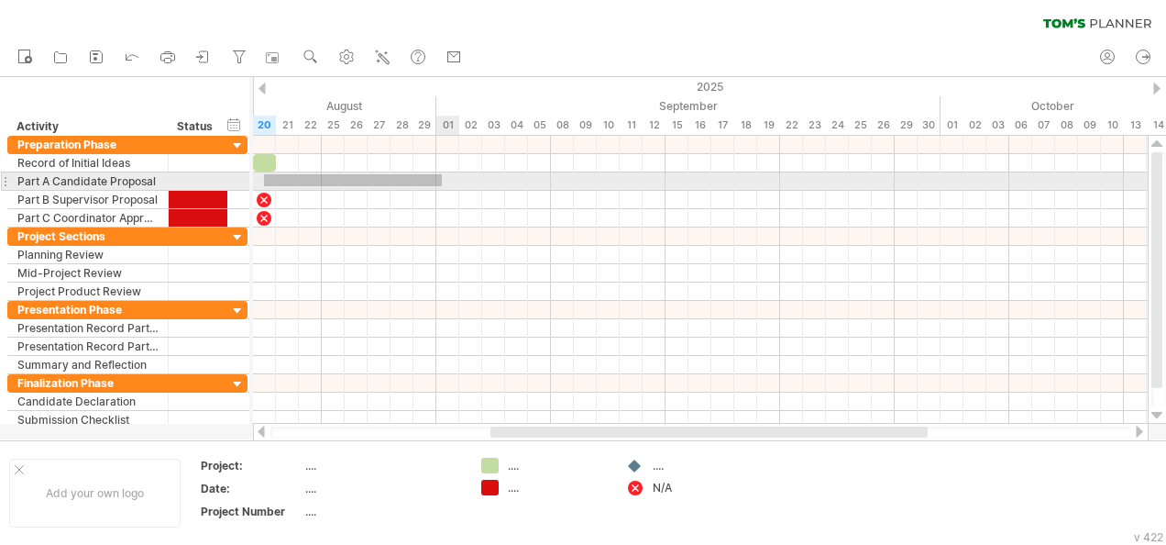
drag, startPoint x: 264, startPoint y: 174, endPoint x: 442, endPoint y: 185, distance: 178.2
click at [442, 185] on div at bounding box center [700, 181] width 895 height 18
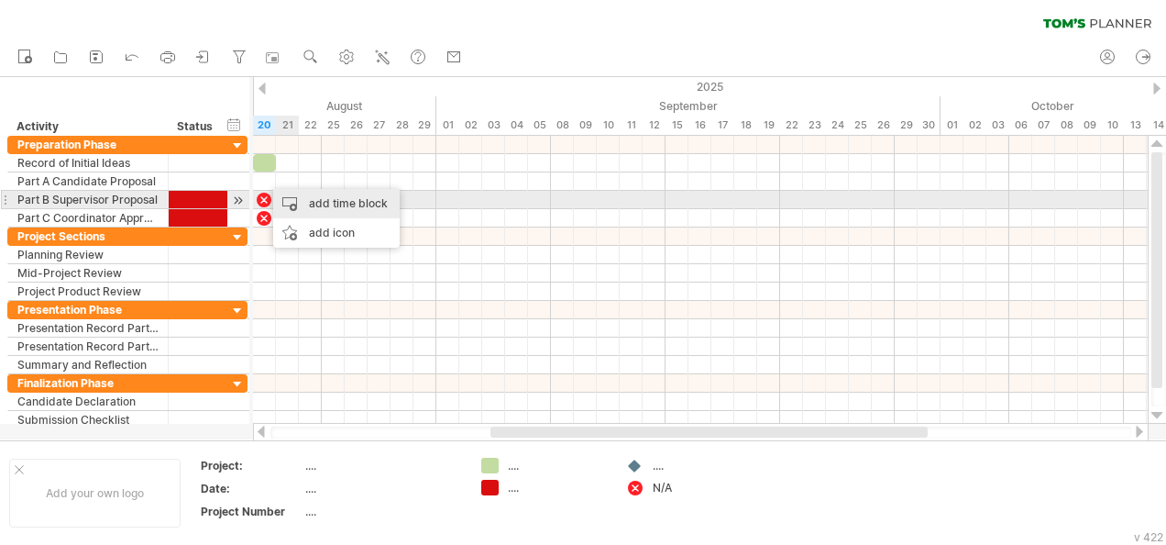
click at [317, 208] on div "add time block" at bounding box center [336, 203] width 127 height 29
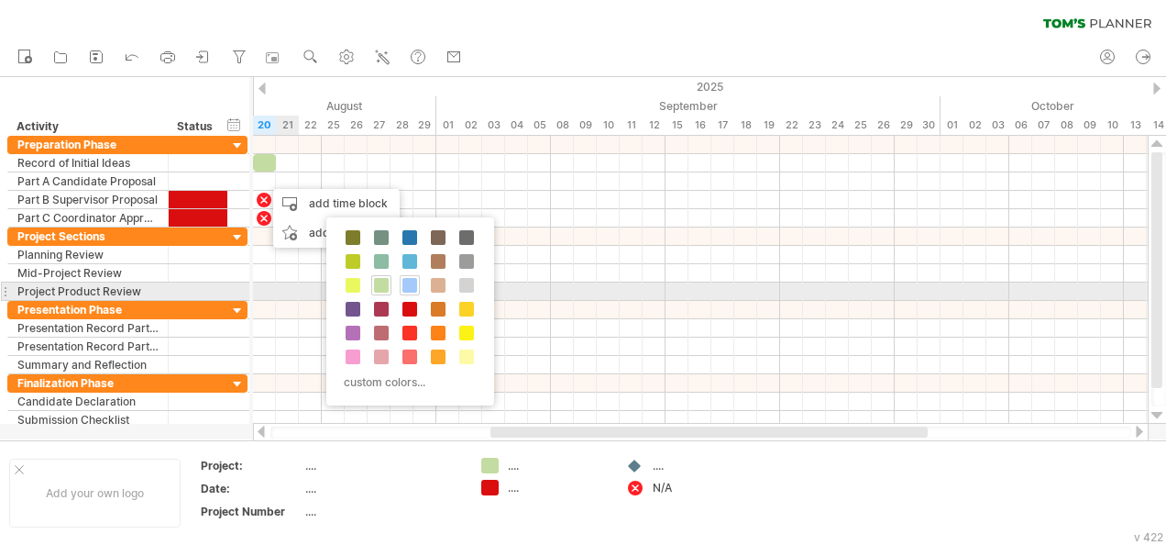
click at [407, 289] on span at bounding box center [409, 285] width 15 height 15
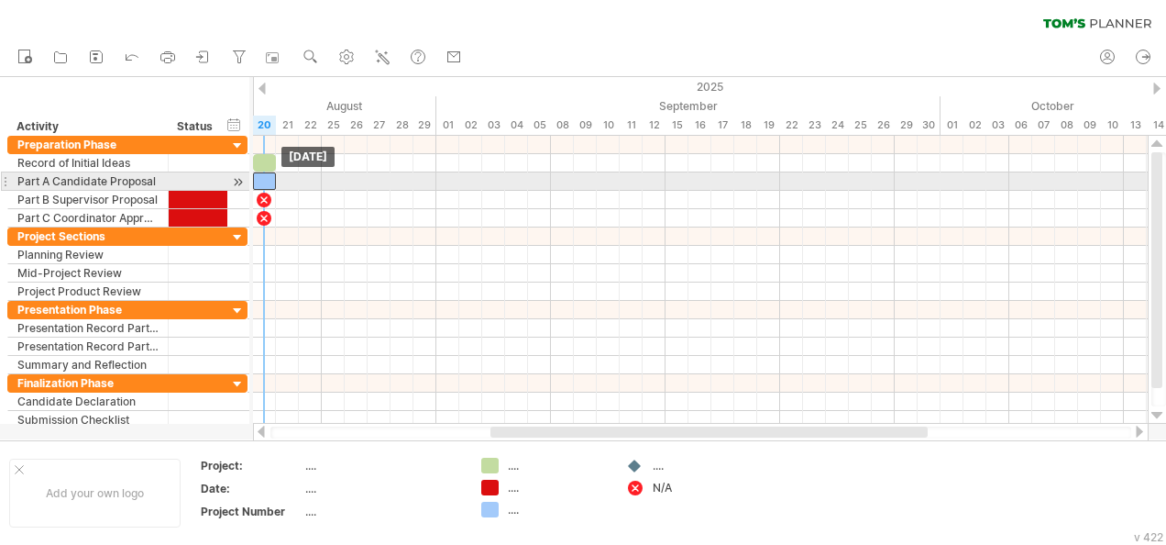
drag, startPoint x: 272, startPoint y: 179, endPoint x: 262, endPoint y: 178, distance: 10.1
click at [262, 178] on div at bounding box center [264, 180] width 23 height 17
drag, startPoint x: 270, startPoint y: 178, endPoint x: 285, endPoint y: 174, distance: 15.1
click at [285, 174] on div at bounding box center [275, 180] width 23 height 17
click at [284, 178] on div at bounding box center [287, 180] width 23 height 17
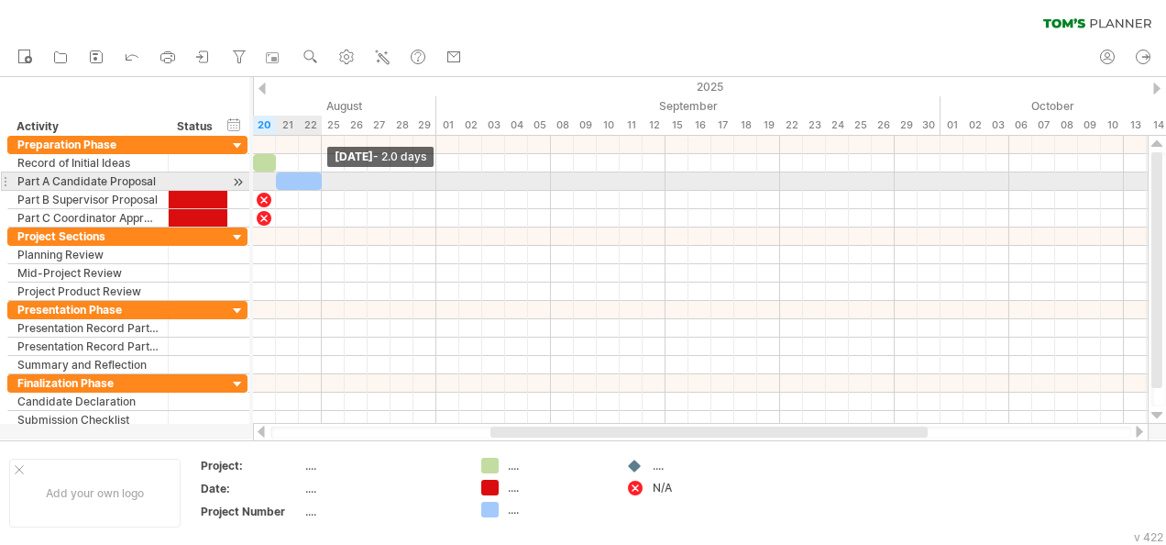
drag, startPoint x: 295, startPoint y: 179, endPoint x: 316, endPoint y: 181, distance: 21.2
click at [316, 181] on div at bounding box center [299, 180] width 46 height 17
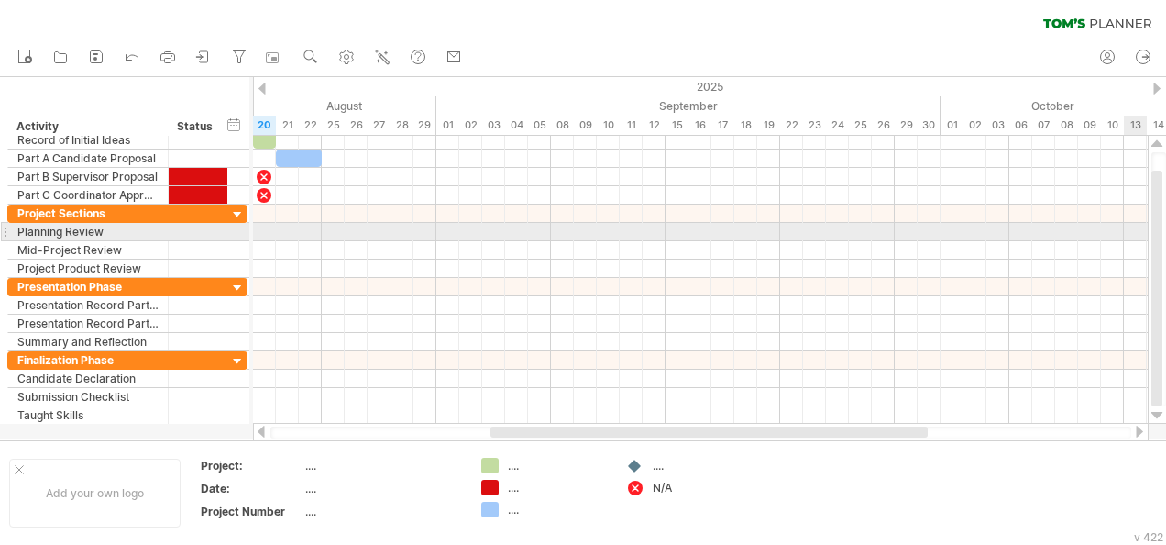
drag, startPoint x: 1161, startPoint y: 209, endPoint x: 1169, endPoint y: 258, distance: 49.3
click at [1165, 258] on html "progress(100%) Trying to reach [DOMAIN_NAME] Connected again... 0% filter: [ ] …" at bounding box center [583, 274] width 1166 height 548
click at [291, 231] on div at bounding box center [700, 232] width 895 height 18
drag, startPoint x: 633, startPoint y: 467, endPoint x: 292, endPoint y: 224, distance: 419.4
click at [292, 224] on div "Trying to reach [DOMAIN_NAME] Connected again... 0% filter: [ ] clear filter re…" at bounding box center [583, 272] width 1166 height 545
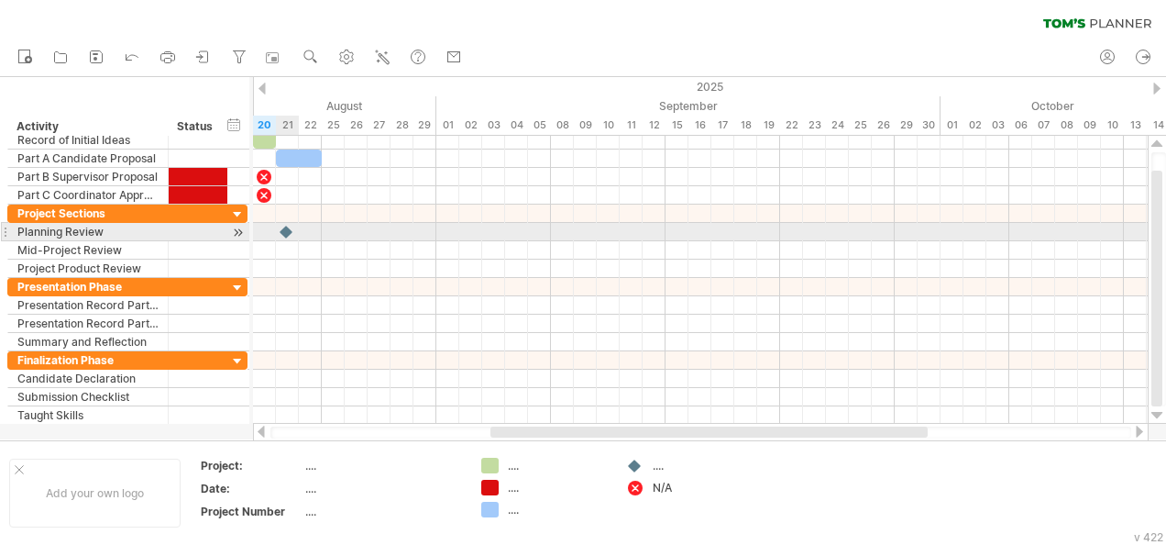
click at [285, 224] on div at bounding box center [287, 231] width 18 height 17
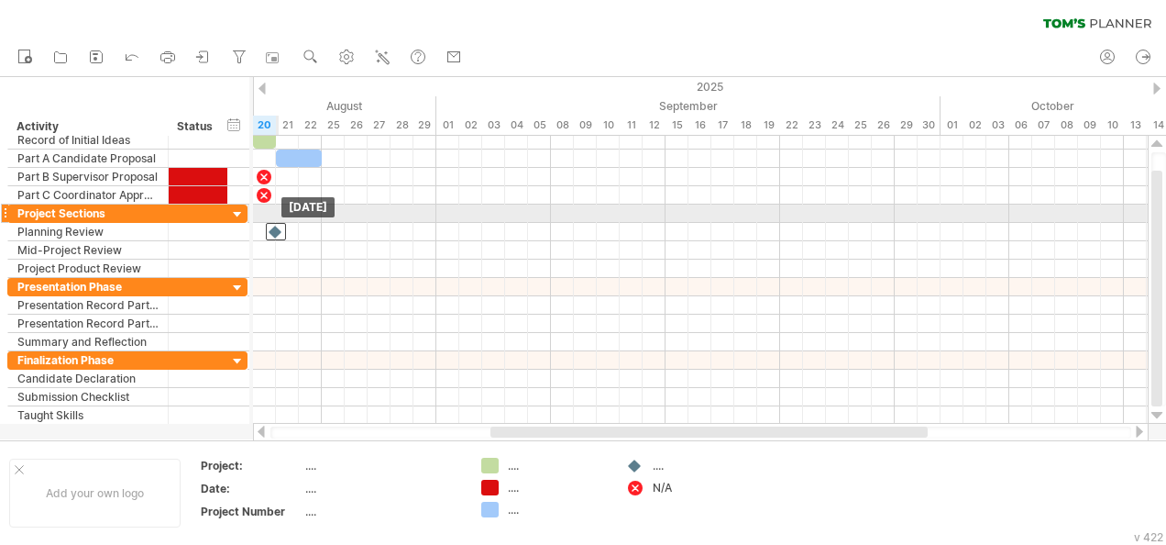
drag, startPoint x: 284, startPoint y: 226, endPoint x: 270, endPoint y: 224, distance: 14.0
click at [270, 224] on div at bounding box center [276, 231] width 20 height 17
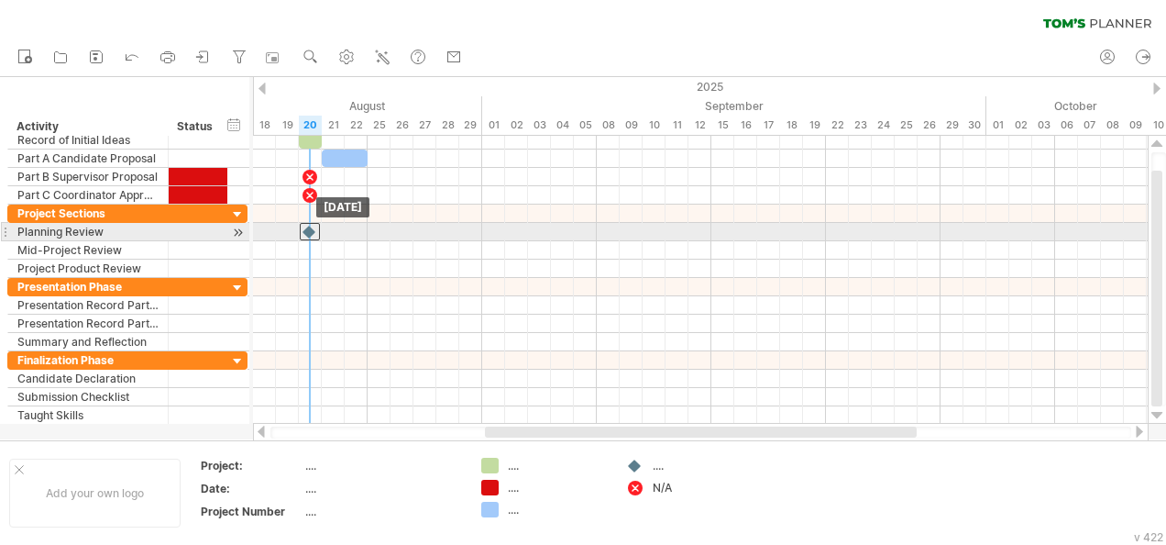
drag, startPoint x: 270, startPoint y: 224, endPoint x: 308, endPoint y: 226, distance: 37.7
click at [308, 226] on div at bounding box center [310, 231] width 20 height 17
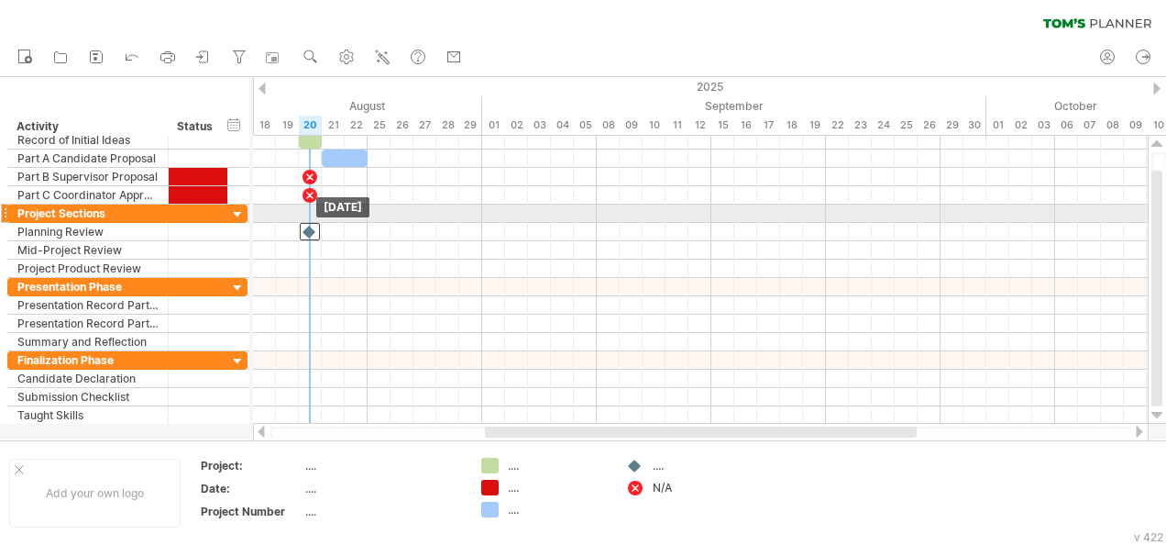
click at [316, 218] on div "[DATE] [DATE]" at bounding box center [700, 280] width 895 height 288
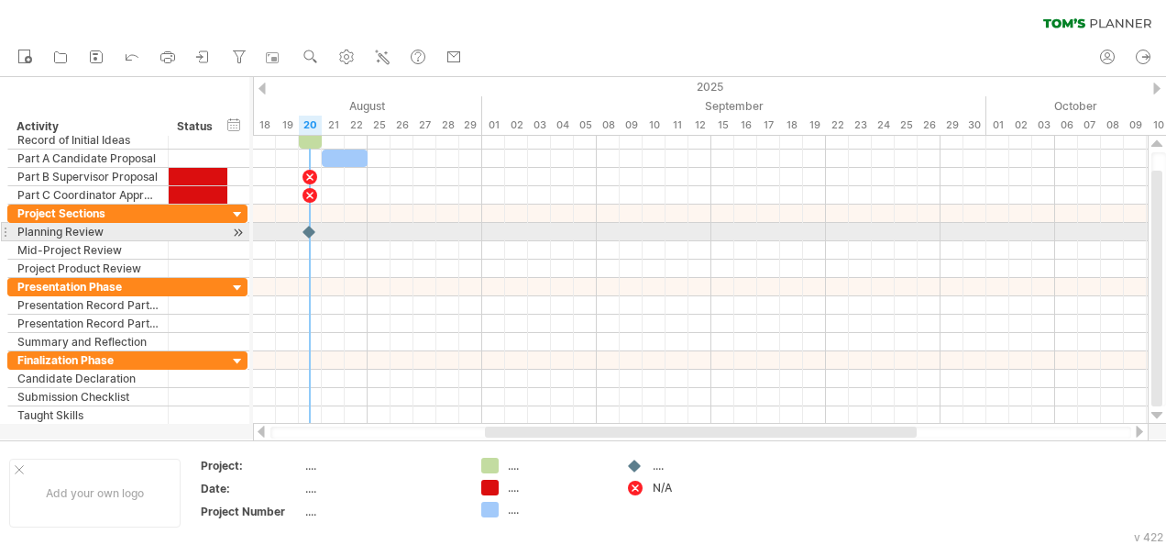
click at [307, 229] on div at bounding box center [310, 231] width 18 height 17
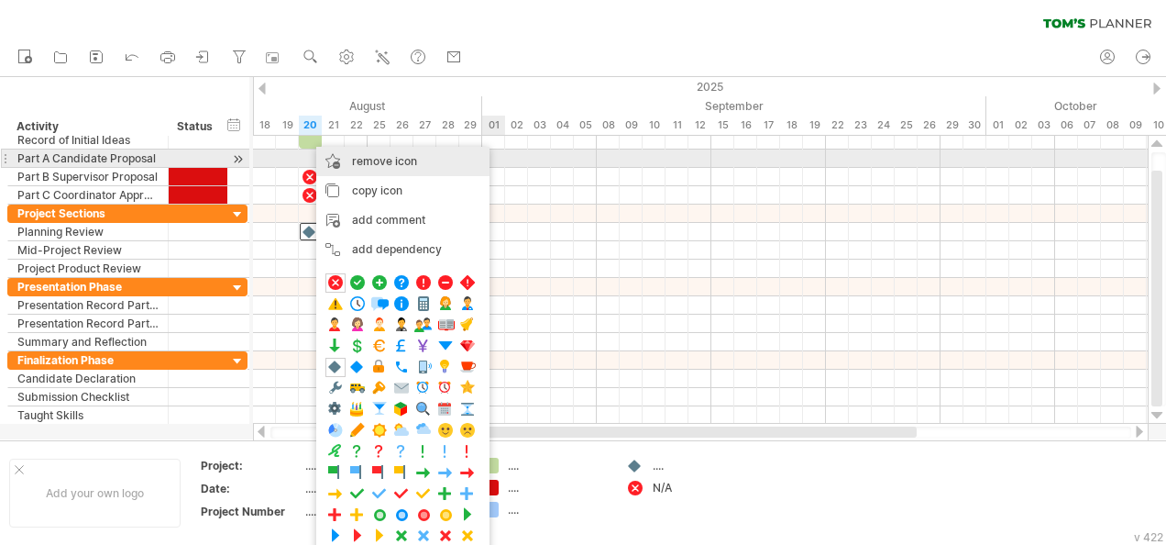
click at [366, 162] on span "remove icon" at bounding box center [384, 161] width 65 height 14
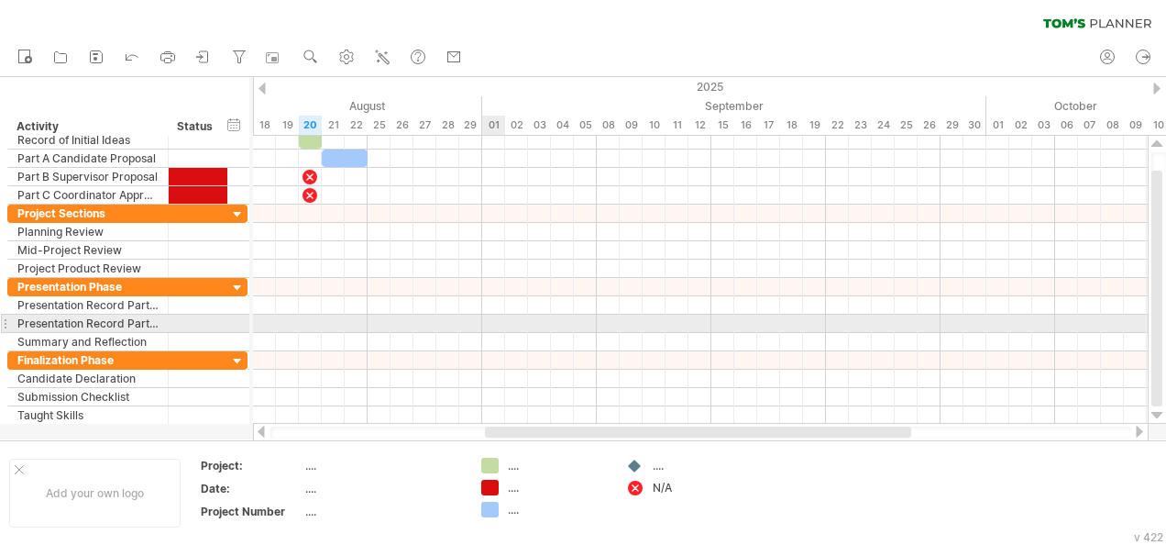
drag, startPoint x: 503, startPoint y: 323, endPoint x: 468, endPoint y: 321, distance: 35.8
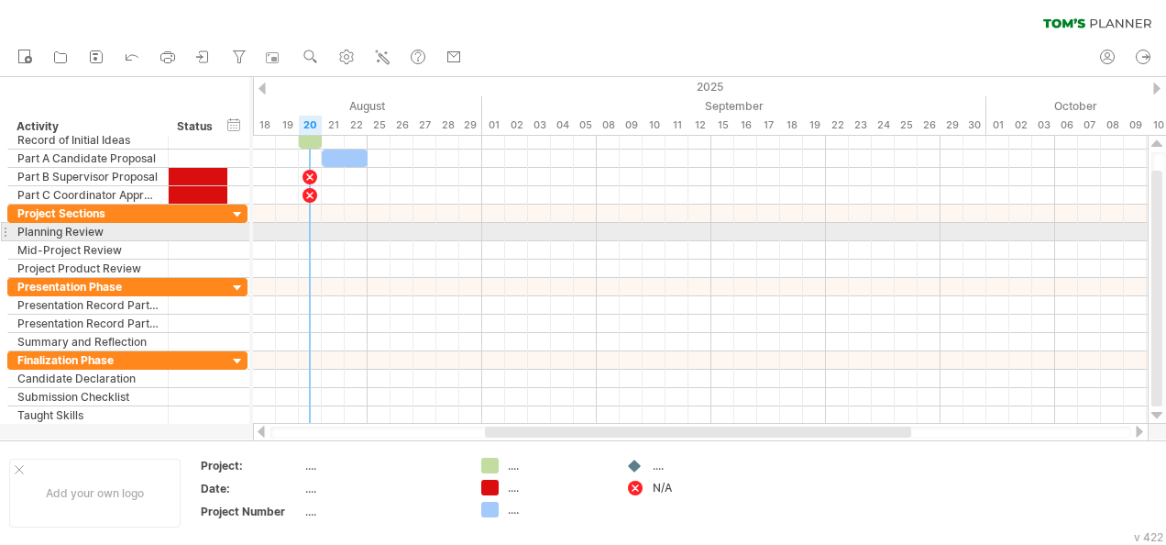
click at [314, 231] on div at bounding box center [700, 232] width 895 height 18
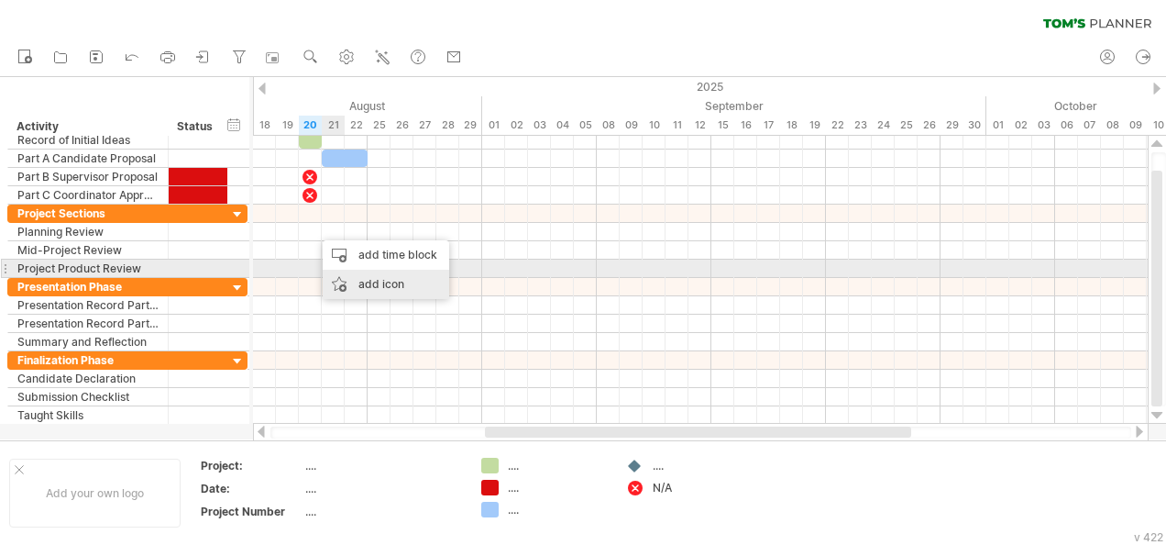
click at [361, 276] on div "add icon" at bounding box center [386, 284] width 127 height 29
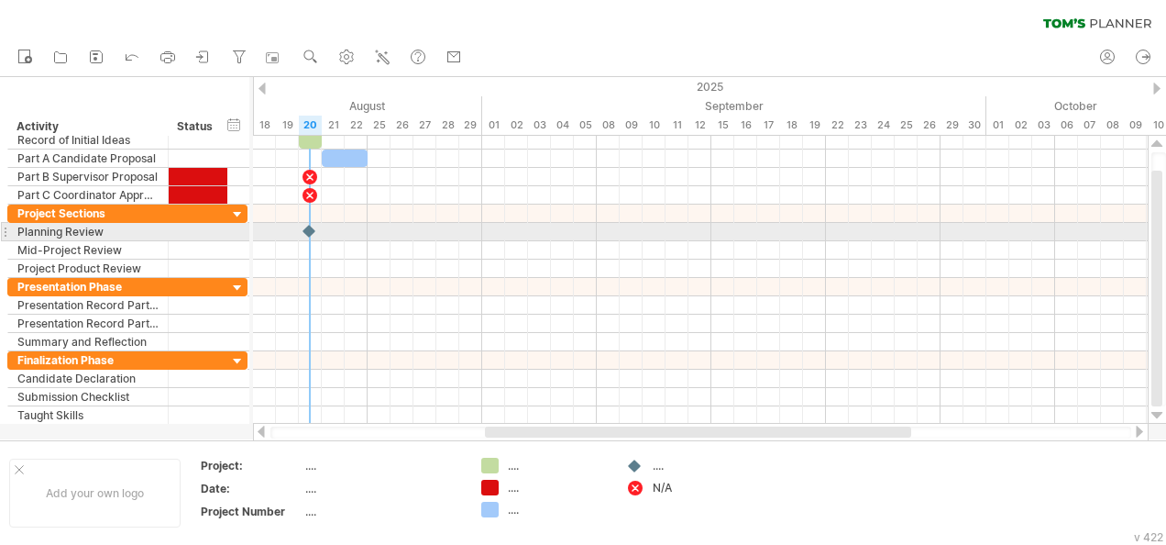
drag, startPoint x: 633, startPoint y: 464, endPoint x: 314, endPoint y: 227, distance: 397.1
click at [314, 227] on div "Trying to reach [DOMAIN_NAME] Connected again... 0% filter: [ ] clear filter re…" at bounding box center [583, 272] width 1166 height 545
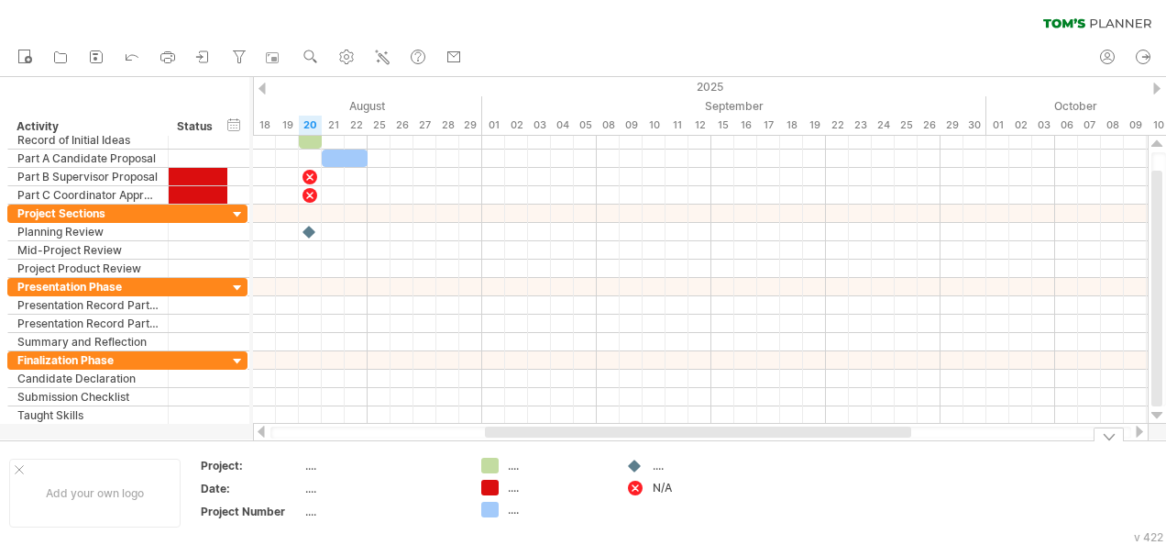
click at [666, 470] on div "...." at bounding box center [703, 465] width 100 height 16
type input "*"
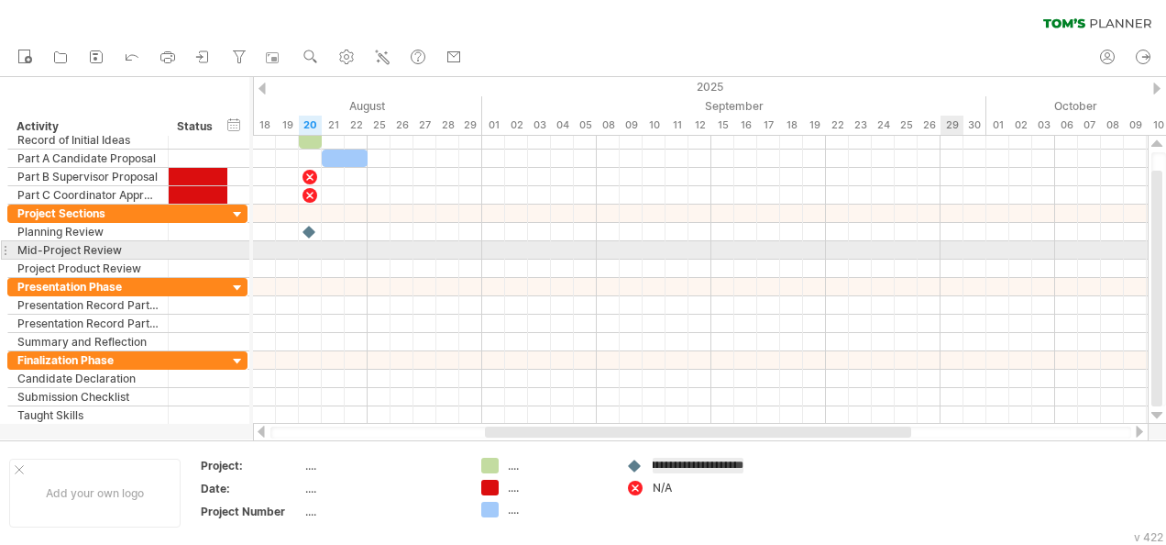
type input "**********"
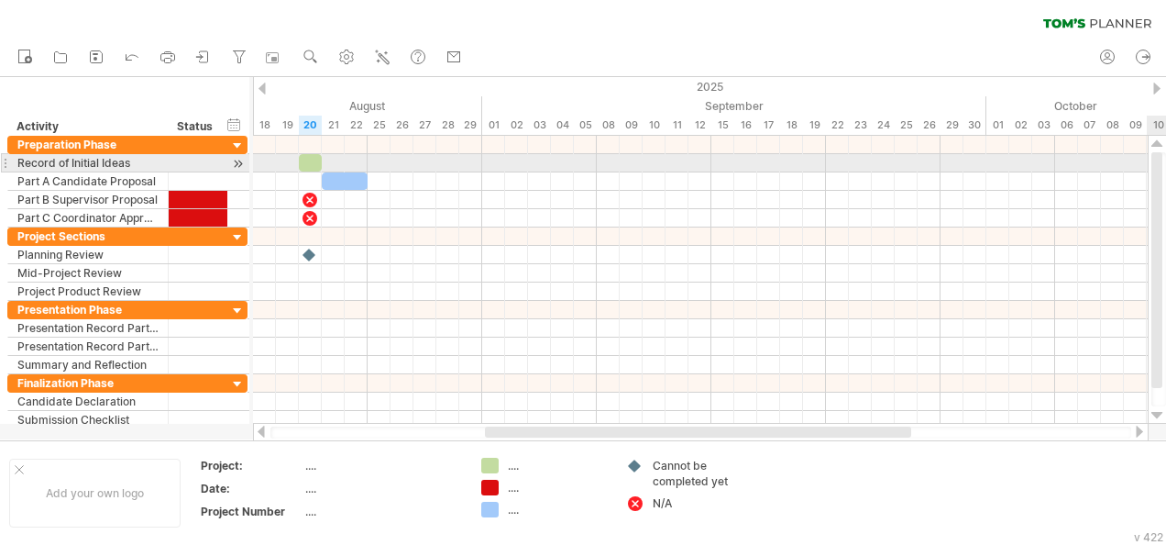
drag, startPoint x: 1155, startPoint y: 250, endPoint x: 1148, endPoint y: 161, distance: 89.2
click at [1148, 161] on div "Trying to reach [DOMAIN_NAME] Connected again... 0% filter: [ ] clear filter re…" at bounding box center [583, 272] width 1166 height 545
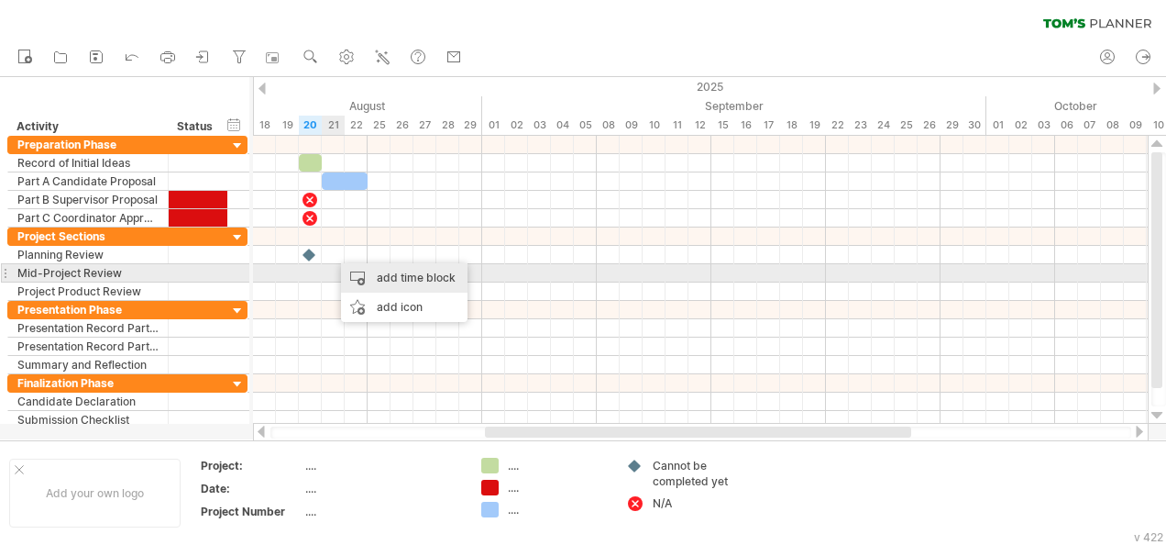
click at [356, 276] on div "add time block" at bounding box center [404, 277] width 127 height 29
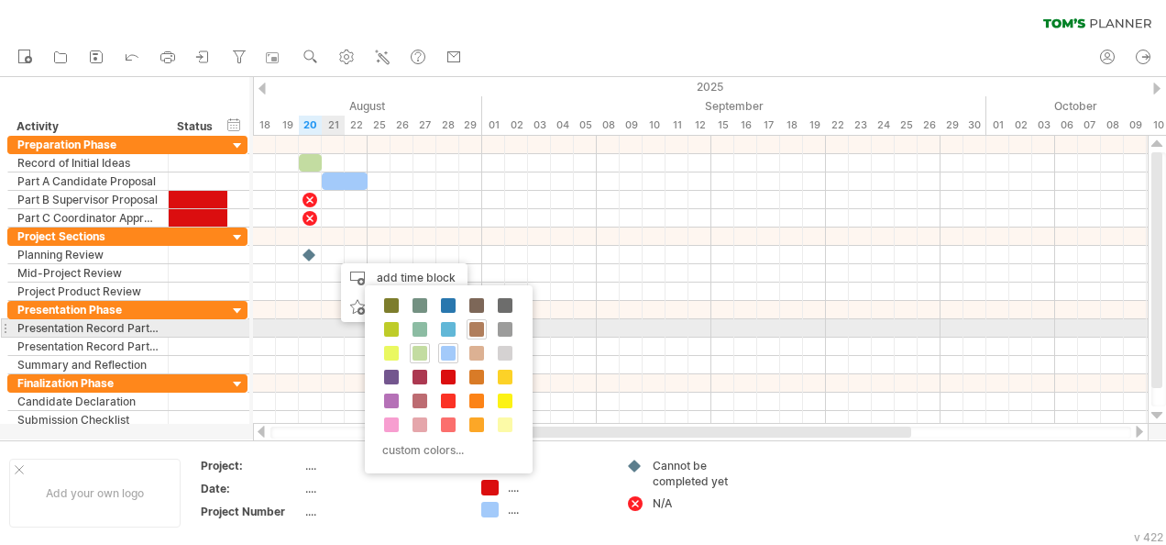
click at [471, 323] on span at bounding box center [476, 329] width 15 height 15
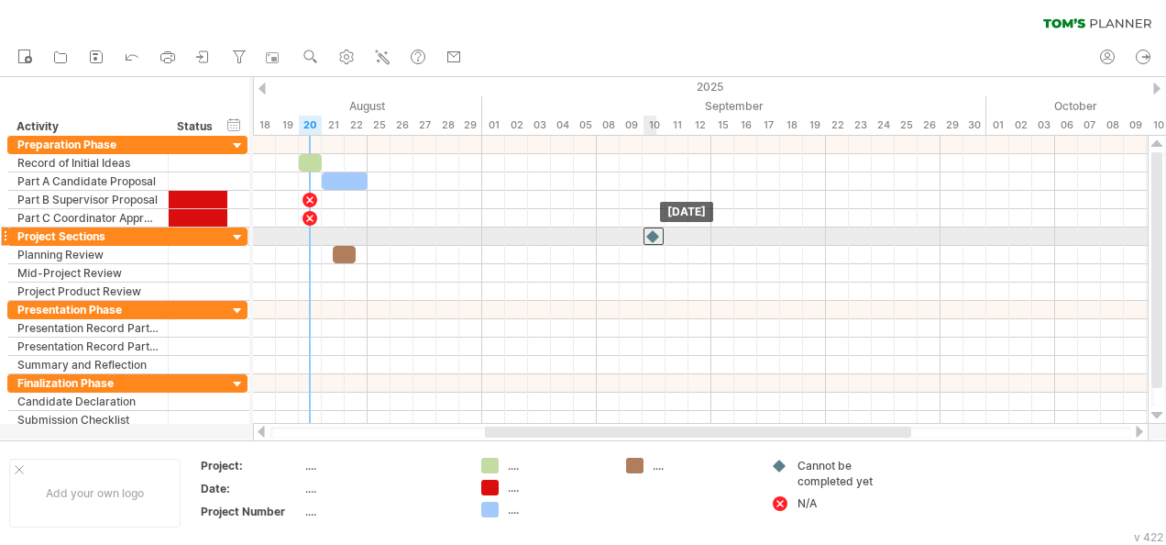
drag, startPoint x: 308, startPoint y: 252, endPoint x: 656, endPoint y: 238, distance: 348.6
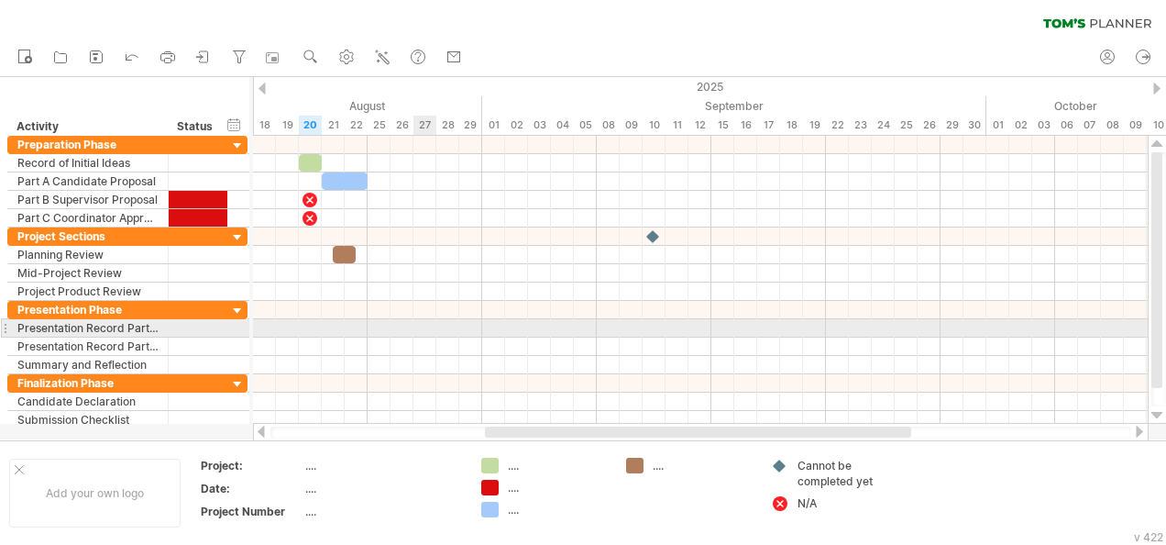
click at [421, 333] on div at bounding box center [700, 328] width 895 height 18
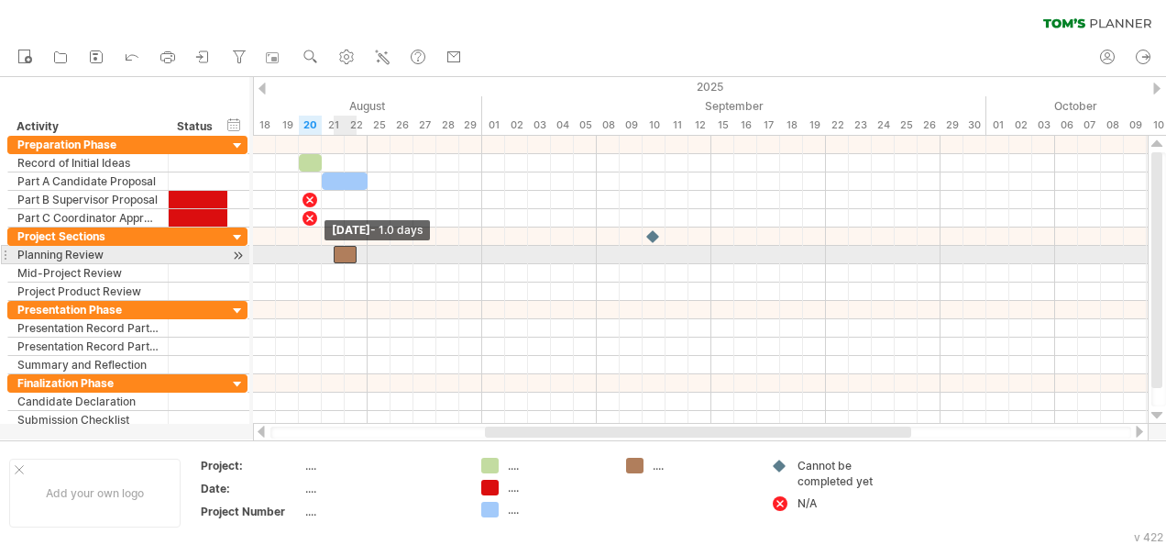
click at [331, 248] on span at bounding box center [333, 254] width 7 height 17
drag, startPoint x: 343, startPoint y: 249, endPoint x: 380, endPoint y: 248, distance: 37.6
click at [380, 248] on div at bounding box center [379, 254] width 23 height 17
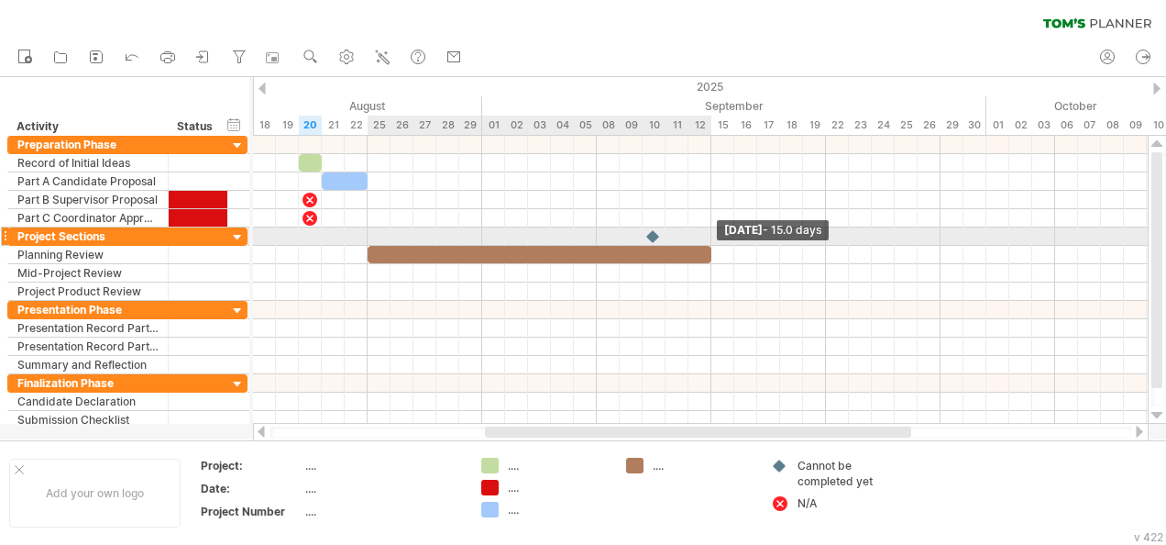
drag, startPoint x: 389, startPoint y: 248, endPoint x: 710, endPoint y: 240, distance: 320.9
click at [710, 240] on div "[DATE] - 15.0 days [DATE]" at bounding box center [700, 280] width 895 height 288
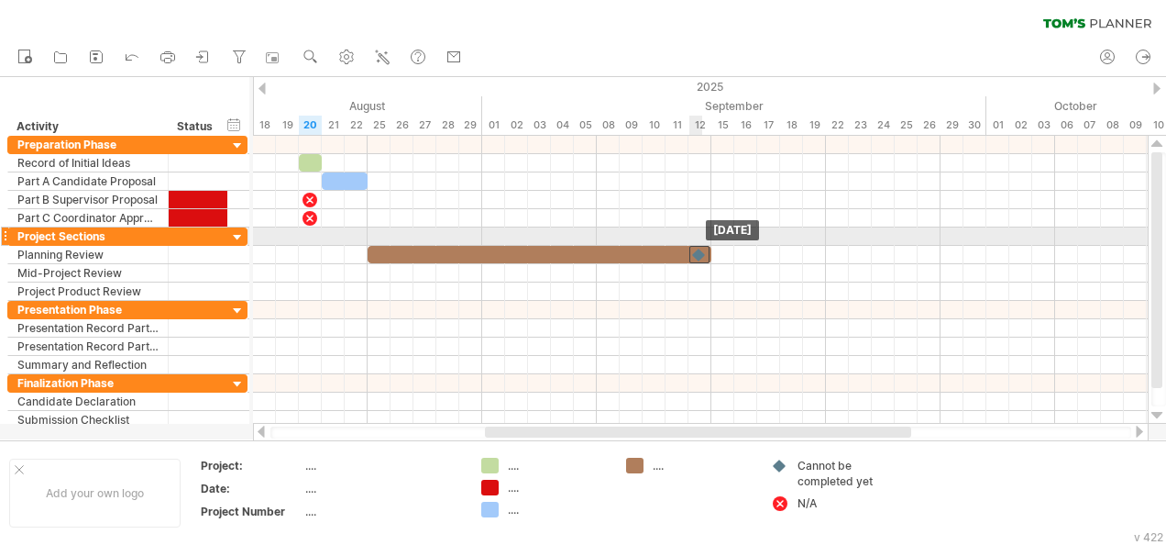
drag, startPoint x: 649, startPoint y: 229, endPoint x: 697, endPoint y: 244, distance: 49.9
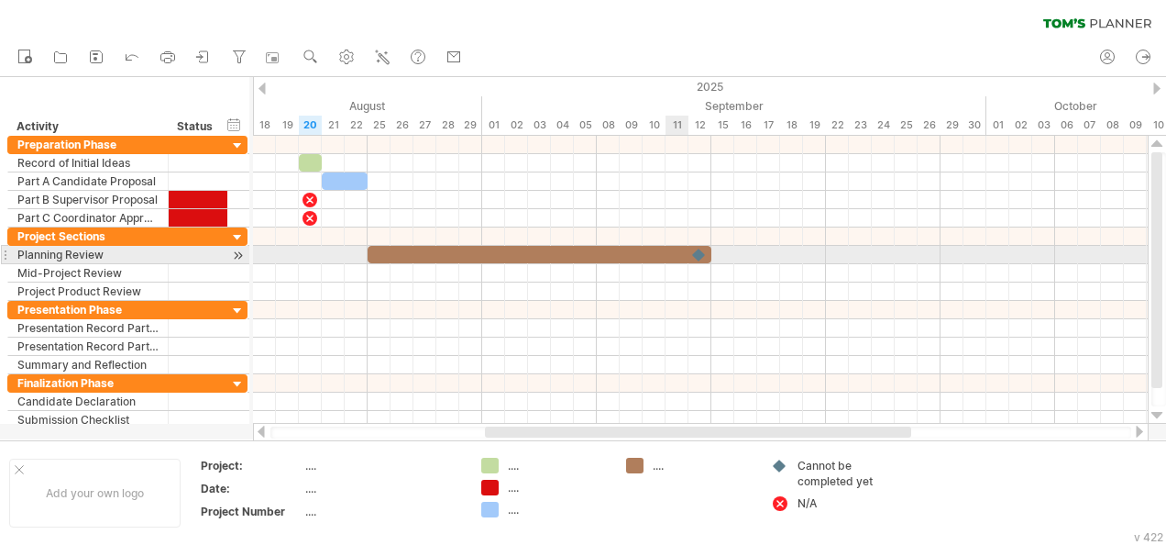
click at [669, 248] on div at bounding box center [540, 254] width 344 height 17
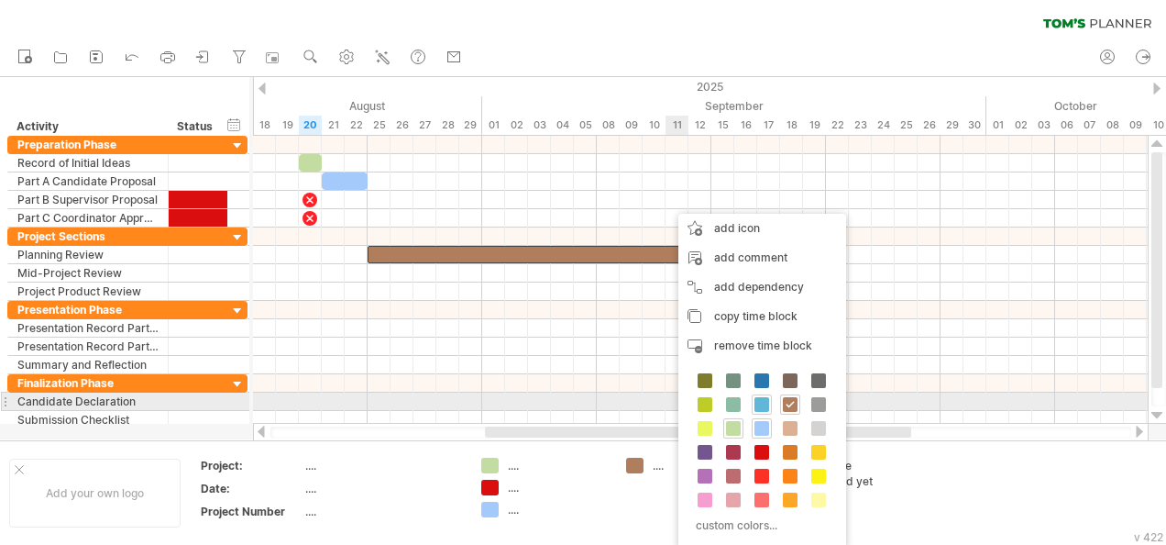
click at [761, 400] on span at bounding box center [761, 404] width 15 height 15
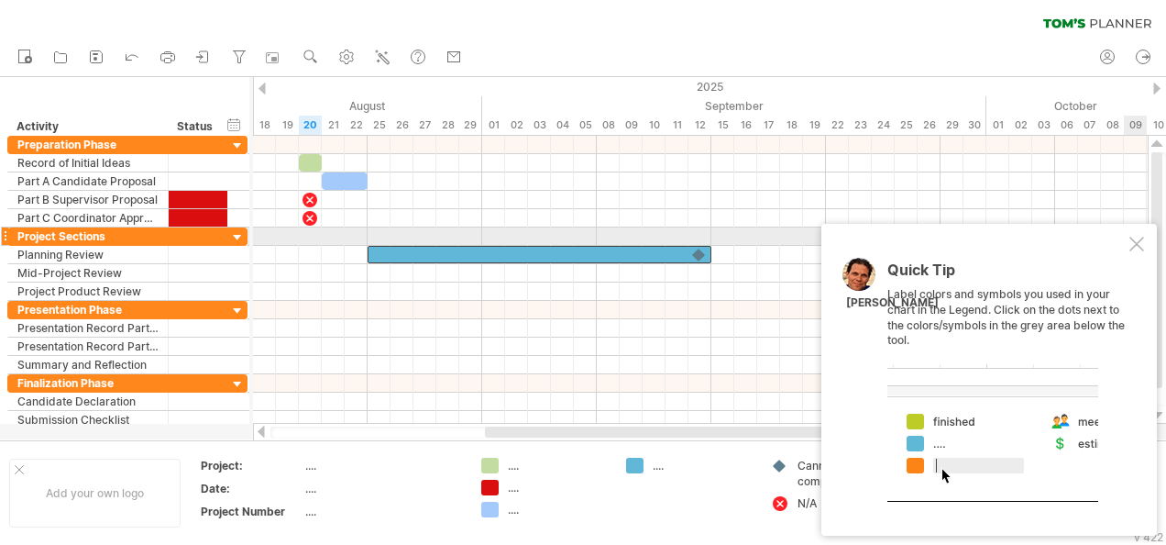
click at [1137, 240] on div at bounding box center [1136, 244] width 15 height 15
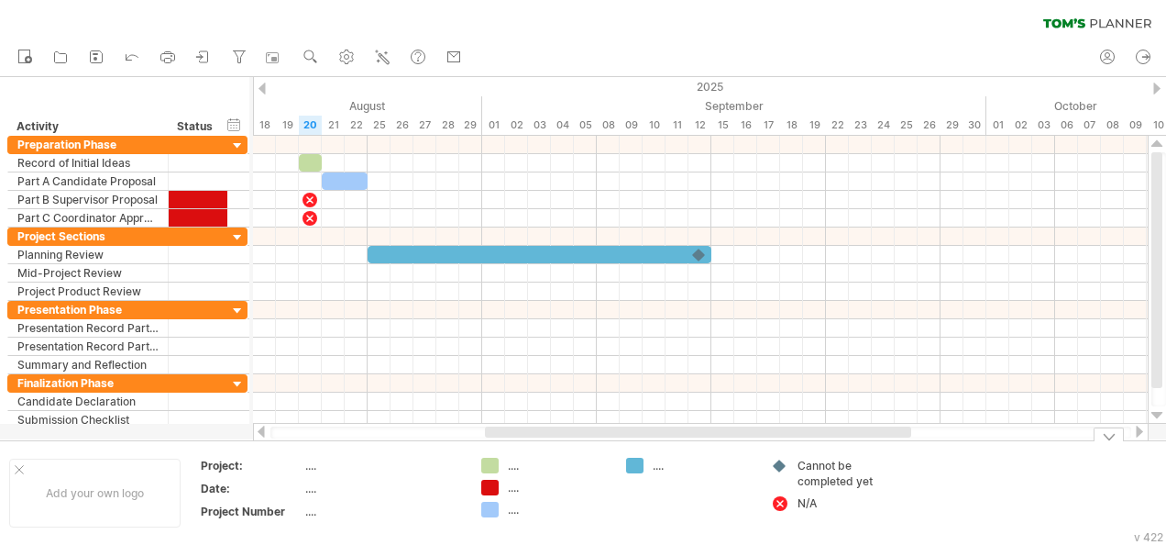
click at [770, 442] on div "Add your own logo Project: .... Date: .... Project Number .... .... .... .... .…" at bounding box center [583, 492] width 1166 height 105
click at [313, 457] on div "...." at bounding box center [382, 465] width 154 height 16
type input "**********"
click at [334, 481] on div "...." at bounding box center [382, 488] width 154 height 16
type input "**********"
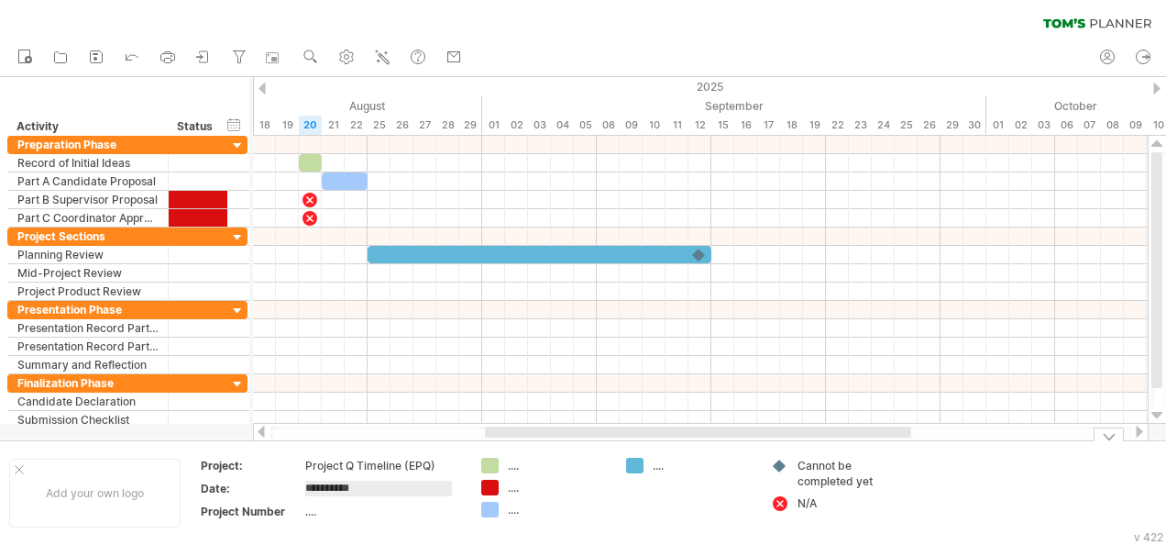
click at [340, 508] on div "...." at bounding box center [382, 511] width 154 height 16
type input "**"
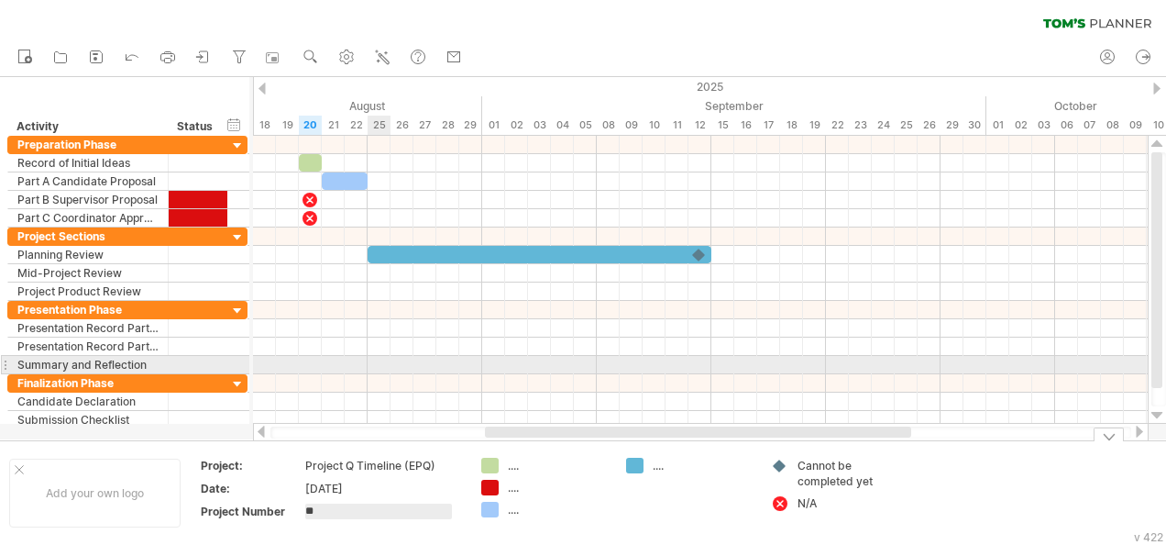
click at [377, 364] on div at bounding box center [700, 365] width 895 height 18
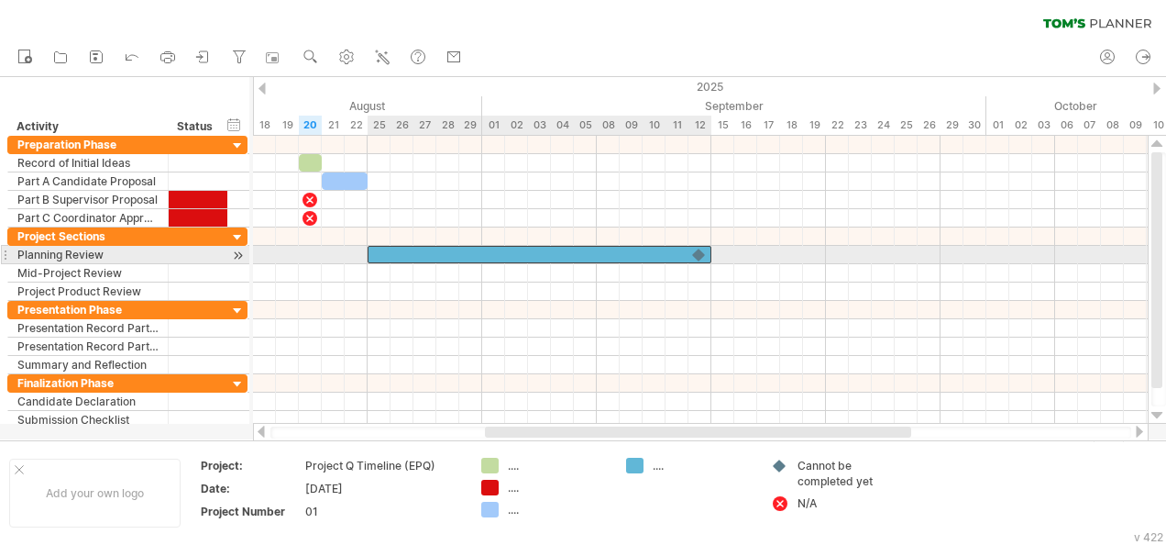
click at [644, 246] on div at bounding box center [540, 254] width 344 height 17
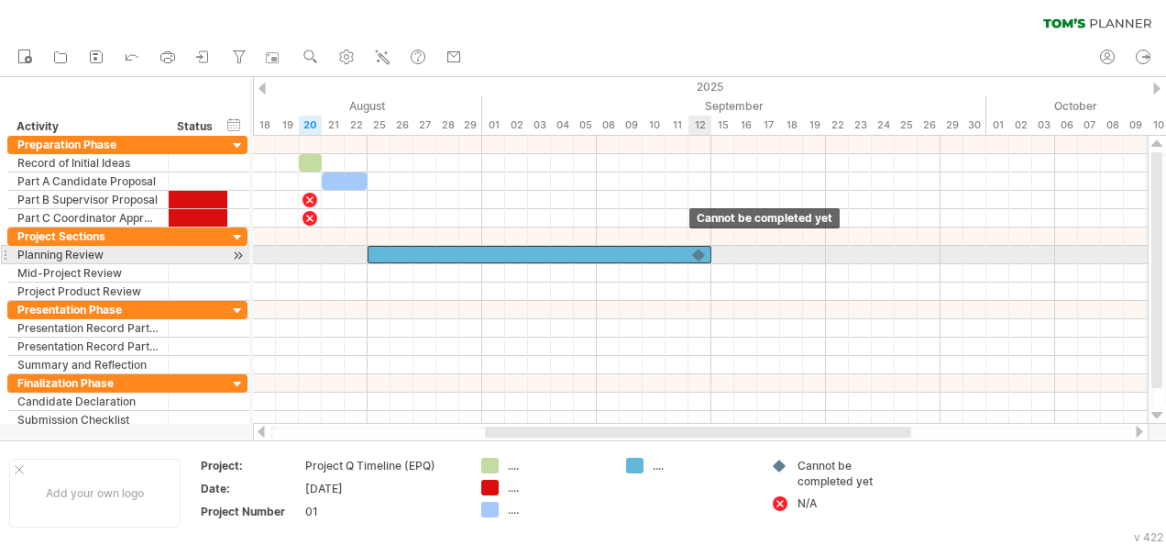
click at [700, 251] on div at bounding box center [699, 254] width 18 height 17
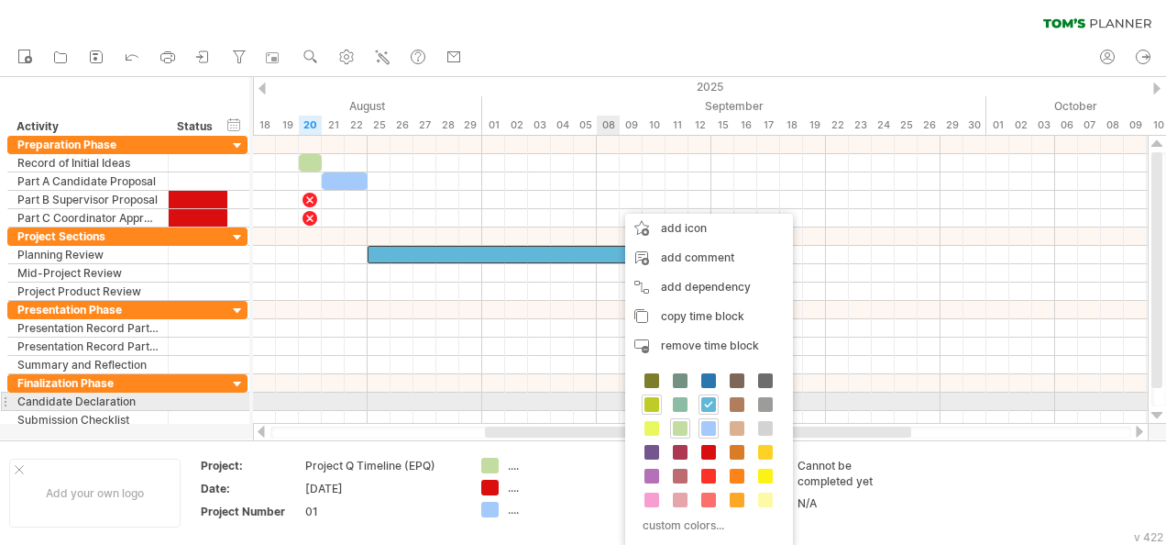
click at [650, 397] on span at bounding box center [651, 404] width 15 height 15
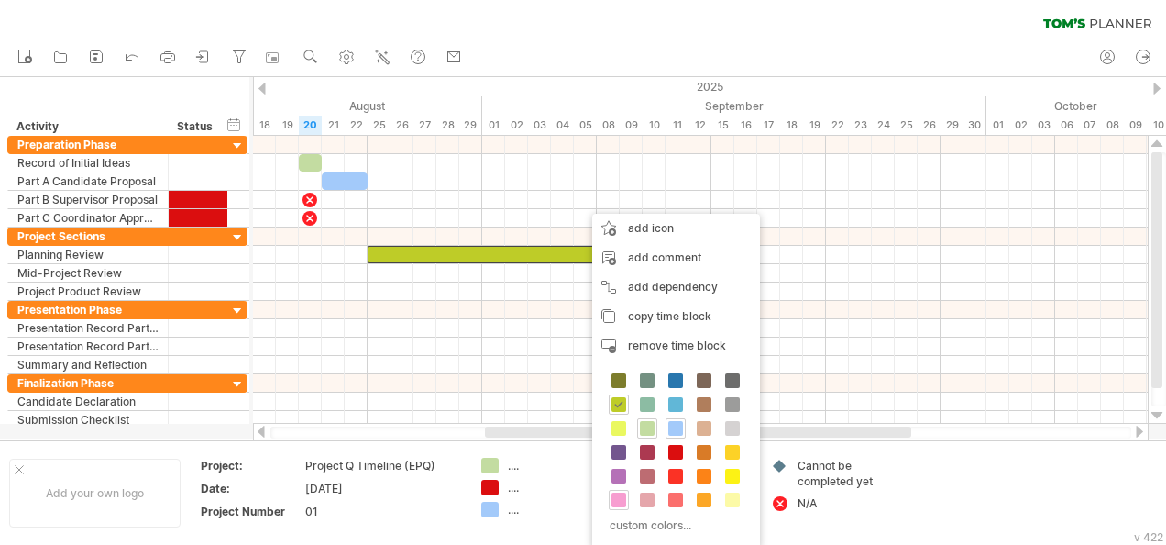
click at [618, 497] on span at bounding box center [618, 499] width 15 height 15
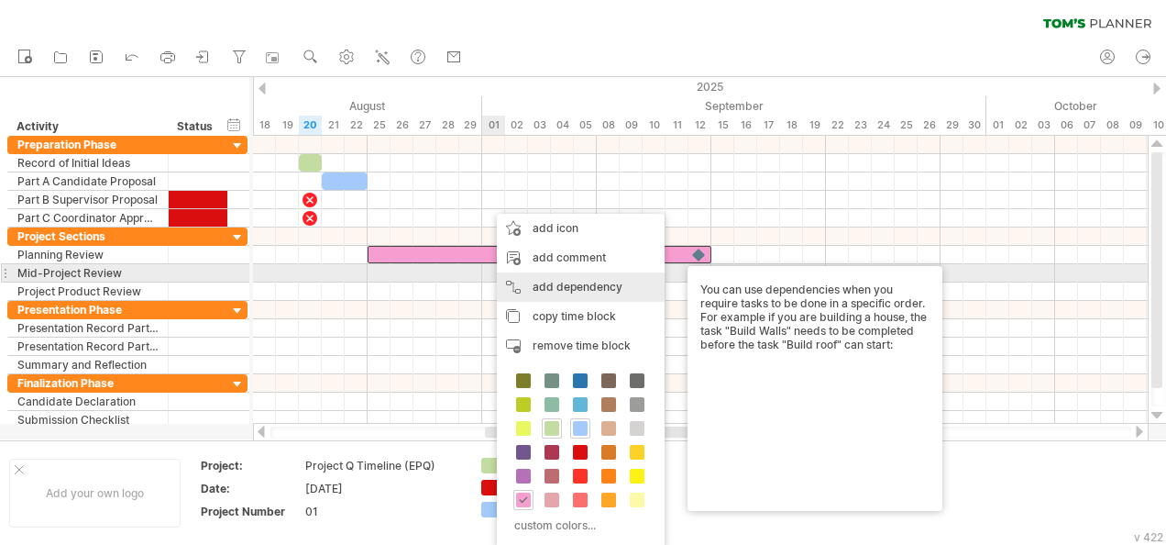
click at [564, 281] on div "add dependency You can use dependencies when you require tasks to be done in a …" at bounding box center [581, 286] width 168 height 29
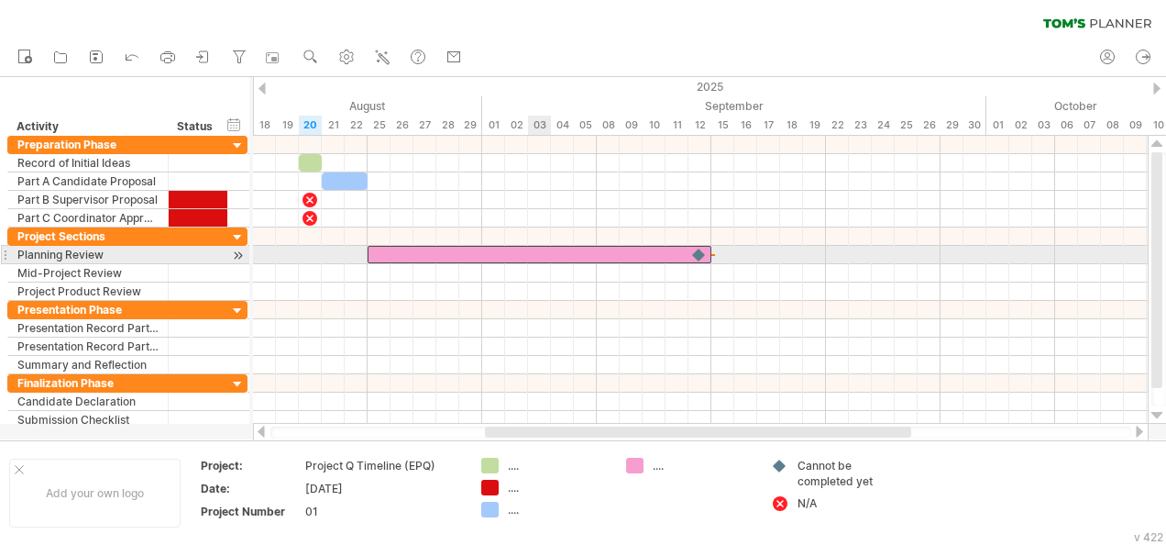
click at [535, 251] on div at bounding box center [540, 254] width 344 height 17
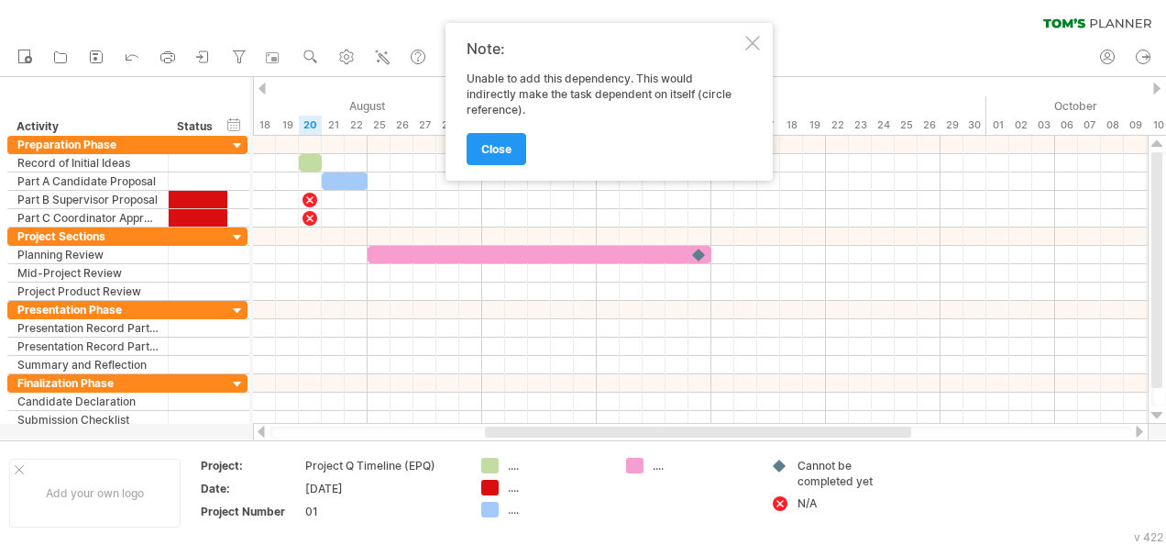
click at [508, 128] on div "close" at bounding box center [604, 140] width 275 height 47
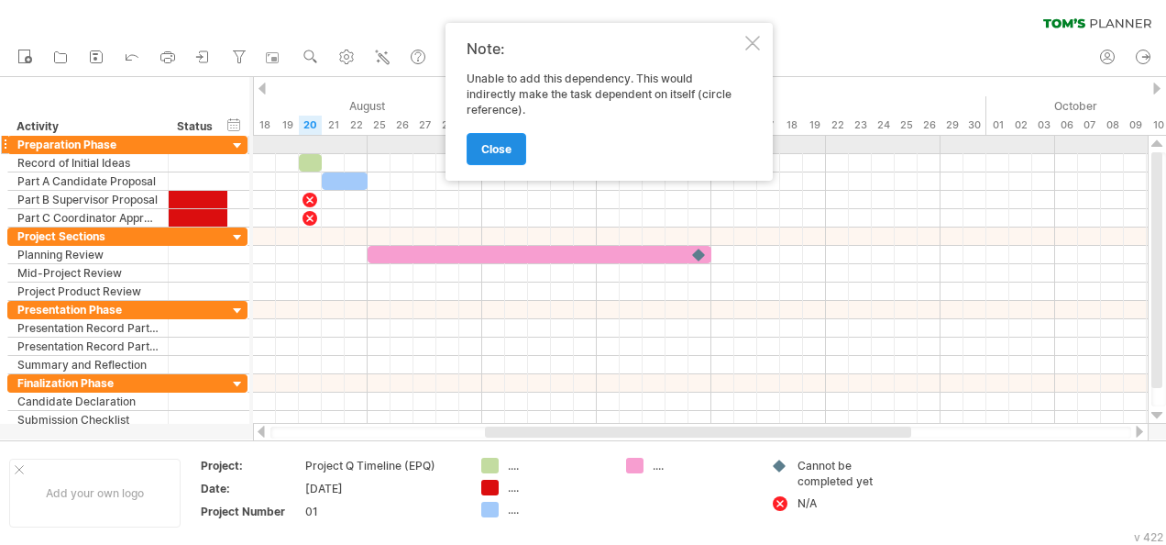
click at [510, 145] on span "close" at bounding box center [496, 149] width 30 height 14
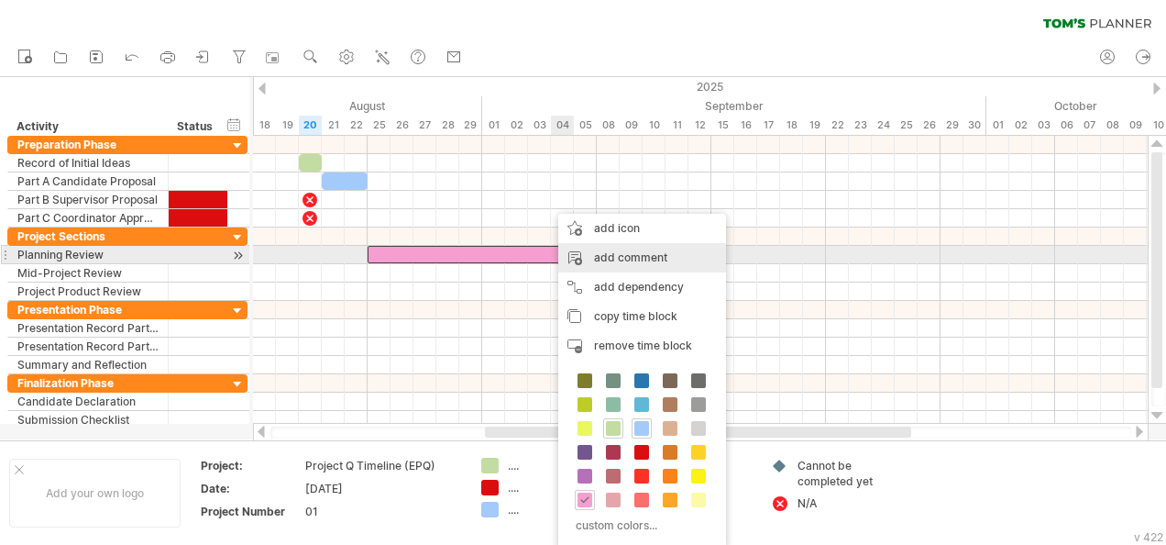
click at [612, 257] on div "add comment" at bounding box center [642, 257] width 168 height 29
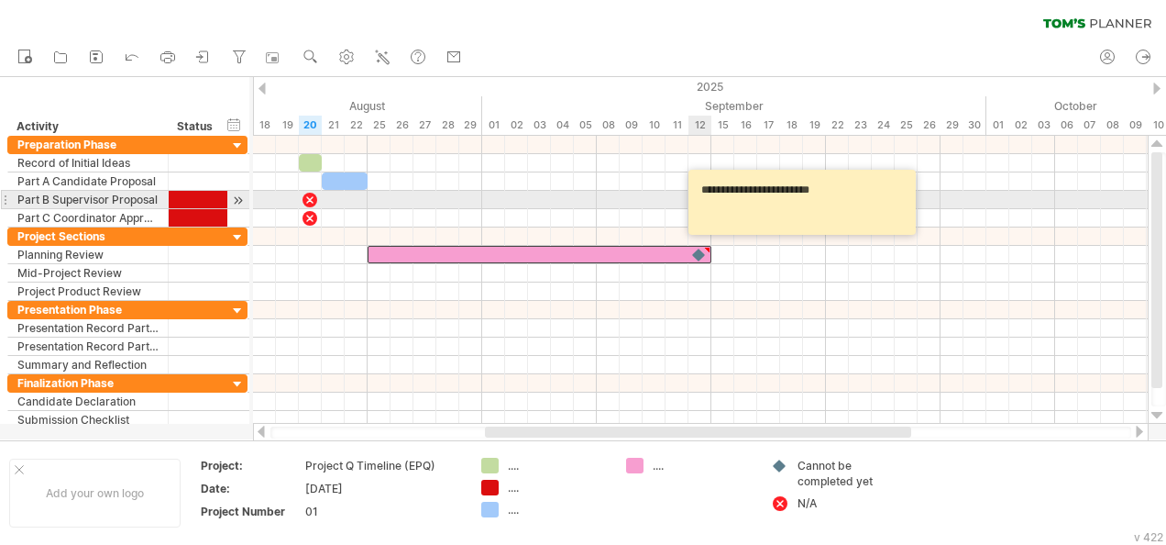
drag, startPoint x: 748, startPoint y: 196, endPoint x: 726, endPoint y: 213, distance: 27.5
click at [726, 213] on textarea "**********" at bounding box center [805, 202] width 220 height 52
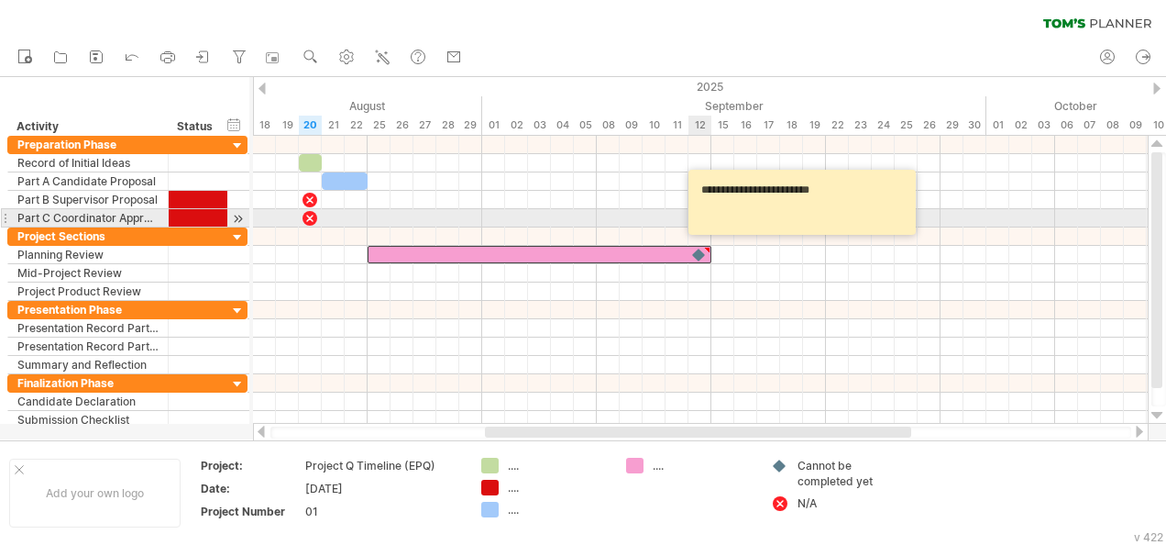
click at [853, 211] on textarea "**********" at bounding box center [805, 202] width 220 height 52
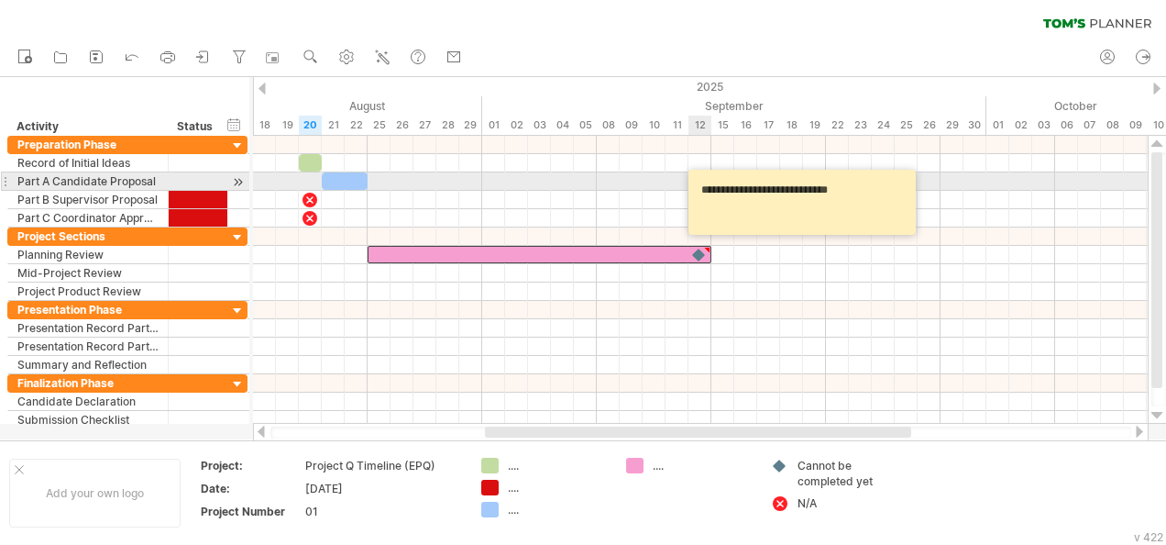
click at [811, 183] on textarea "**********" at bounding box center [805, 202] width 220 height 52
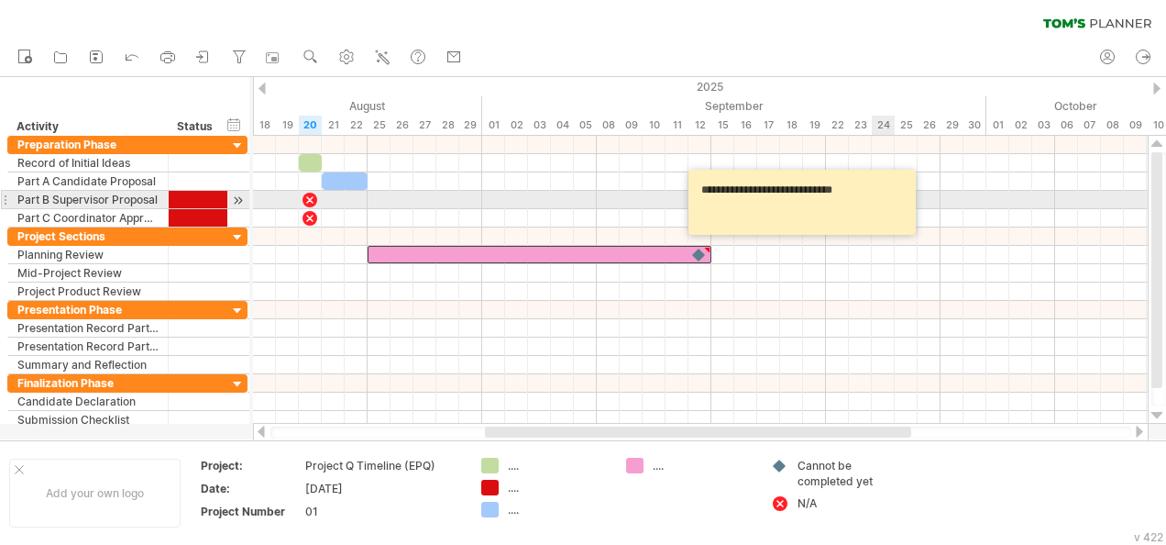
click at [863, 192] on textarea "**********" at bounding box center [805, 202] width 220 height 52
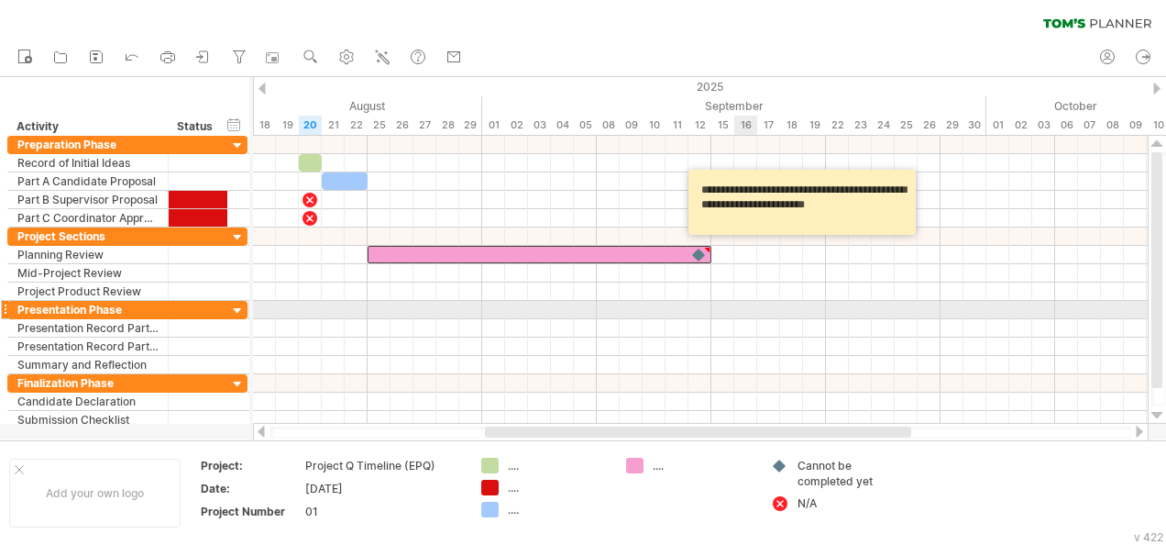
type textarea "**********"
click at [731, 331] on div at bounding box center [700, 328] width 895 height 18
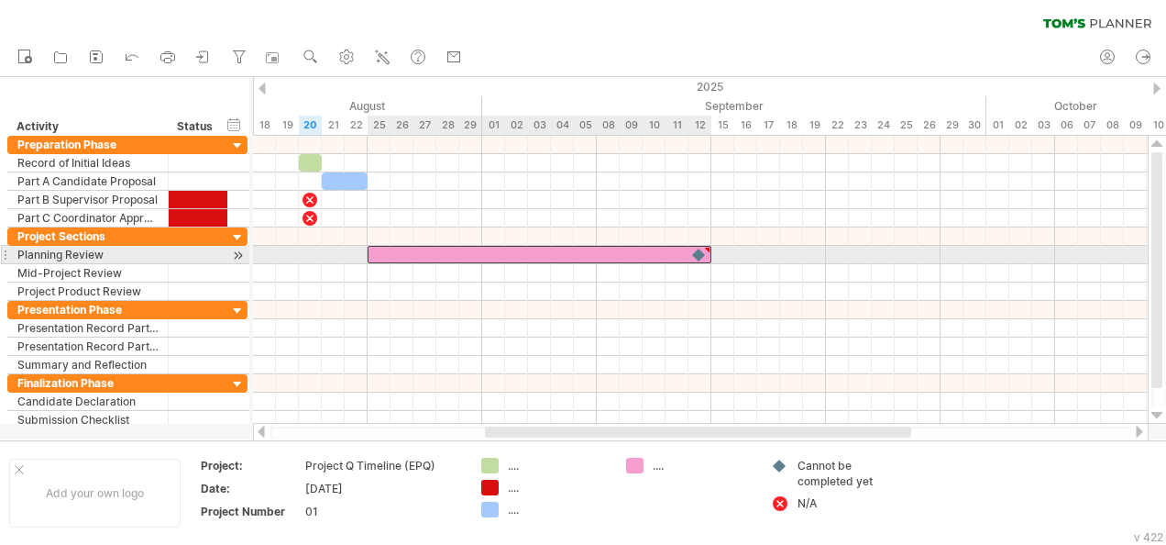
click at [562, 255] on div at bounding box center [540, 254] width 344 height 17
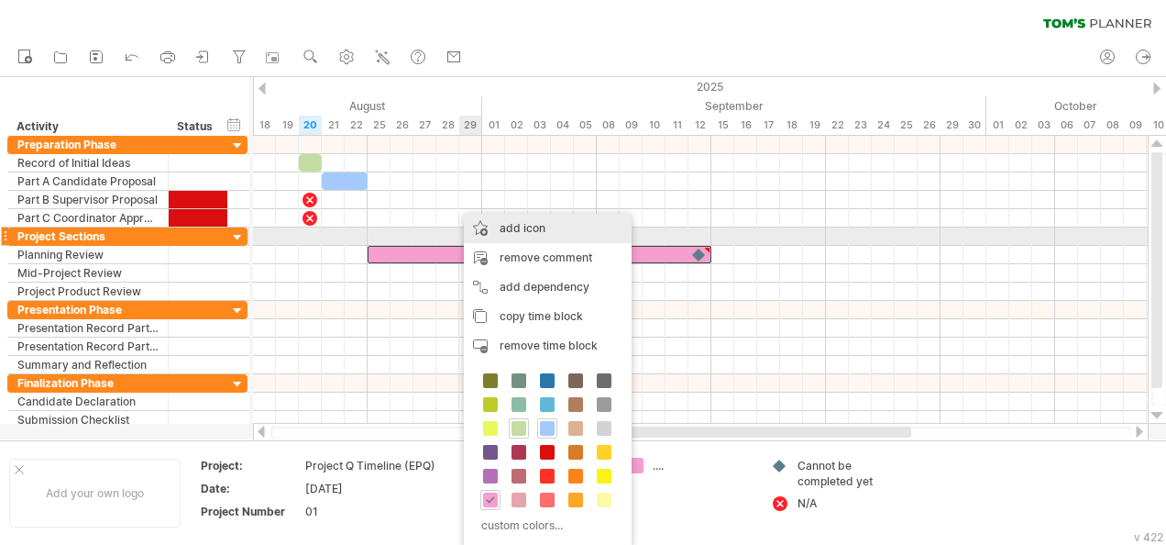
click at [512, 229] on div "add icon" at bounding box center [548, 228] width 168 height 29
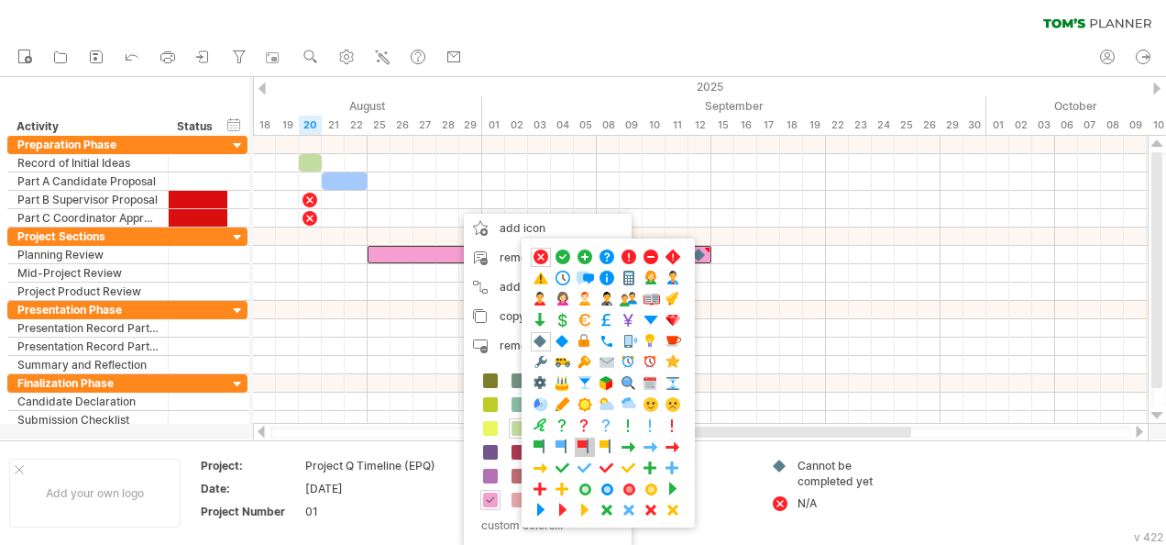
click at [583, 438] on span at bounding box center [585, 446] width 18 height 17
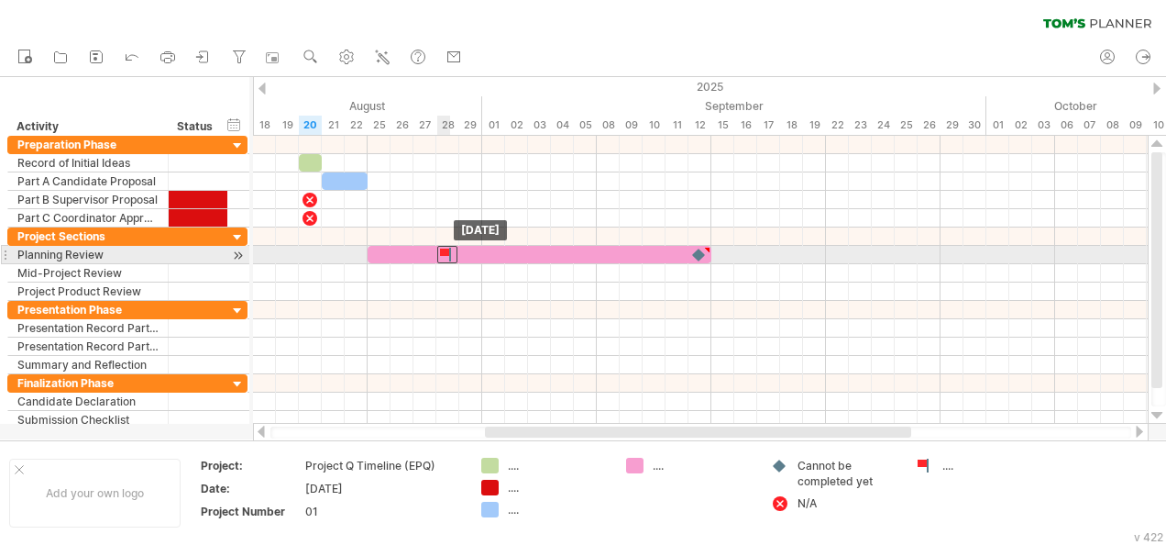
drag, startPoint x: 461, startPoint y: 249, endPoint x: 451, endPoint y: 250, distance: 10.1
click at [451, 250] on div at bounding box center [447, 254] width 20 height 17
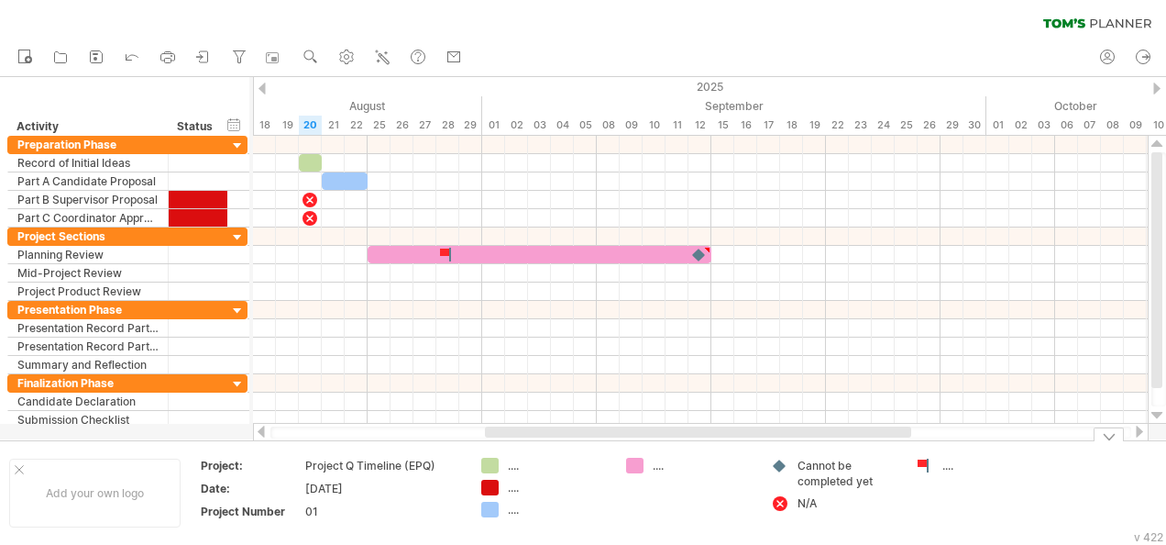
click at [950, 464] on div "...." at bounding box center [992, 465] width 100 height 16
type input "**********"
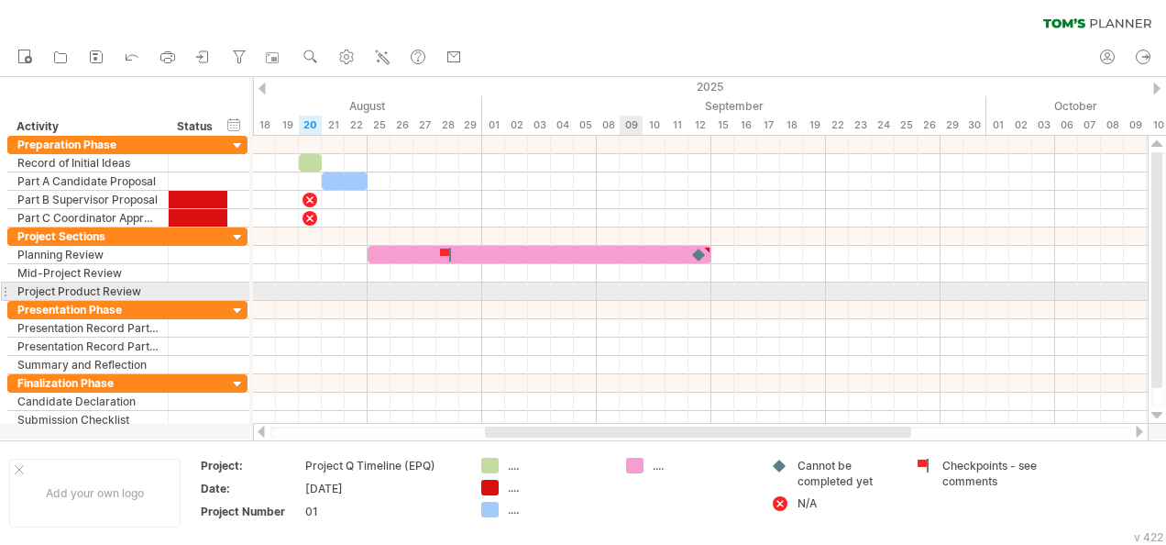
click at [640, 289] on div at bounding box center [700, 291] width 895 height 18
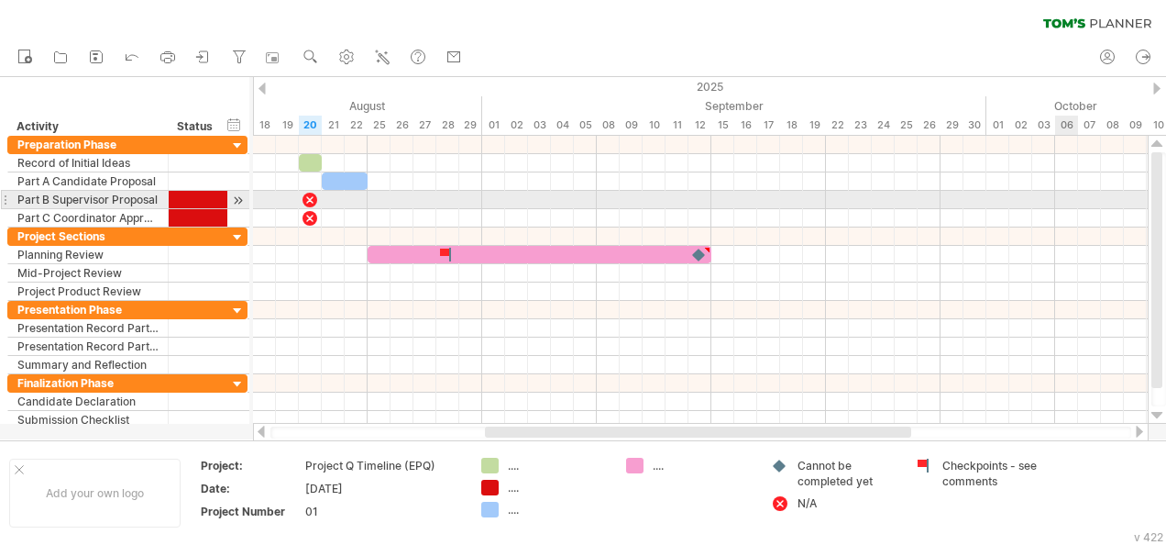
click at [455, 323] on div at bounding box center [700, 328] width 895 height 18
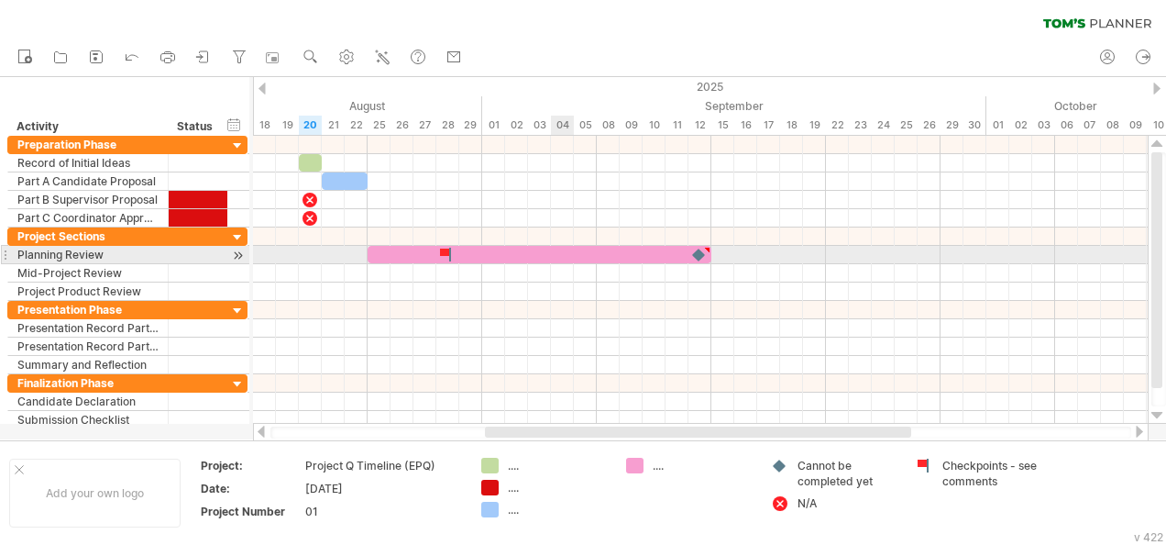
click at [576, 266] on div at bounding box center [700, 273] width 895 height 18
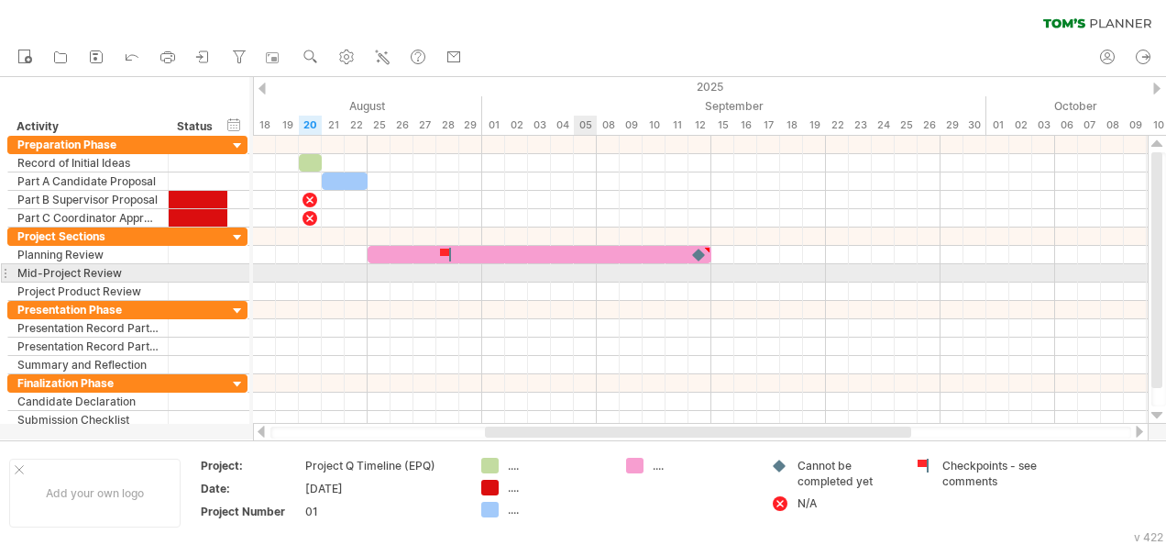
click at [576, 266] on div at bounding box center [700, 273] width 895 height 18
click at [600, 281] on div "add time block" at bounding box center [648, 289] width 127 height 29
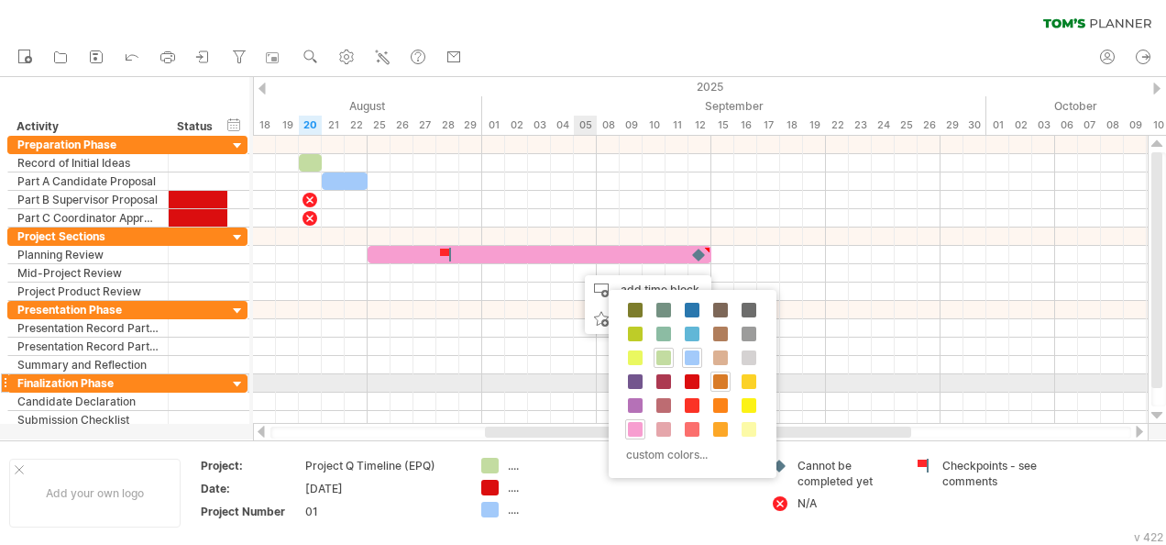
click at [713, 382] on span at bounding box center [720, 381] width 15 height 15
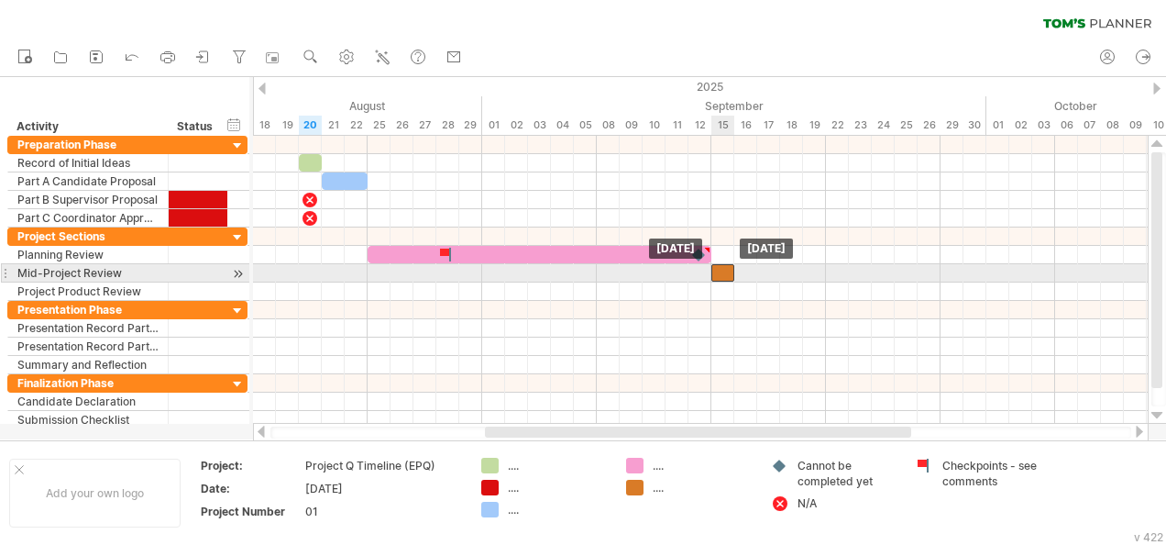
drag, startPoint x: 582, startPoint y: 270, endPoint x: 721, endPoint y: 271, distance: 138.4
click at [721, 271] on div at bounding box center [722, 272] width 23 height 17
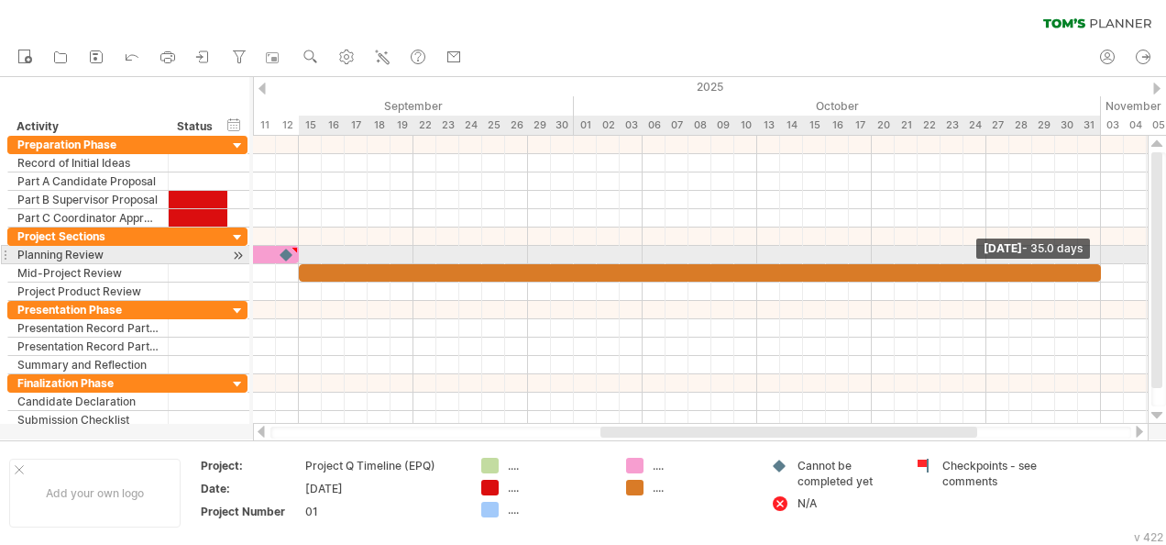
drag, startPoint x: 735, startPoint y: 266, endPoint x: 1099, endPoint y: 256, distance: 364.1
click at [1099, 256] on div "[DATE] - 35.0 days [DATE]" at bounding box center [700, 280] width 895 height 288
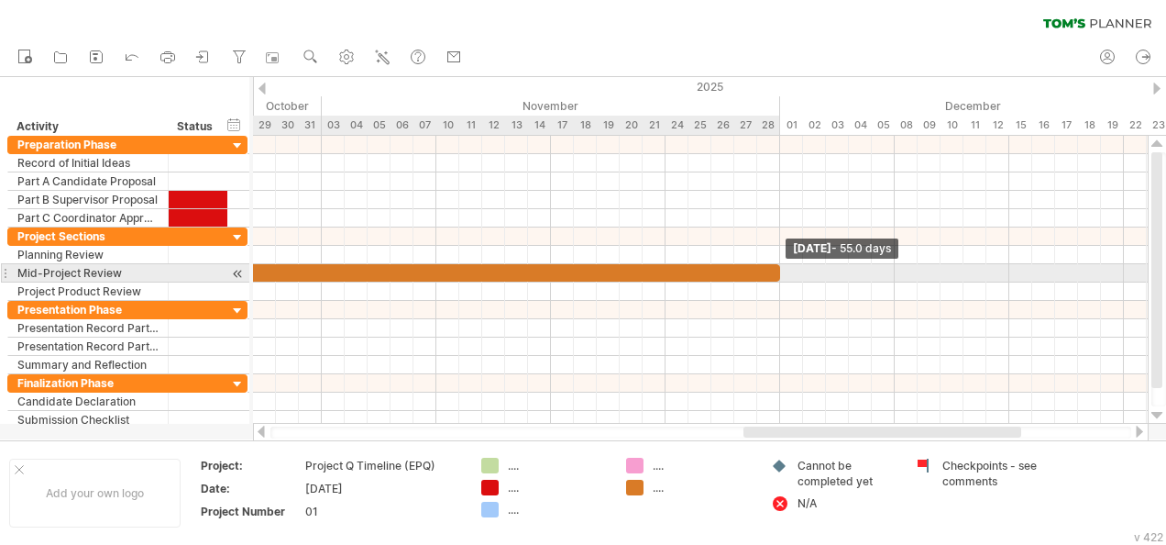
drag, startPoint x: 1098, startPoint y: 271, endPoint x: 774, endPoint y: 266, distance: 324.6
click at [774, 266] on div at bounding box center [150, 272] width 1260 height 17
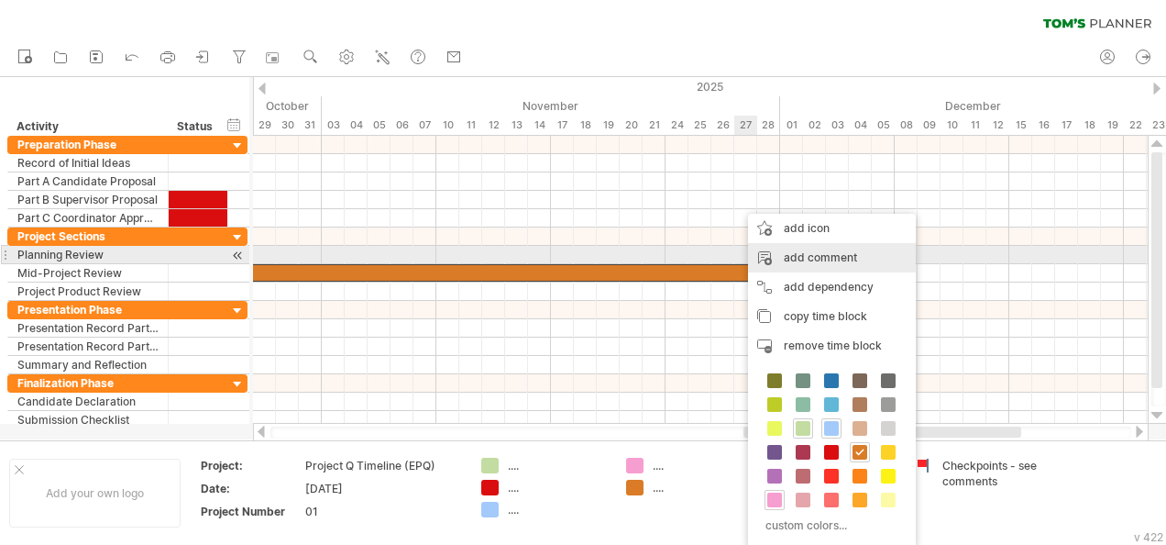
click at [794, 262] on div "add comment" at bounding box center [832, 257] width 168 height 29
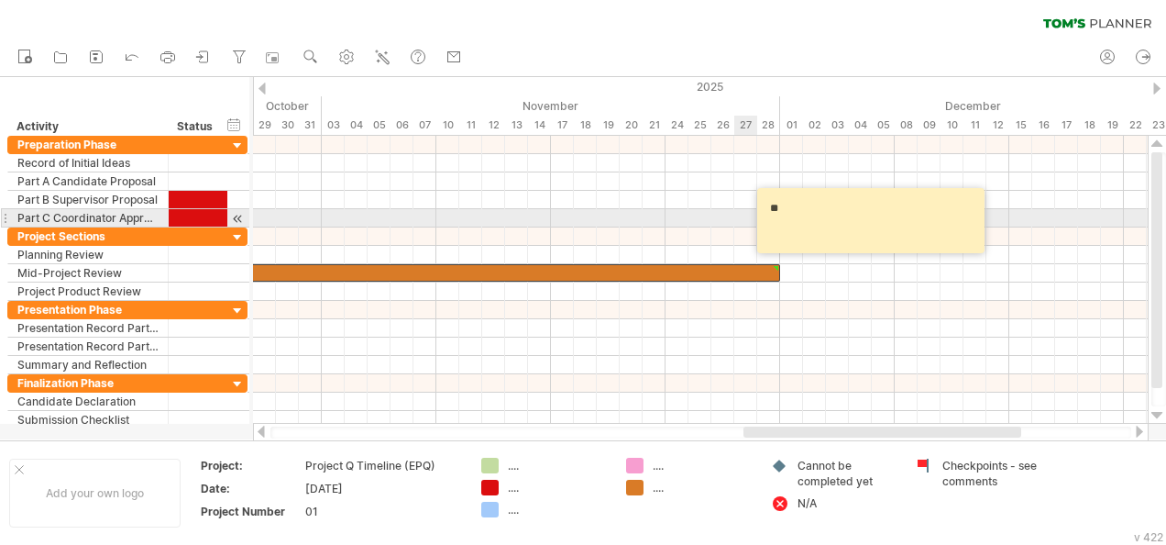
type textarea "*"
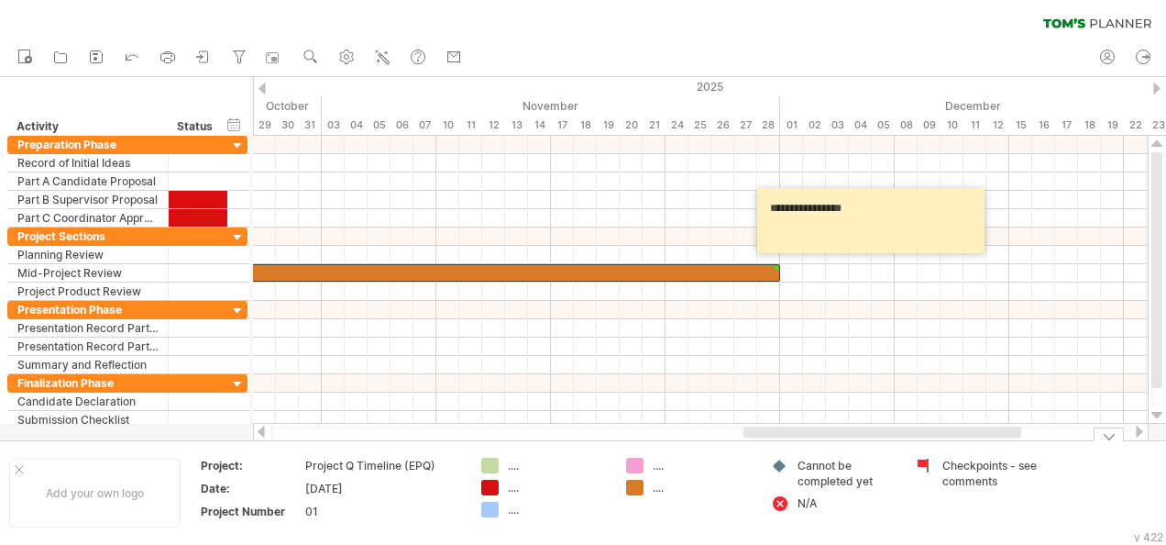
type textarea "**********"
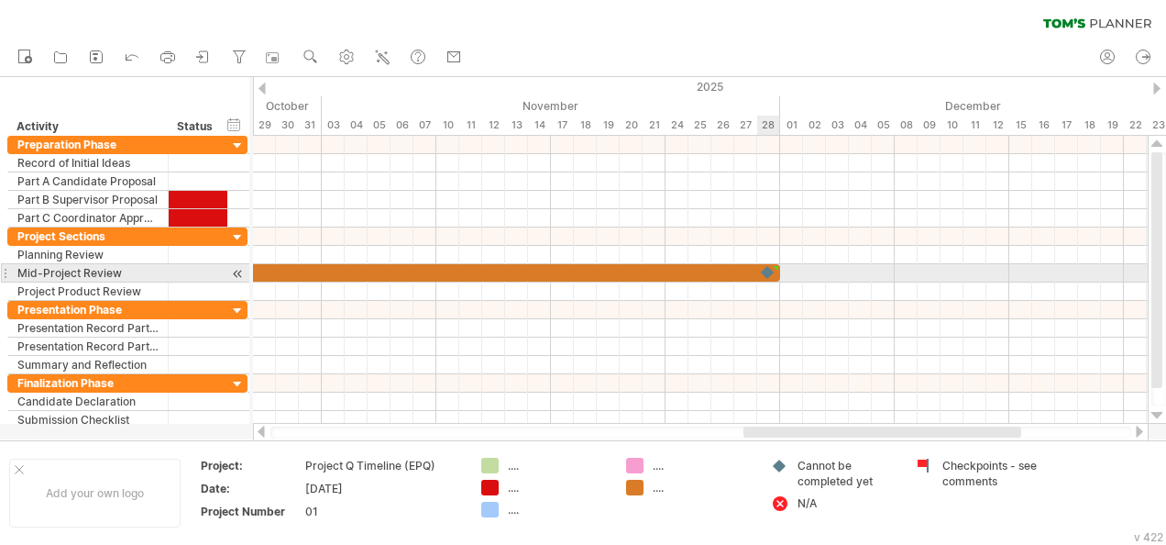
drag, startPoint x: 776, startPoint y: 461, endPoint x: 766, endPoint y: 265, distance: 196.4
click at [766, 265] on div "Trying to reach [DOMAIN_NAME] Connected again... 0% filter: [ ] clear filter re…" at bounding box center [583, 272] width 1166 height 545
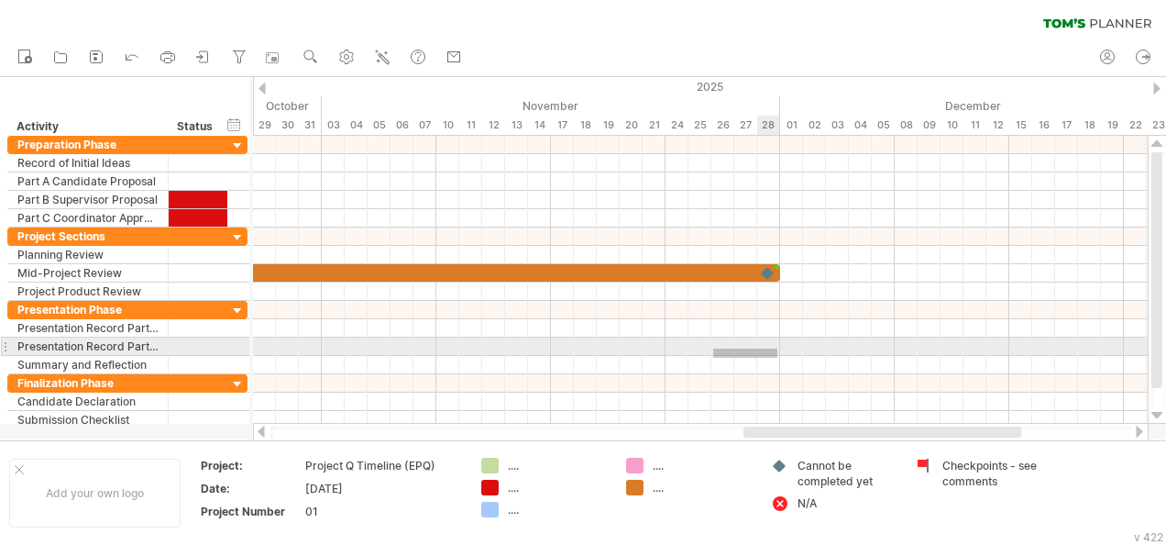
drag, startPoint x: 713, startPoint y: 358, endPoint x: 778, endPoint y: 348, distance: 65.7
click at [778, 348] on div at bounding box center [700, 337] width 895 height 73
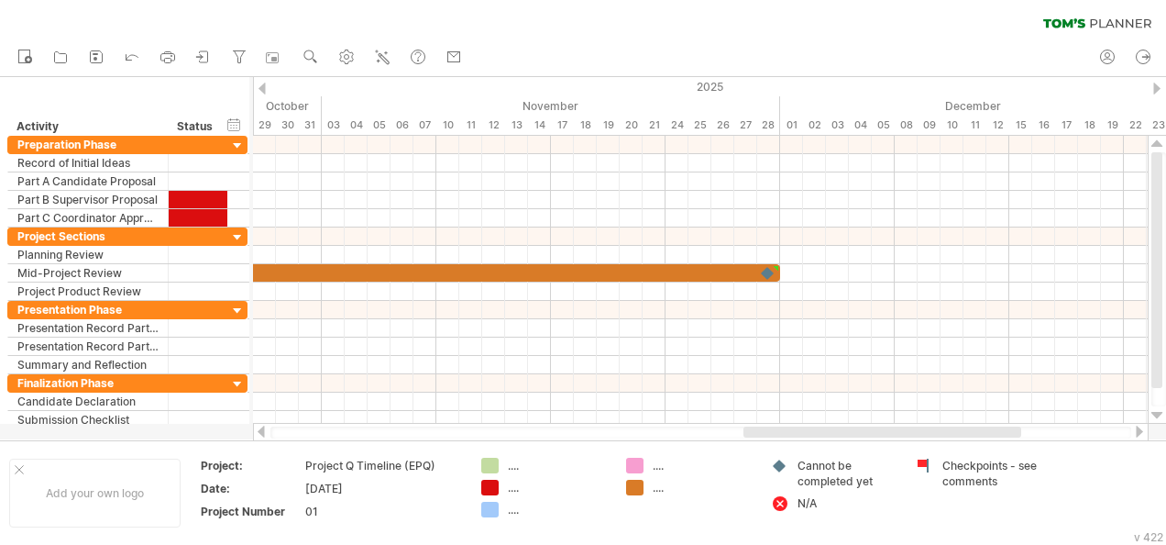
click at [801, 424] on div at bounding box center [701, 432] width 896 height 18
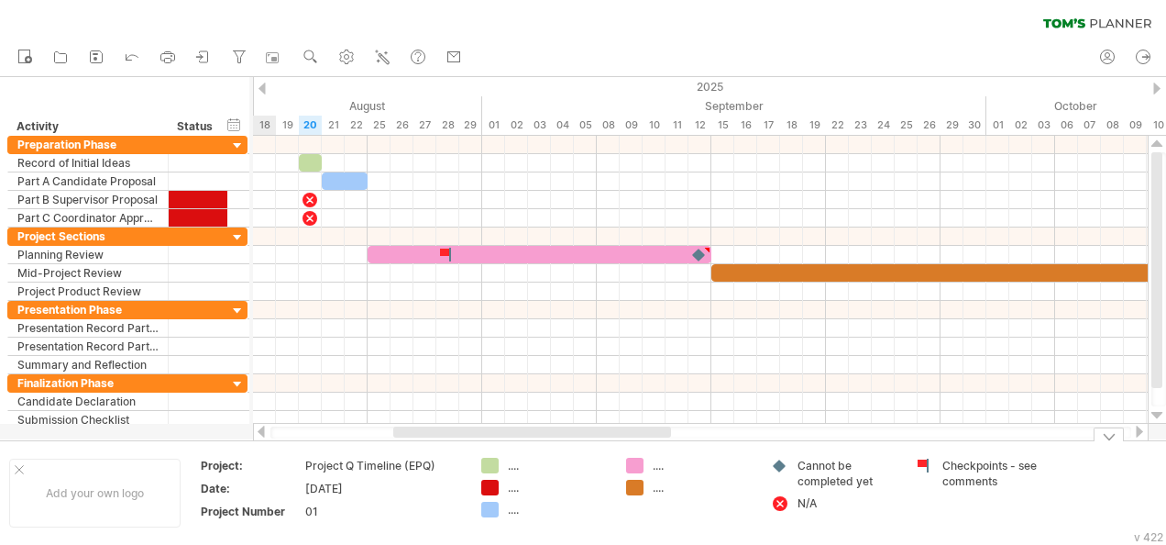
drag, startPoint x: 801, startPoint y: 430, endPoint x: 453, endPoint y: 457, distance: 349.4
click at [453, 457] on div "Trying to reach [DOMAIN_NAME] Connected again... 0% filter: [ ] clear filter re…" at bounding box center [583, 272] width 1166 height 545
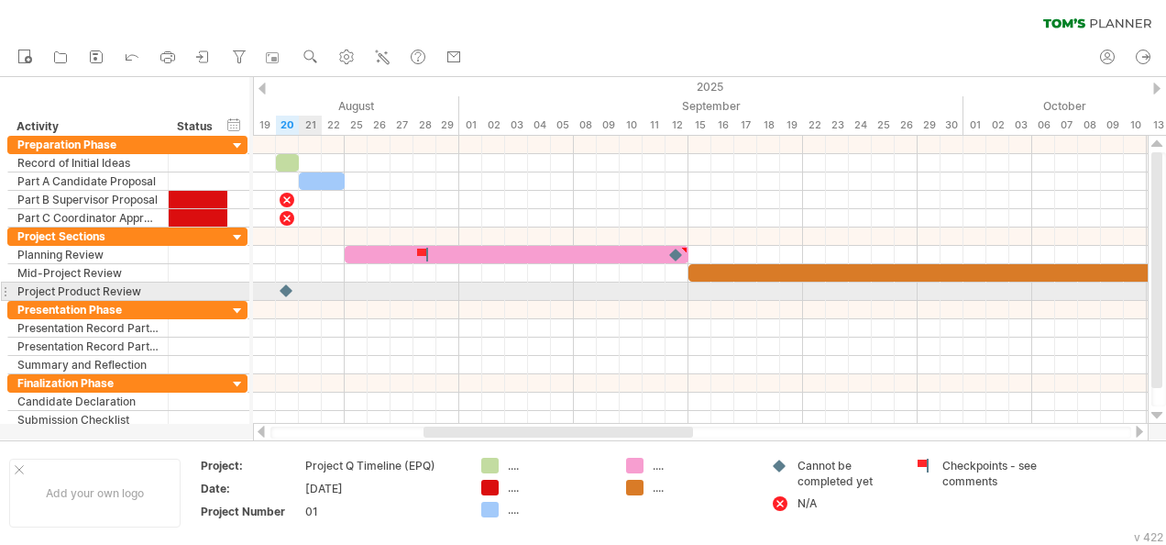
drag, startPoint x: 776, startPoint y: 462, endPoint x: 291, endPoint y: 290, distance: 515.5
click at [291, 290] on div "Trying to reach [DOMAIN_NAME] Connected again... 0% filter: [ ] clear filter re…" at bounding box center [583, 272] width 1166 height 545
click at [283, 287] on div at bounding box center [287, 290] width 20 height 17
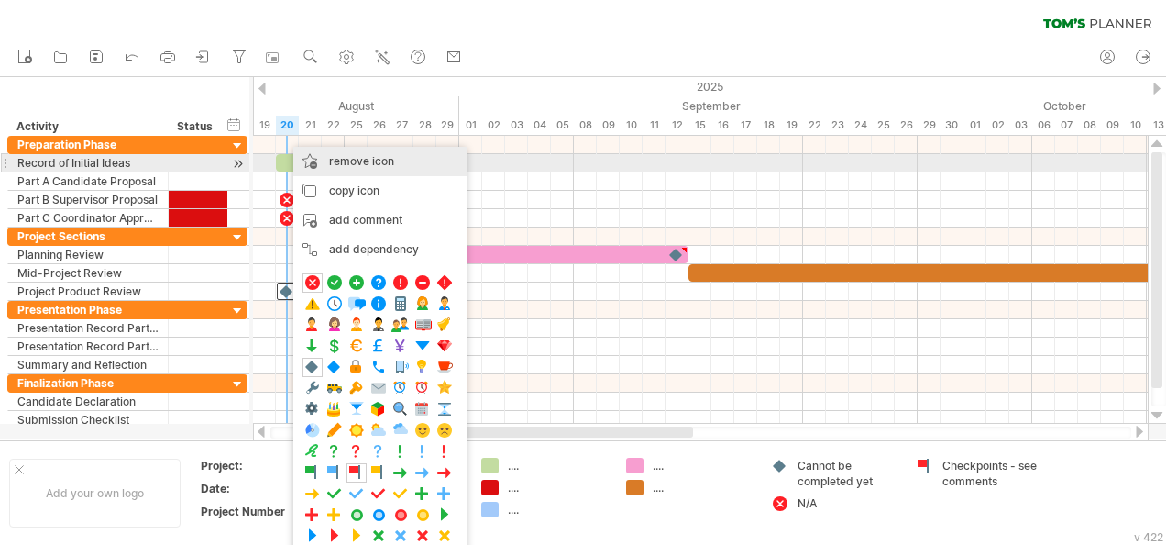
click at [358, 157] on span "remove icon" at bounding box center [361, 161] width 65 height 14
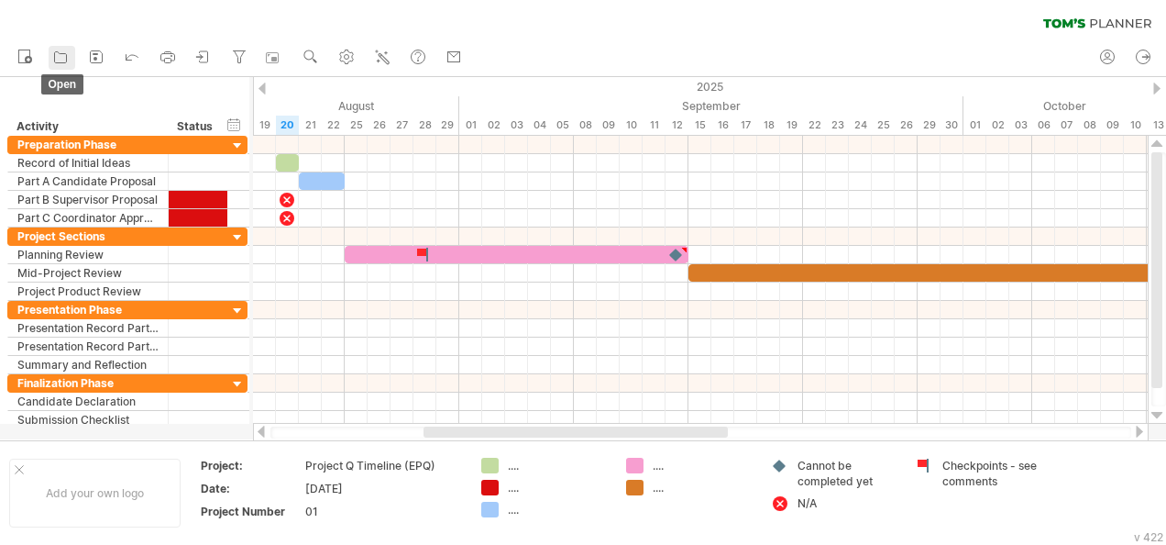
click at [69, 55] on icon at bounding box center [60, 57] width 18 height 18
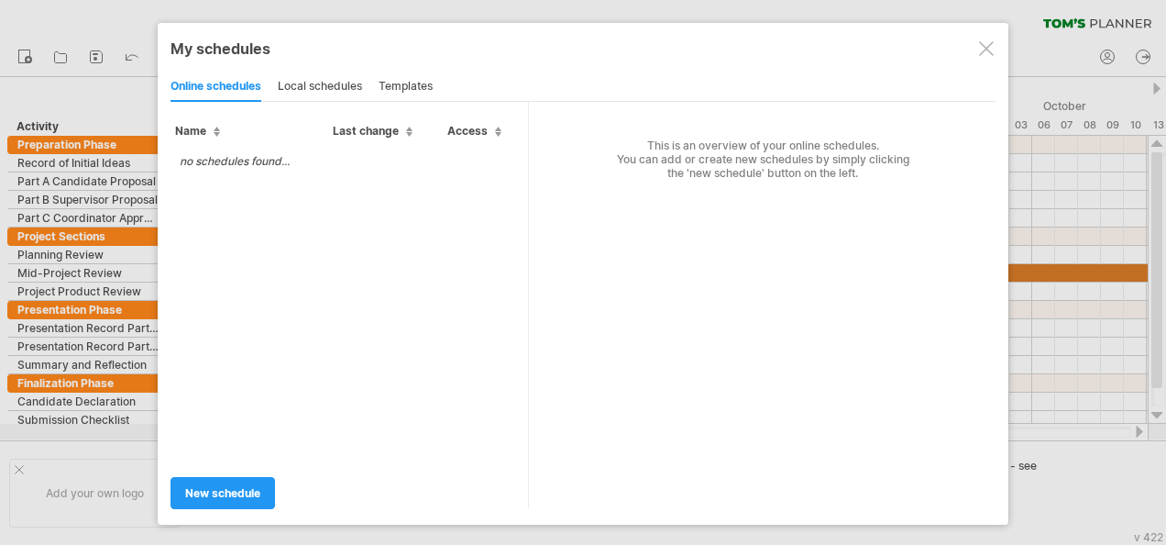
click at [990, 48] on div at bounding box center [986, 48] width 15 height 15
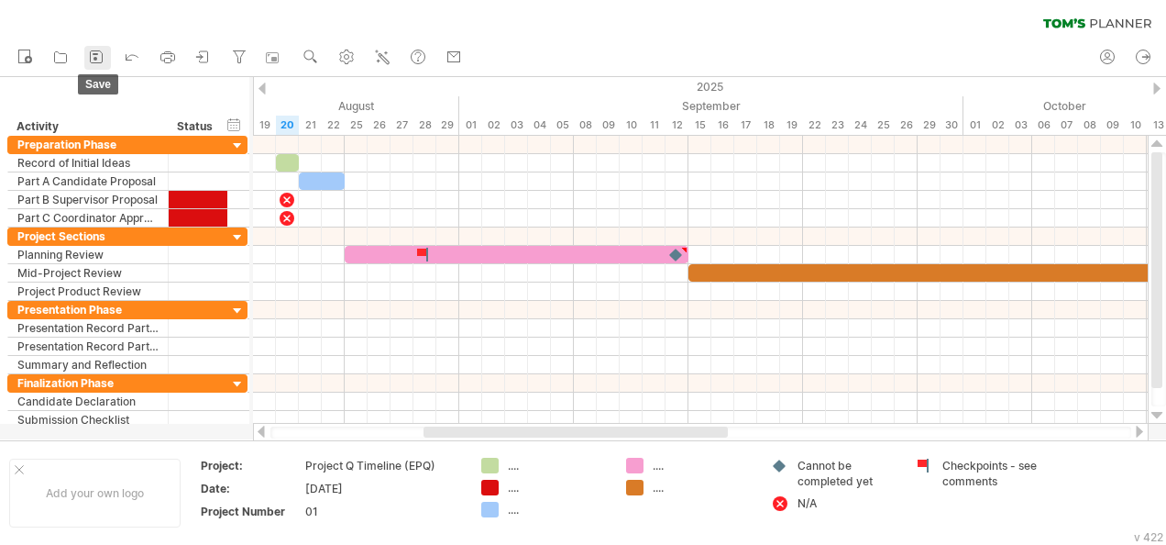
click at [89, 50] on icon at bounding box center [96, 57] width 18 height 18
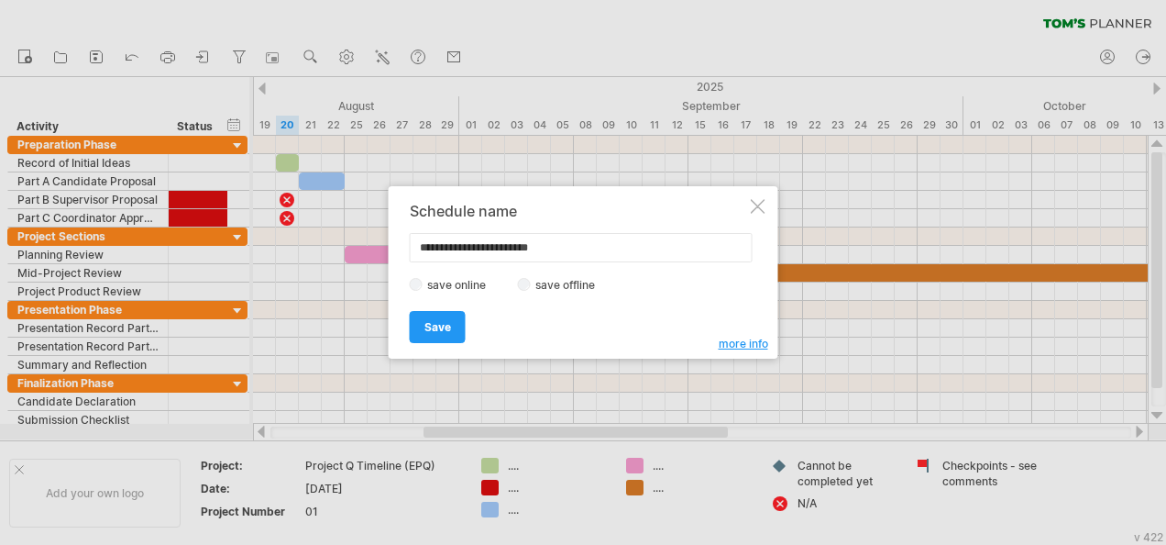
type input "**********"
click at [759, 339] on span "more info" at bounding box center [744, 343] width 50 height 14
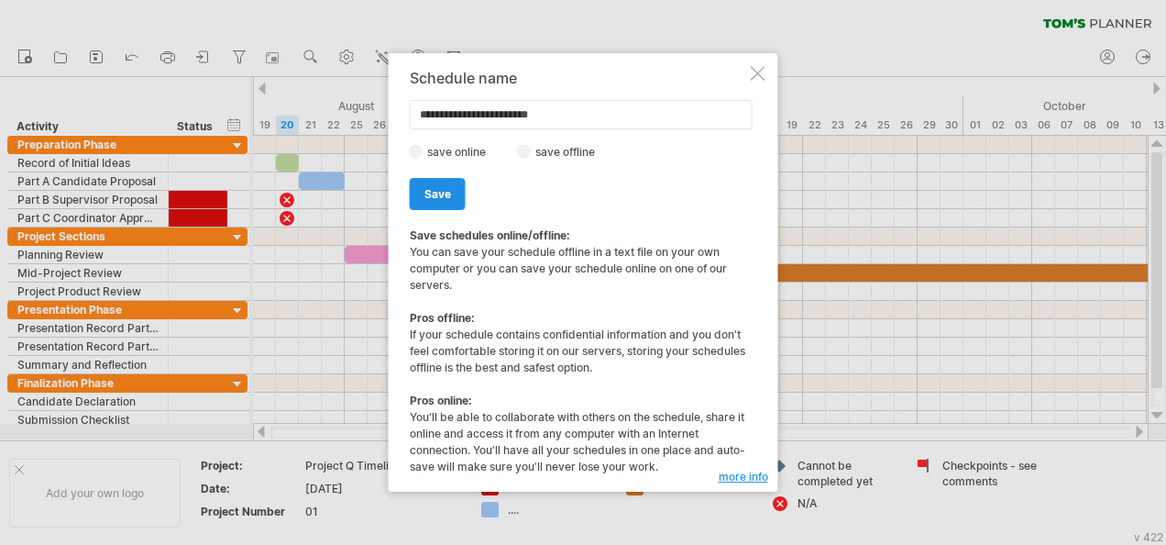
click at [440, 194] on span "Save" at bounding box center [437, 194] width 27 height 14
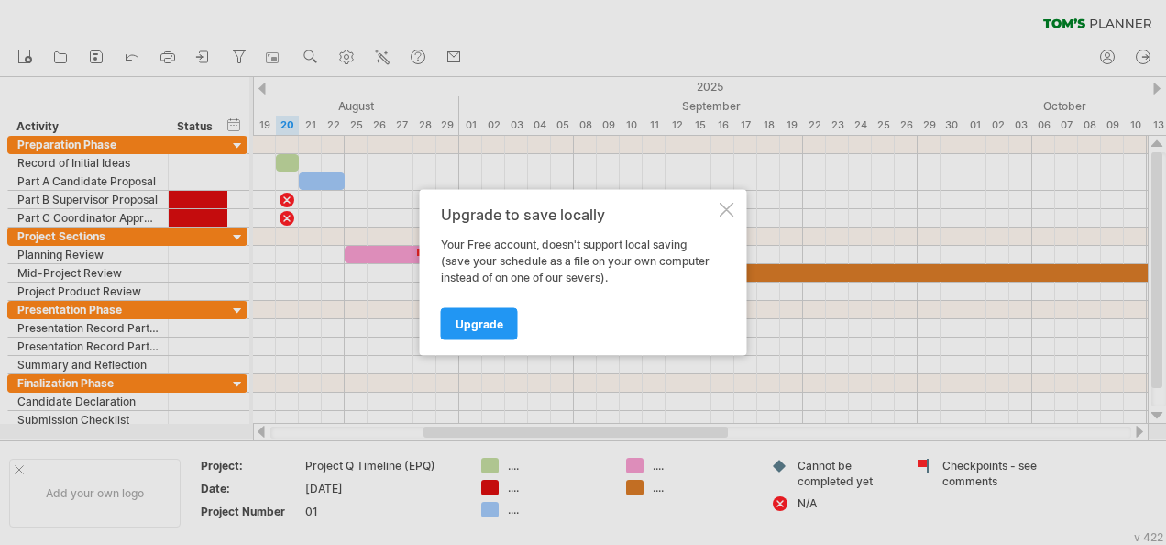
click at [724, 208] on div at bounding box center [727, 210] width 15 height 15
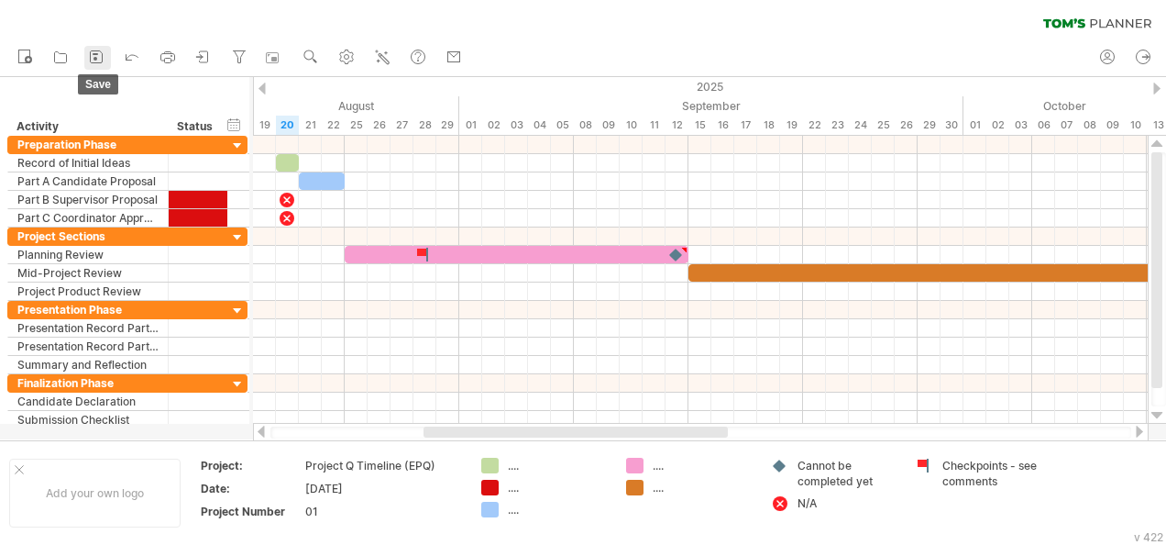
click at [103, 49] on icon at bounding box center [96, 57] width 18 height 18
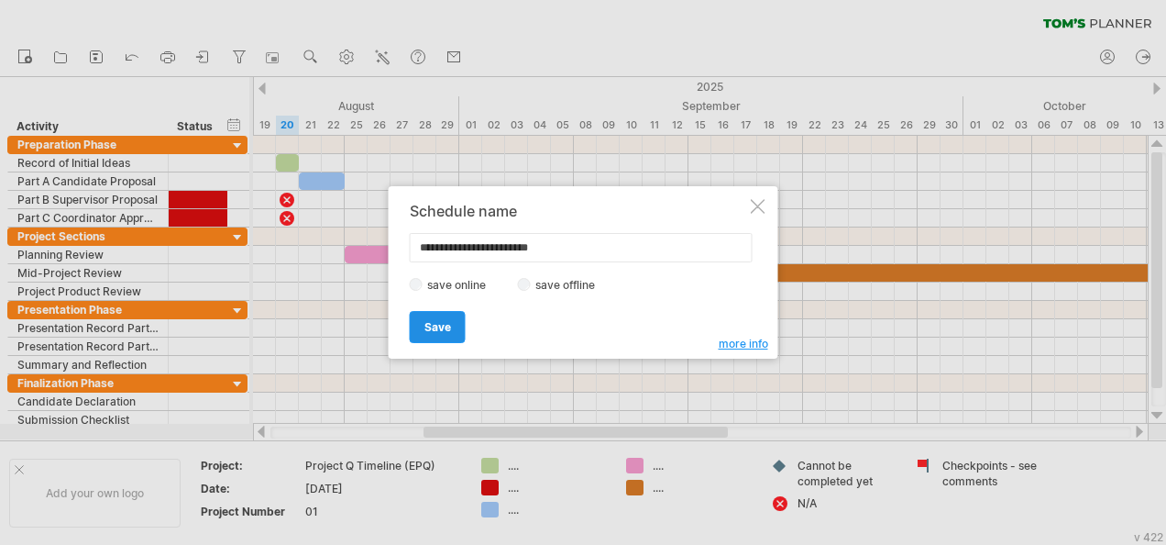
type input "**********"
click at [448, 326] on span "Save" at bounding box center [437, 327] width 27 height 14
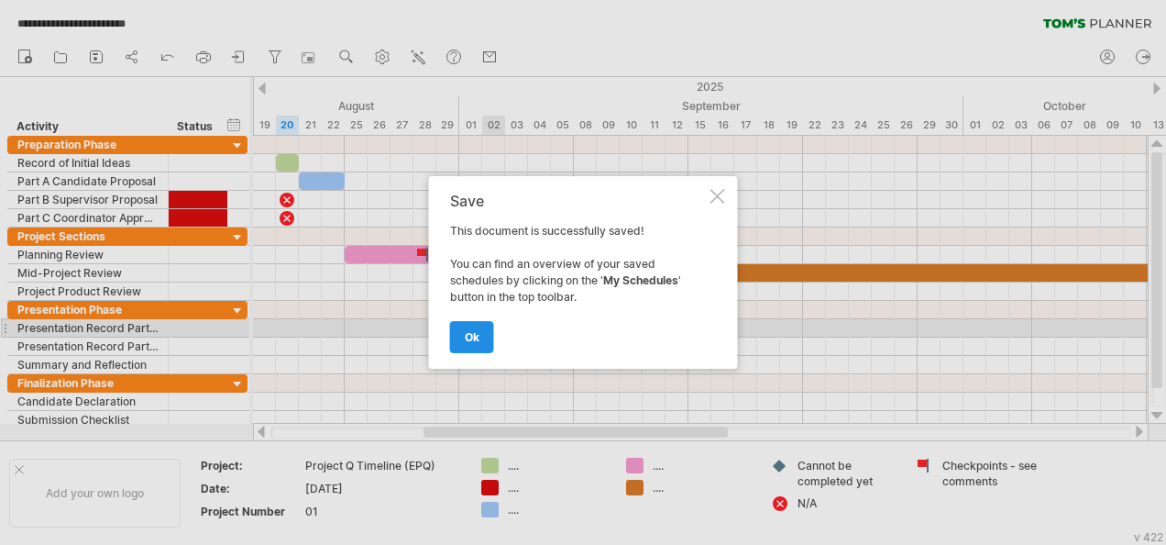
click at [482, 336] on link "ok" at bounding box center [472, 337] width 44 height 32
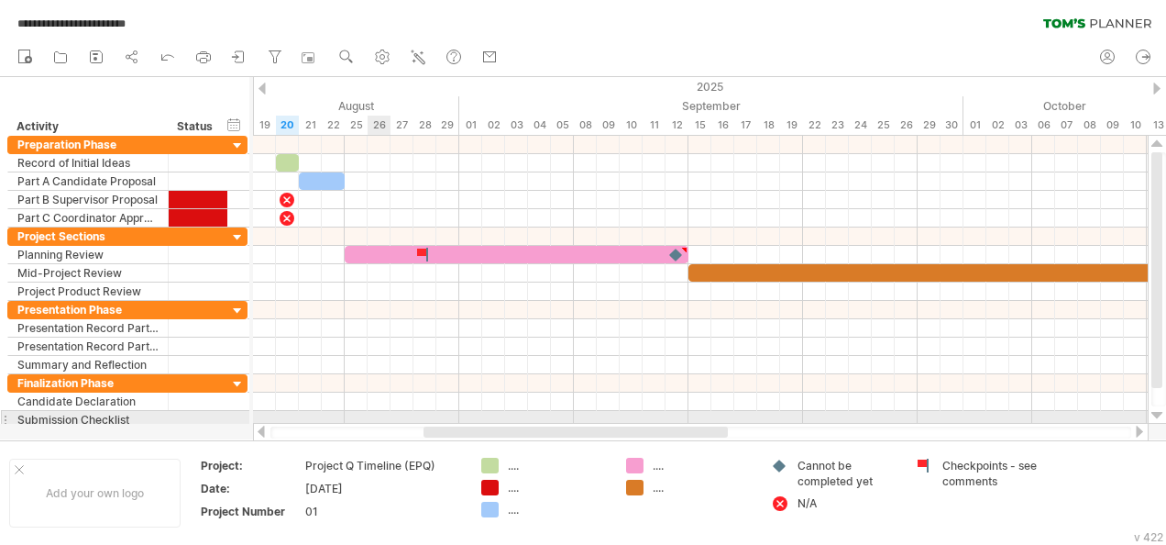
click at [373, 398] on div at bounding box center [700, 401] width 895 height 18
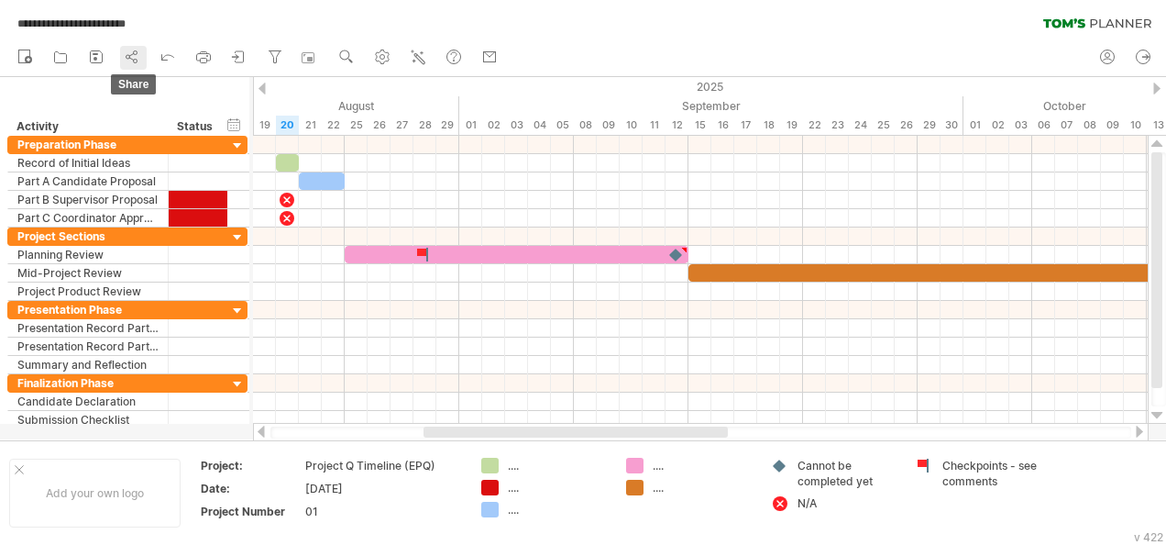
click at [130, 52] on icon at bounding box center [132, 57] width 18 height 18
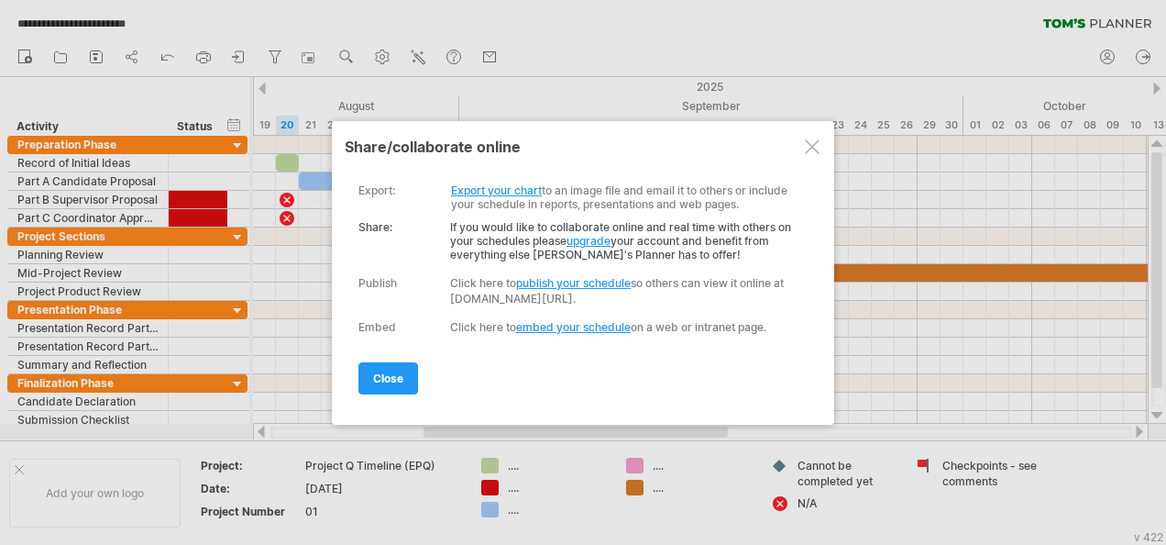
click at [520, 182] on div "export: Export your chart to an image file and email it to others or include yo…" at bounding box center [578, 190] width 441 height 41
click at [512, 187] on link "Export your chart" at bounding box center [496, 190] width 91 height 14
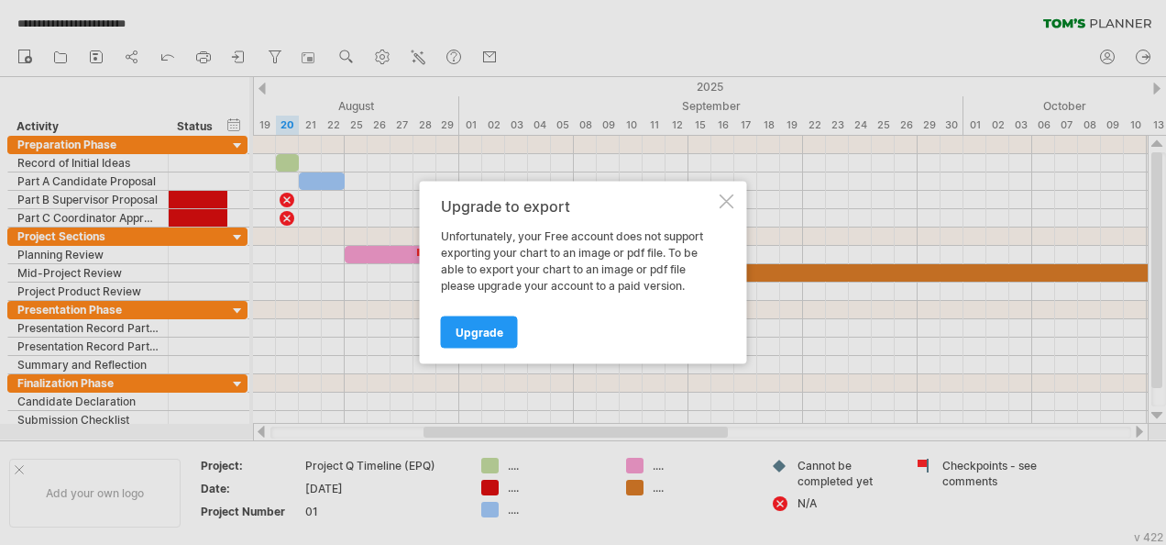
click at [728, 202] on div at bounding box center [727, 201] width 15 height 15
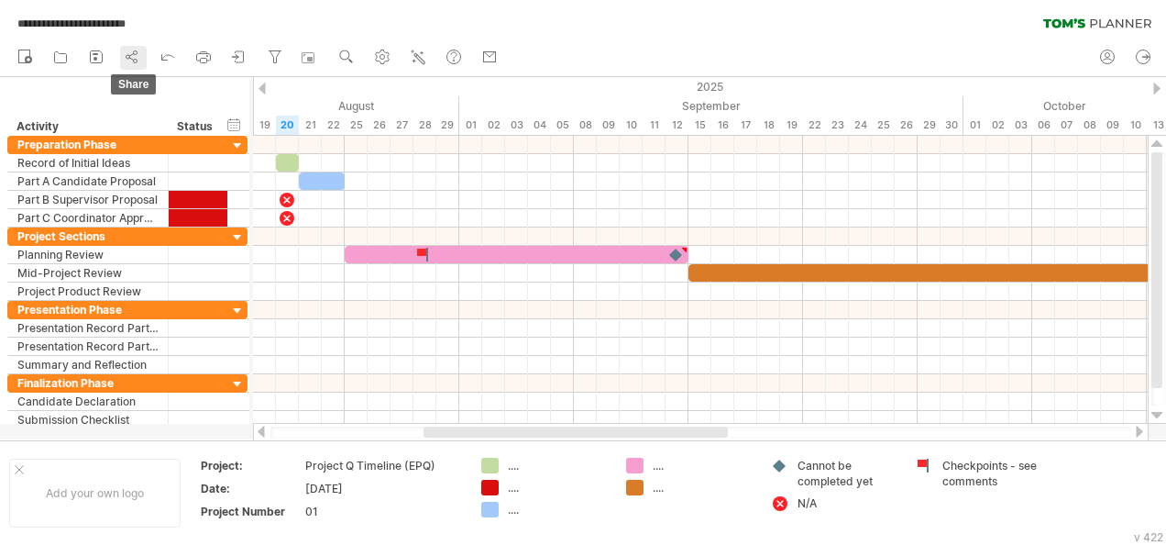
click at [130, 54] on icon at bounding box center [132, 57] width 18 height 18
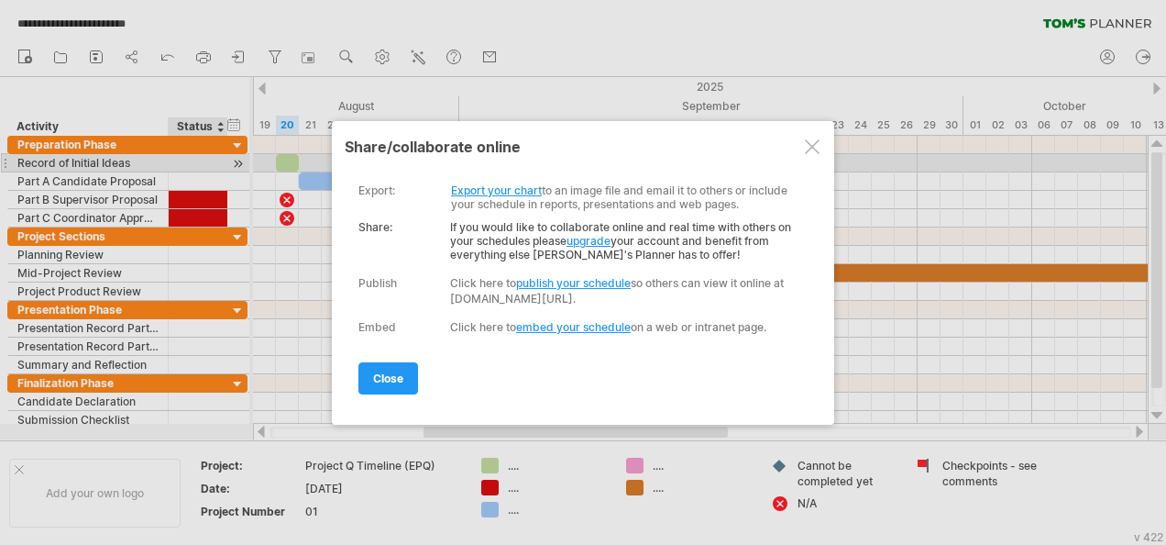
click at [814, 145] on div at bounding box center [812, 146] width 15 height 15
